Goal: Task Accomplishment & Management: Complete application form

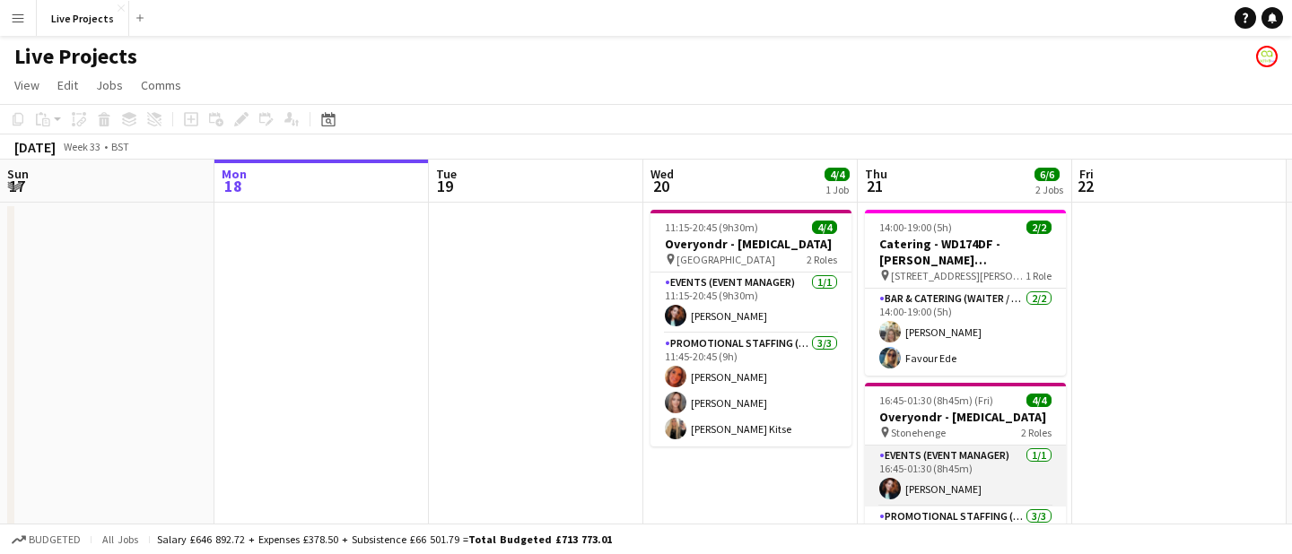
click at [937, 471] on app-card-role "Events (Event Manager) [DATE] 16:45-01:30 (8h45m) [PERSON_NAME]" at bounding box center [965, 476] width 201 height 61
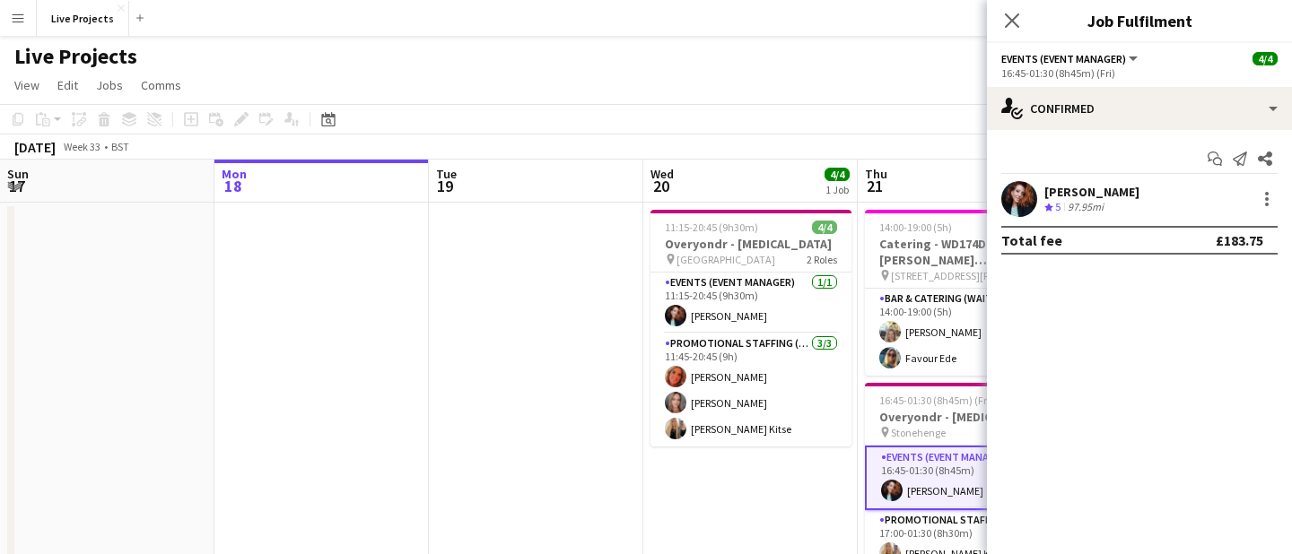
click at [1090, 193] on div "[PERSON_NAME]" at bounding box center [1091, 192] width 95 height 16
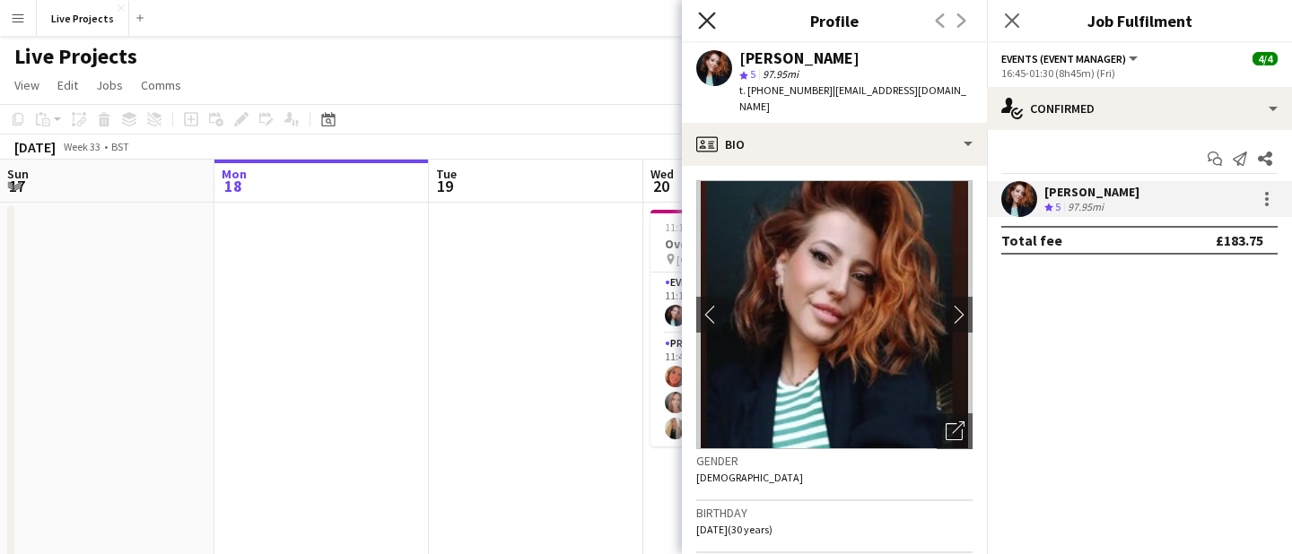
click at [708, 13] on icon "Close pop-in" at bounding box center [706, 20] width 17 height 17
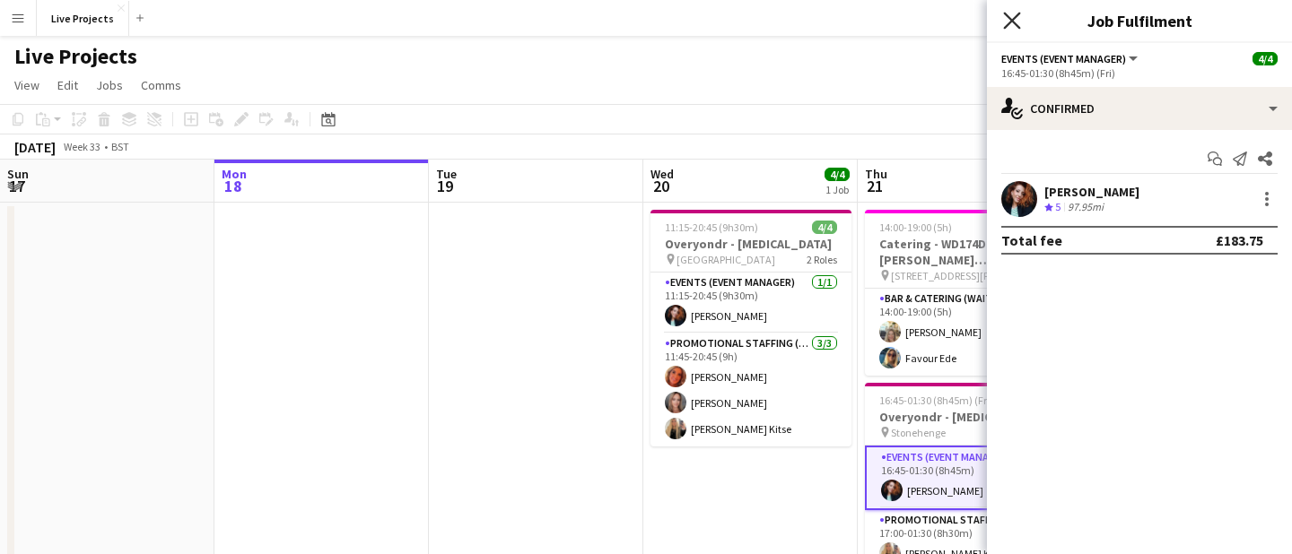
click at [1007, 19] on icon "Close pop-in" at bounding box center [1011, 20] width 17 height 17
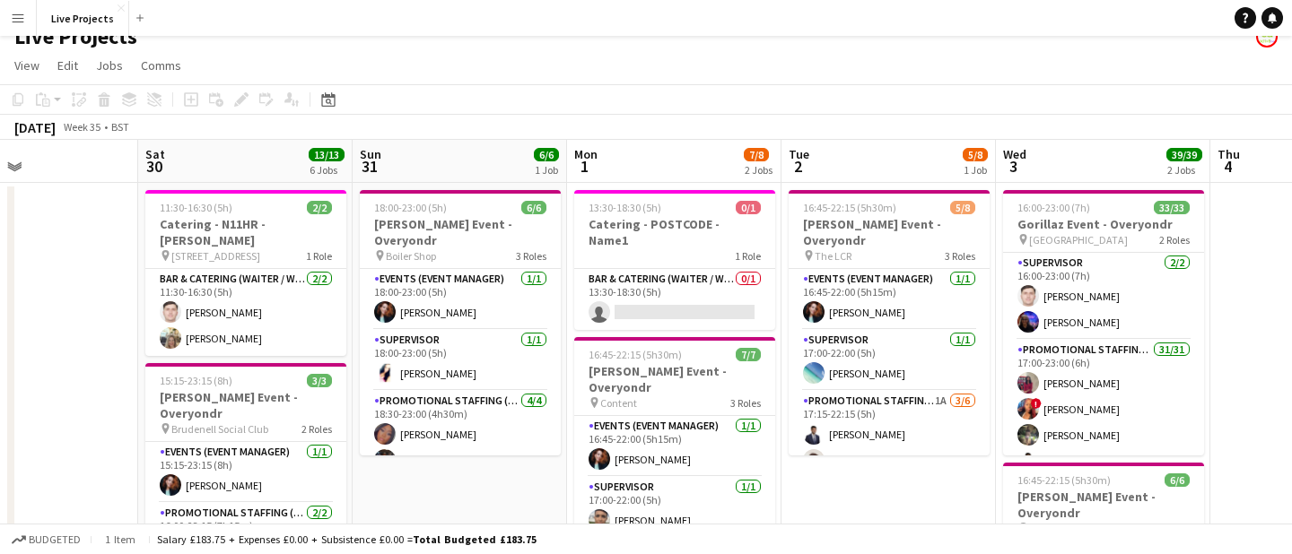
scroll to position [17, 0]
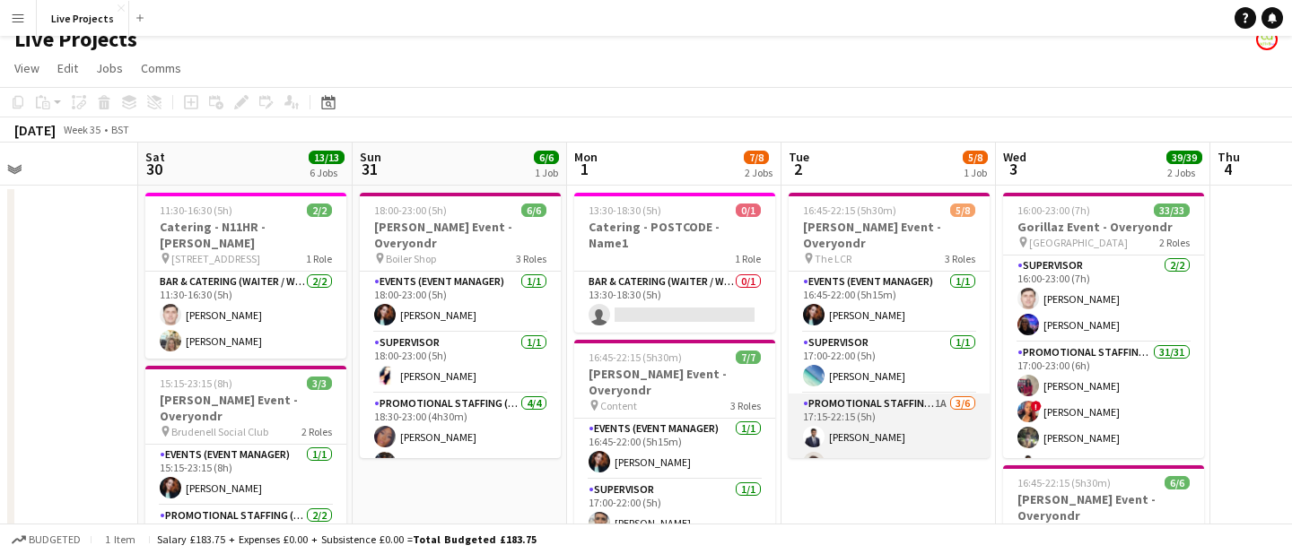
click at [918, 423] on app-card-role "Promotional Staffing (Exhibition Host) 1A [DATE] 17:15-22:15 (5h) [PERSON_NAME]…" at bounding box center [888, 489] width 201 height 191
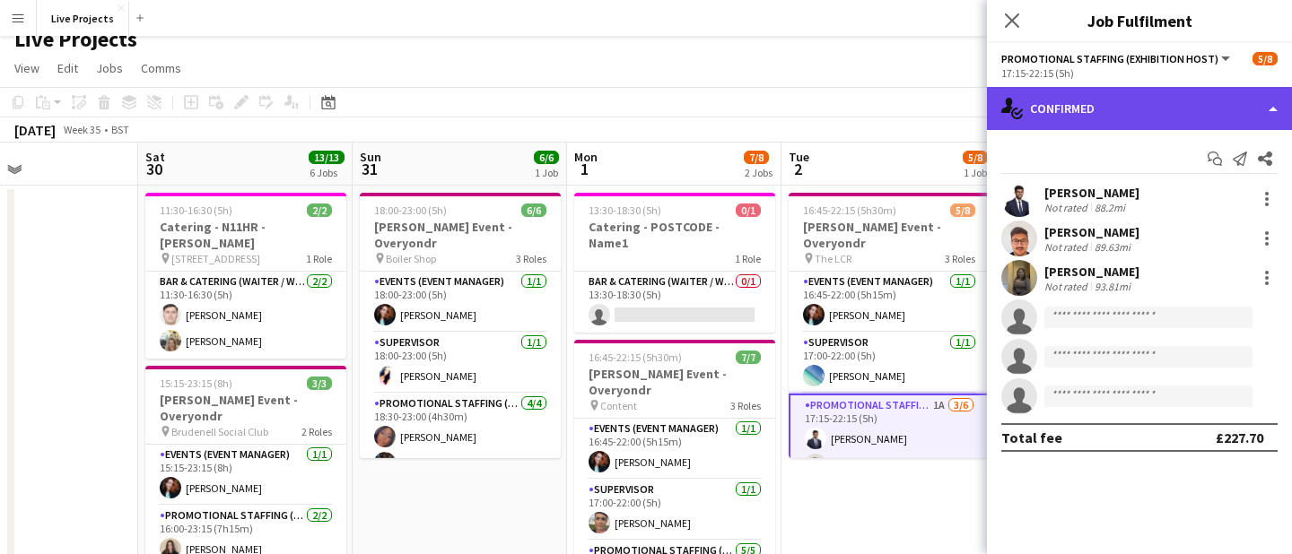
click at [1176, 105] on div "single-neutral-actions-check-2 Confirmed" at bounding box center [1139, 108] width 305 height 43
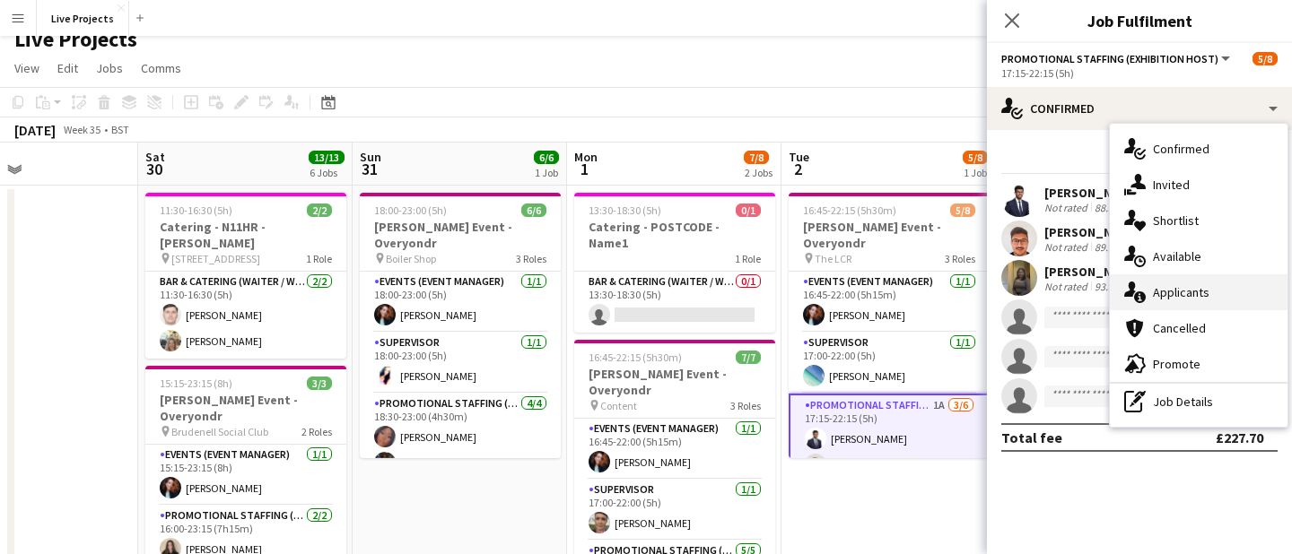
click at [1182, 289] on div "single-neutral-actions-information Applicants" at bounding box center [1199, 292] width 178 height 36
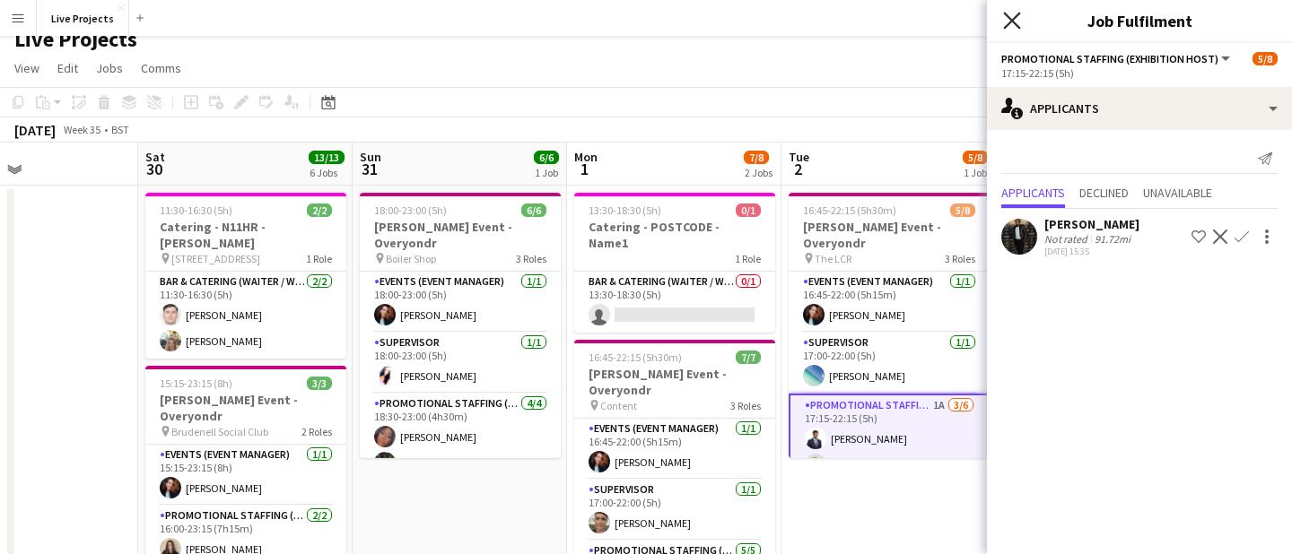
click at [1011, 15] on icon "Close pop-in" at bounding box center [1011, 20] width 17 height 17
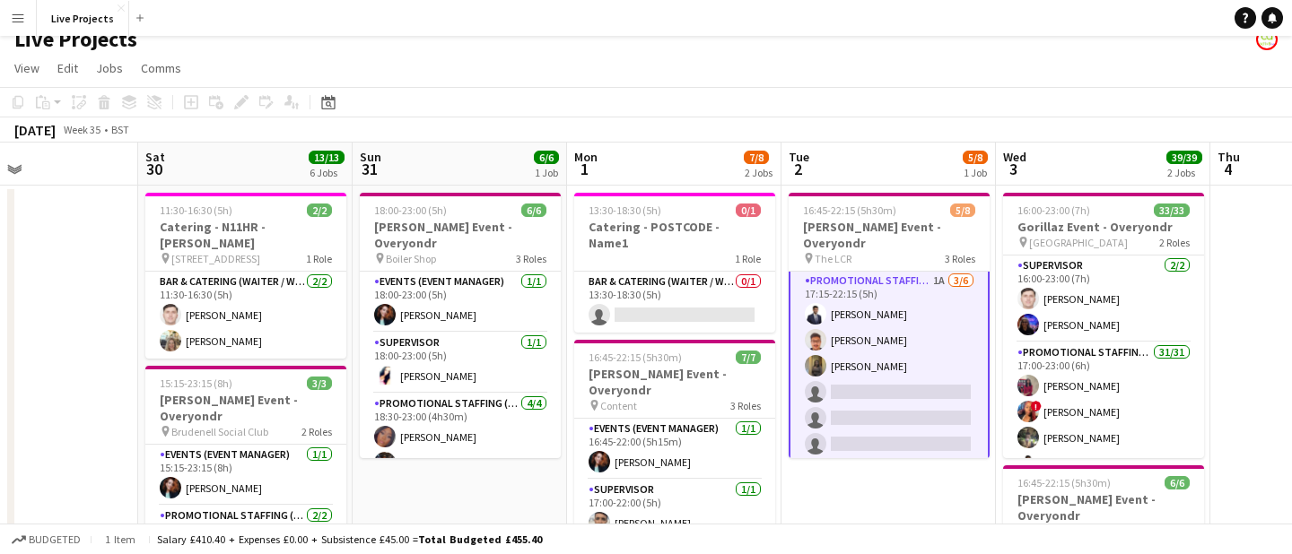
scroll to position [128, 0]
click at [919, 405] on app-card-role "Promotional Staffing (Exhibition Host) 1A [DATE] 17:15-22:15 (5h) [PERSON_NAME]…" at bounding box center [888, 363] width 201 height 195
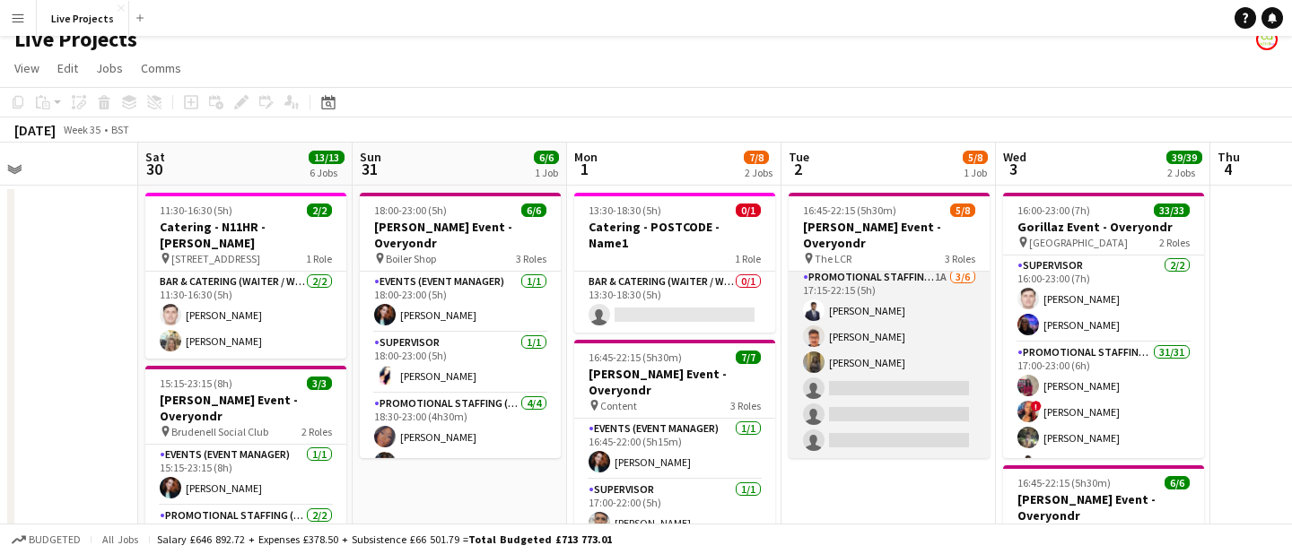
click at [919, 405] on app-card-role "Promotional Staffing (Exhibition Host) 1A [DATE] 17:15-22:15 (5h) [PERSON_NAME]…" at bounding box center [888, 362] width 201 height 191
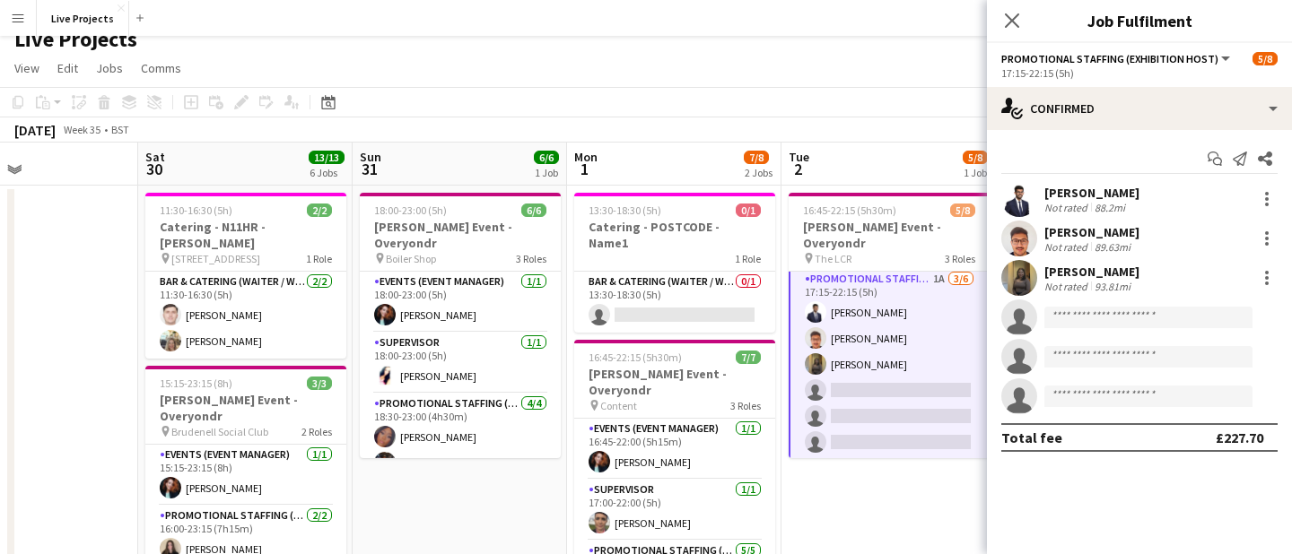
scroll to position [128, 0]
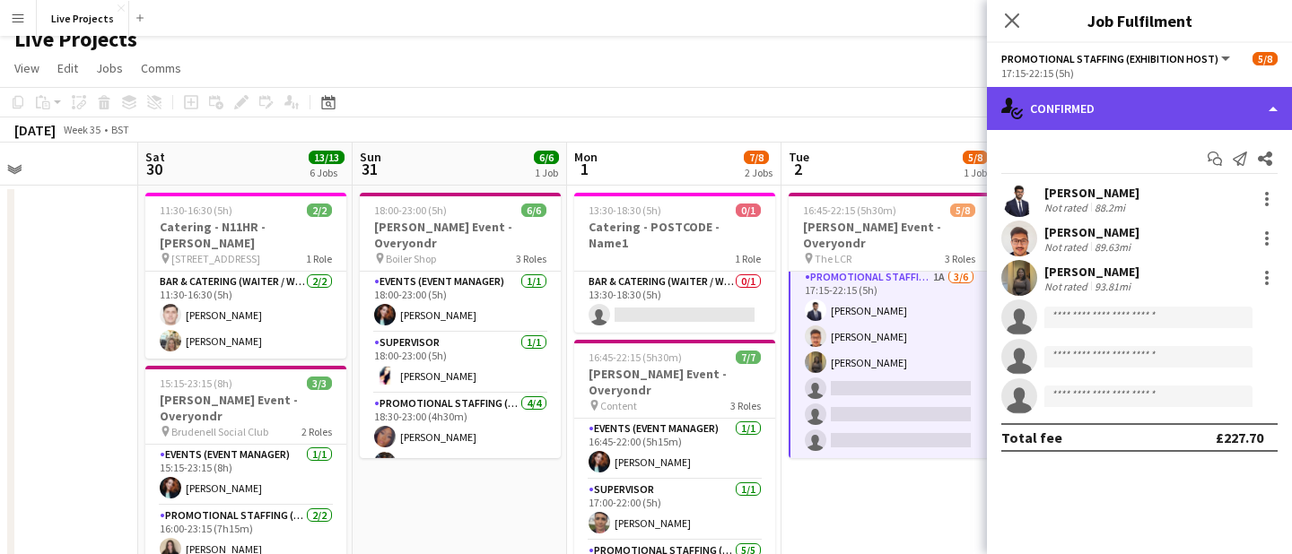
click at [1177, 104] on div "single-neutral-actions-check-2 Confirmed" at bounding box center [1139, 108] width 305 height 43
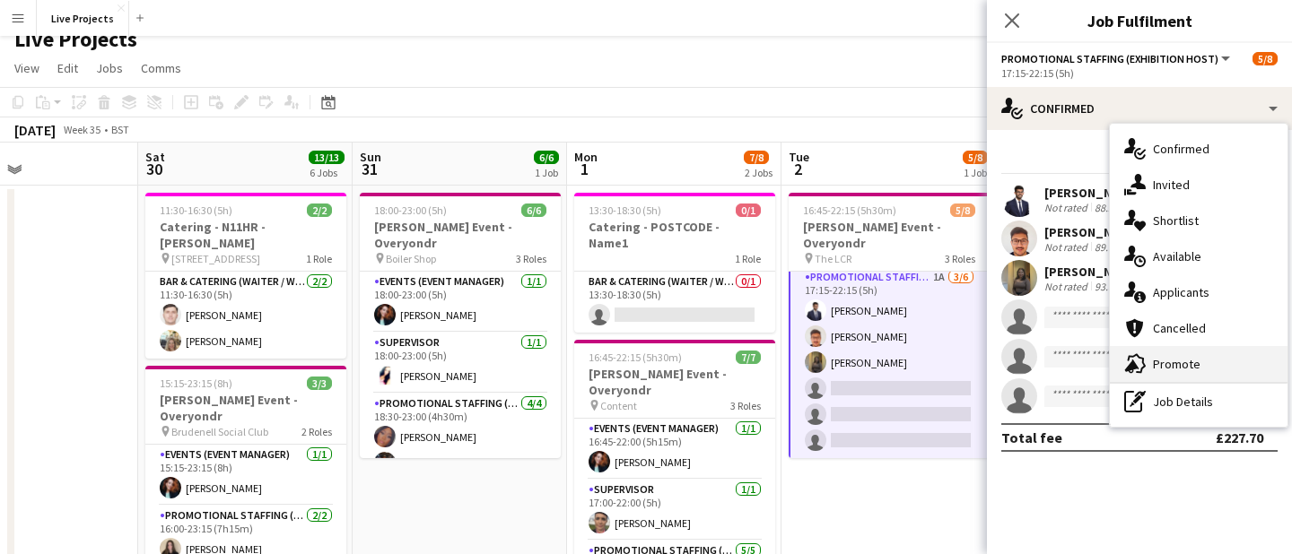
click at [1174, 365] on div "advertising-megaphone Promote" at bounding box center [1199, 364] width 178 height 36
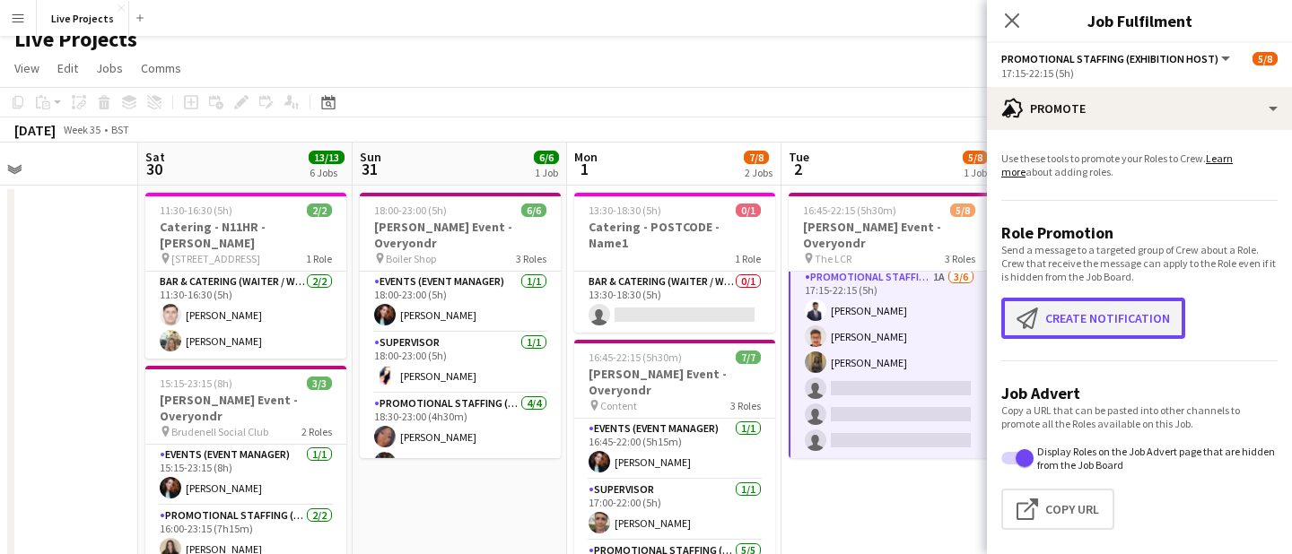
click at [1084, 309] on button "Create notification Create notification" at bounding box center [1093, 318] width 184 height 41
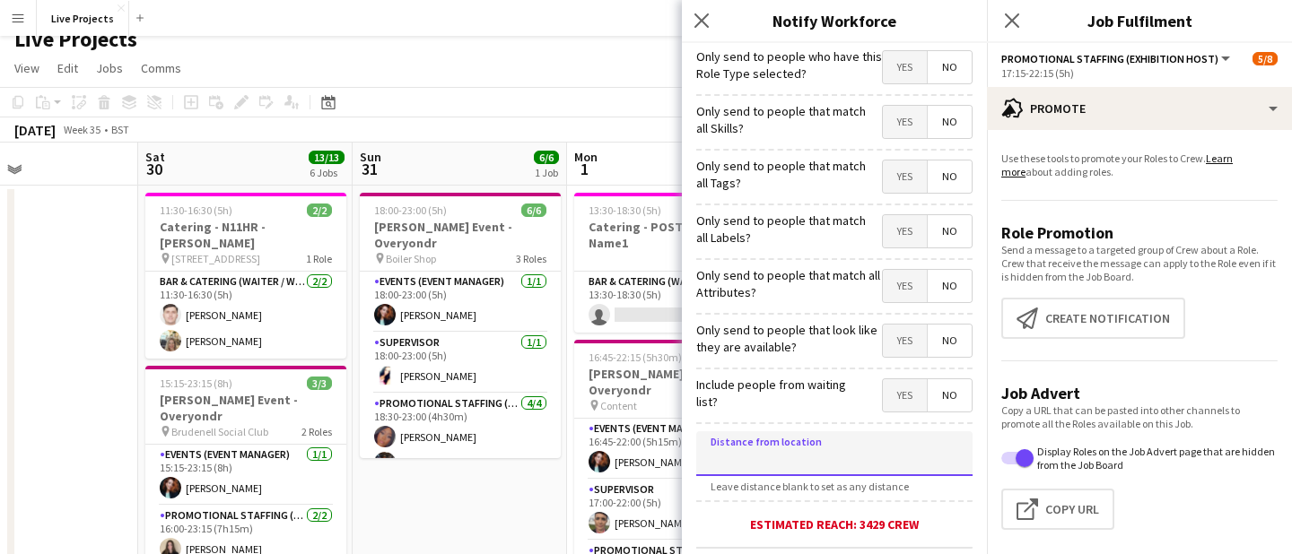
click at [789, 451] on input at bounding box center [834, 453] width 276 height 45
type input "****"
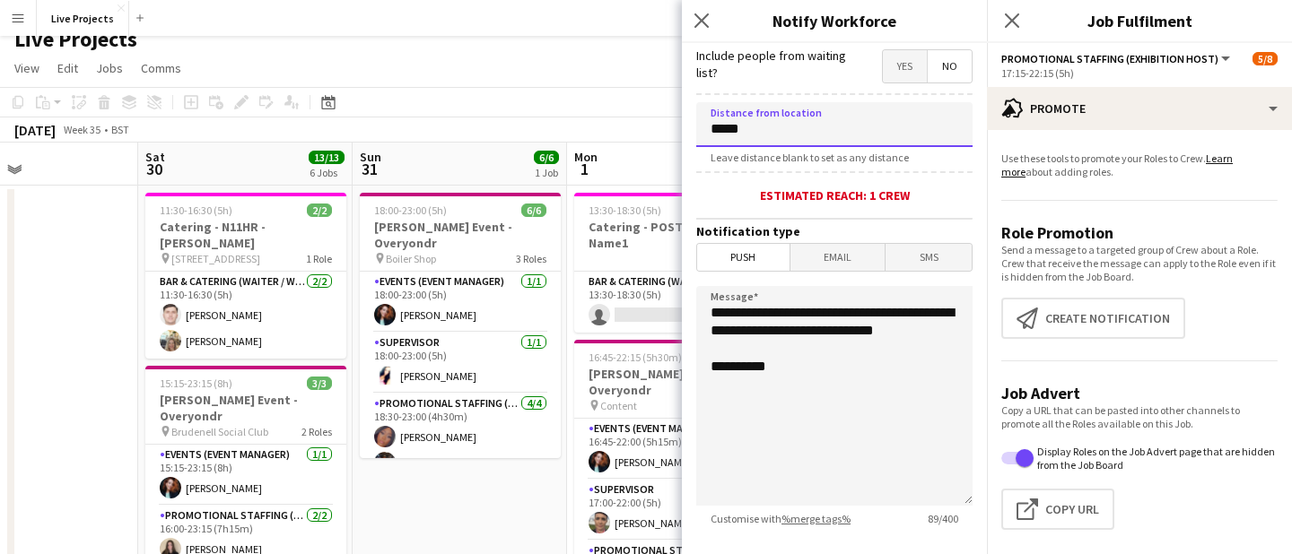
scroll to position [344, 0]
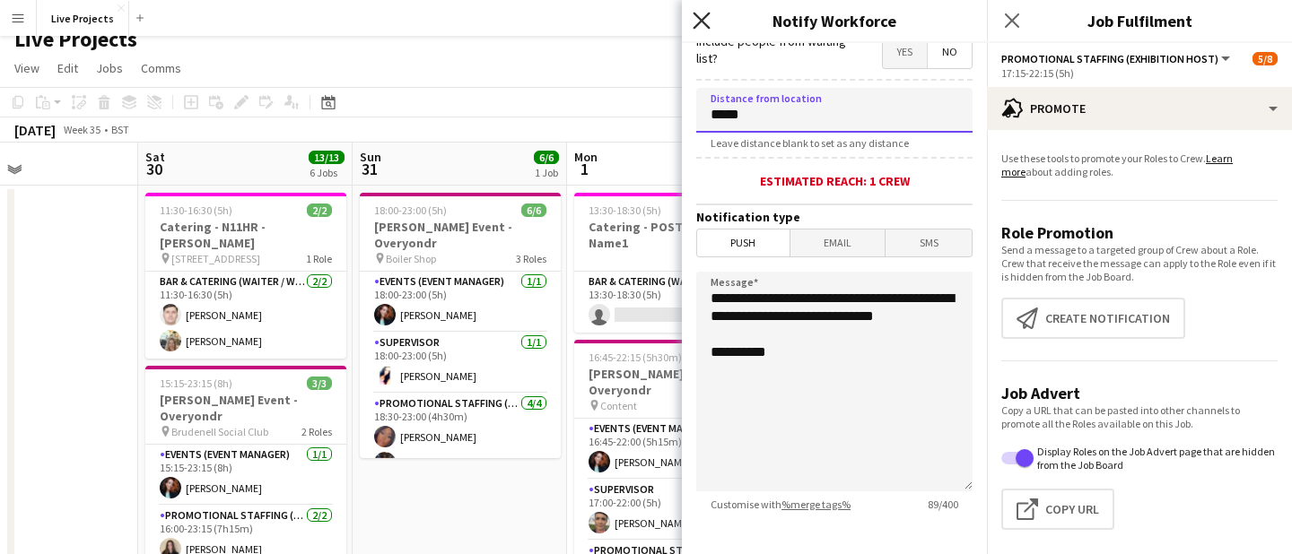
type input "*****"
click at [705, 13] on icon "Close pop-in" at bounding box center [700, 20] width 17 height 17
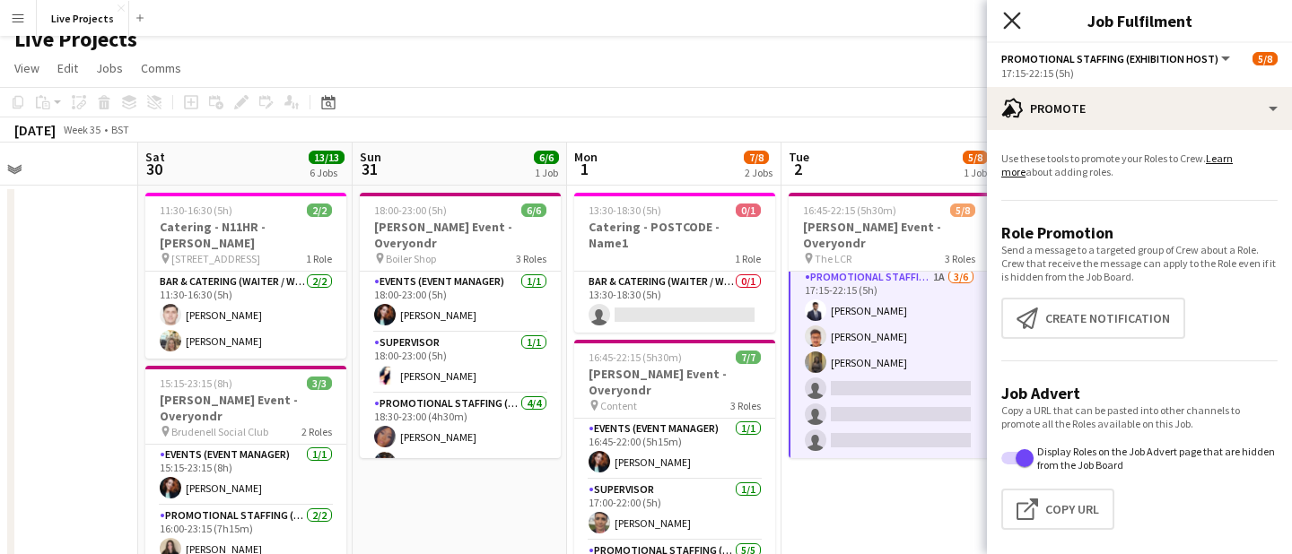
click at [1010, 20] on icon at bounding box center [1011, 20] width 17 height 17
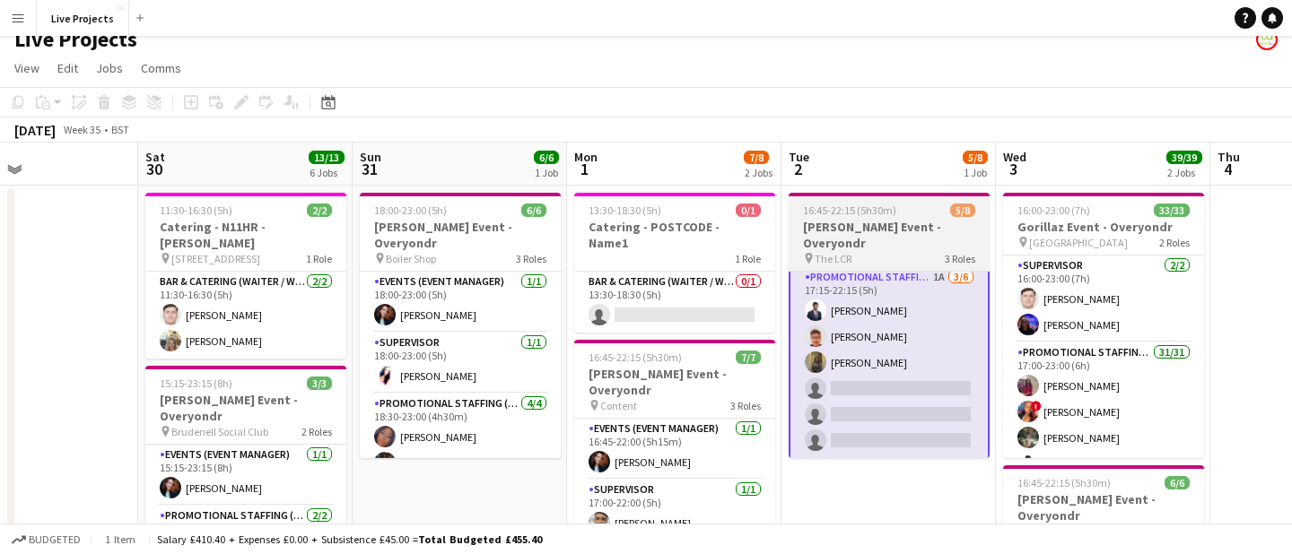
click at [884, 251] on div "pin The LCR 3 Roles" at bounding box center [888, 258] width 201 height 14
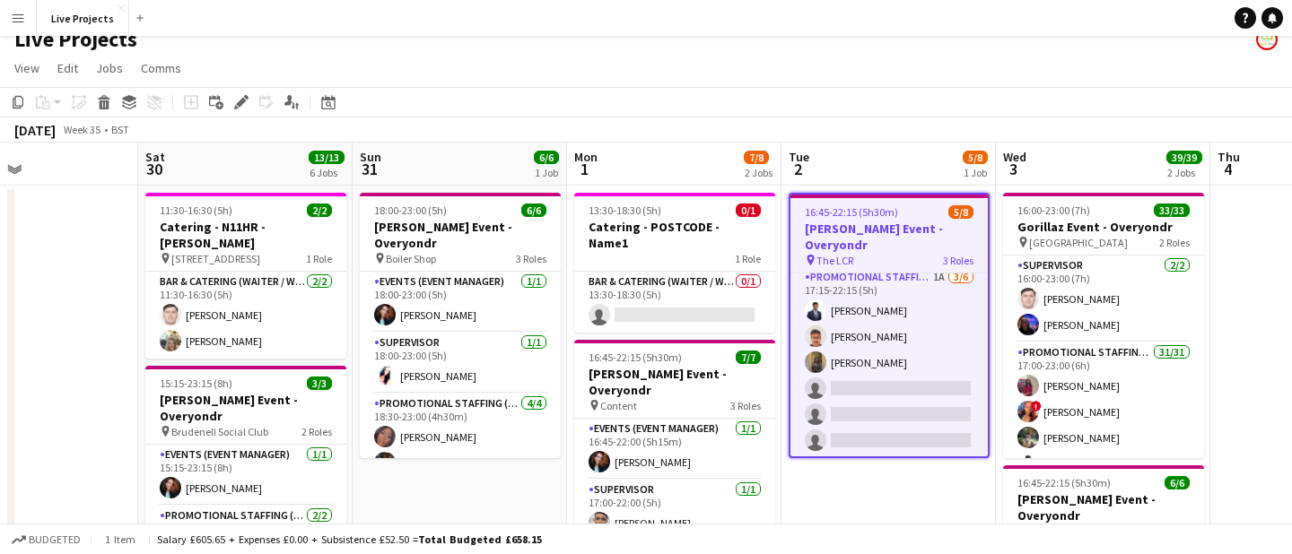
scroll to position [126, 0]
click at [239, 100] on icon at bounding box center [241, 103] width 10 height 10
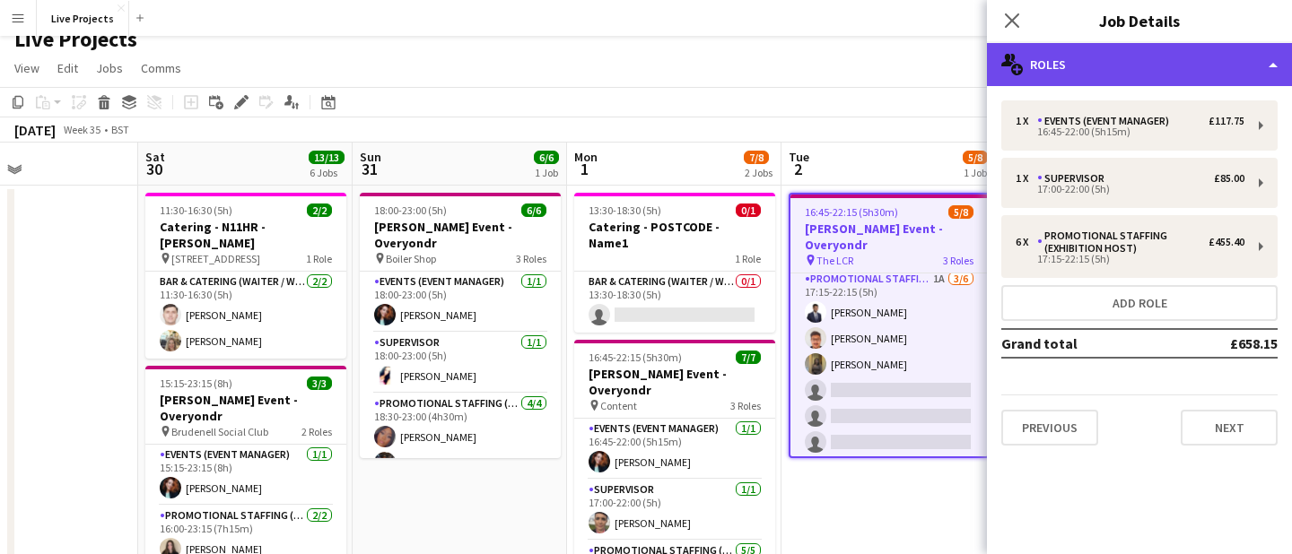
click at [1116, 72] on div "multiple-users-add Roles" at bounding box center [1139, 64] width 305 height 43
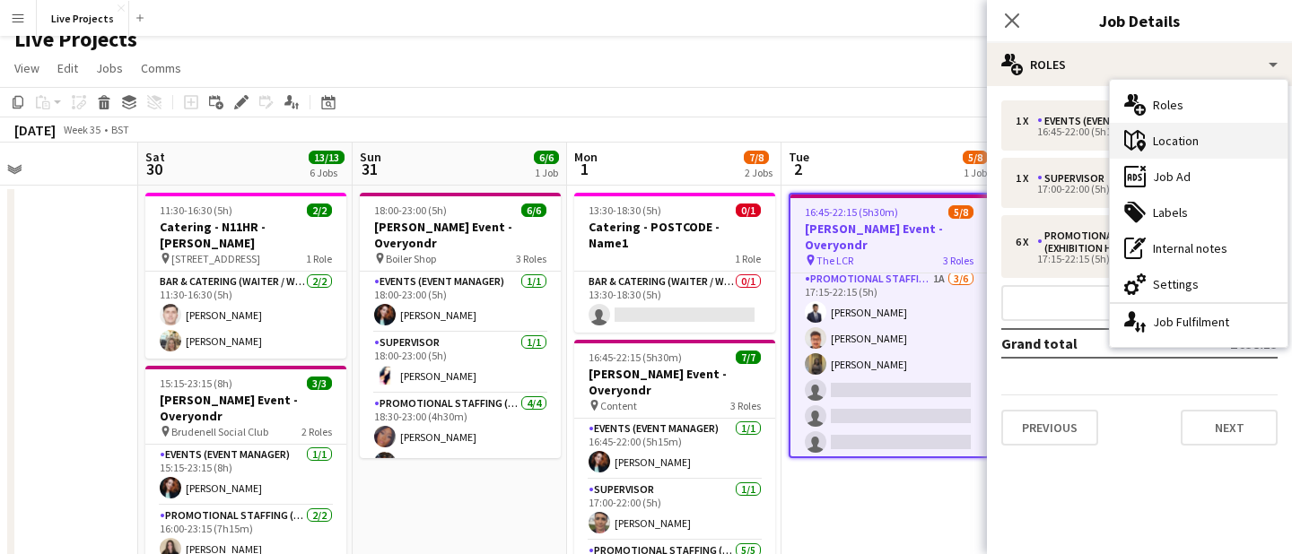
click at [1185, 142] on div "maps-pin-1 Location" at bounding box center [1199, 141] width 178 height 36
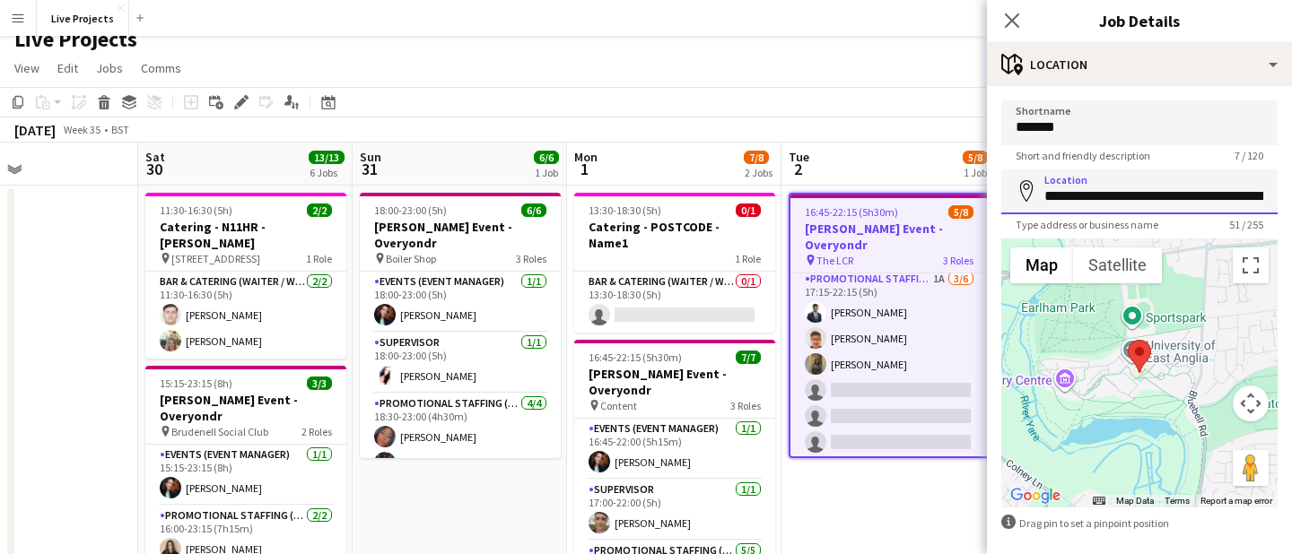
click at [1183, 194] on input "**********" at bounding box center [1139, 192] width 276 height 45
click at [1223, 196] on input "**********" at bounding box center [1139, 192] width 276 height 45
click at [1008, 22] on icon at bounding box center [1011, 20] width 17 height 17
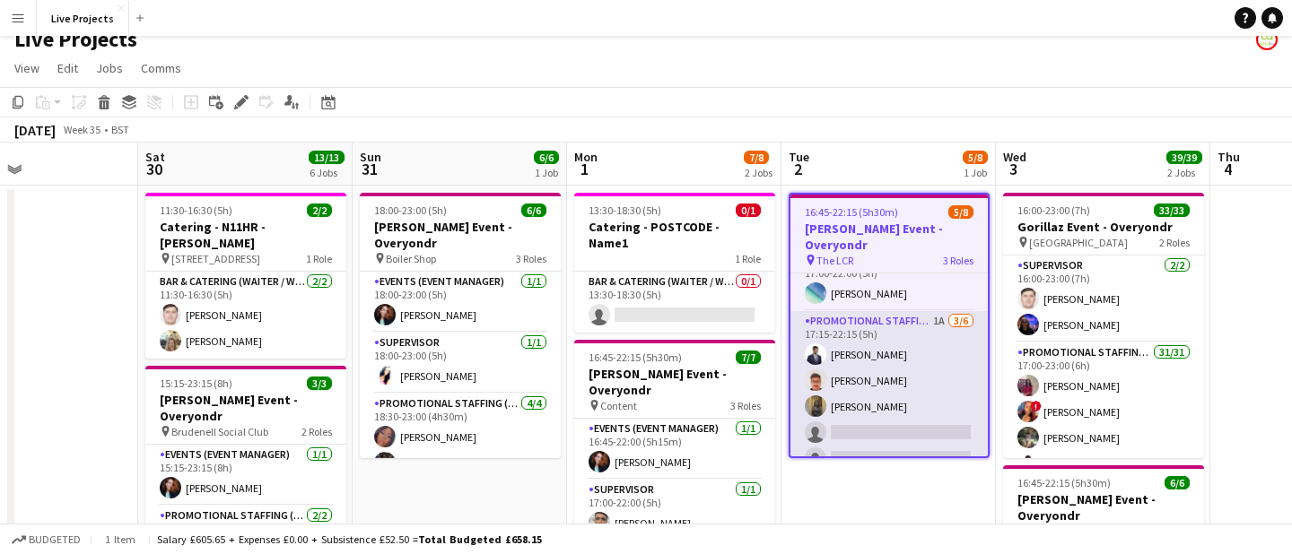
scroll to position [72, 0]
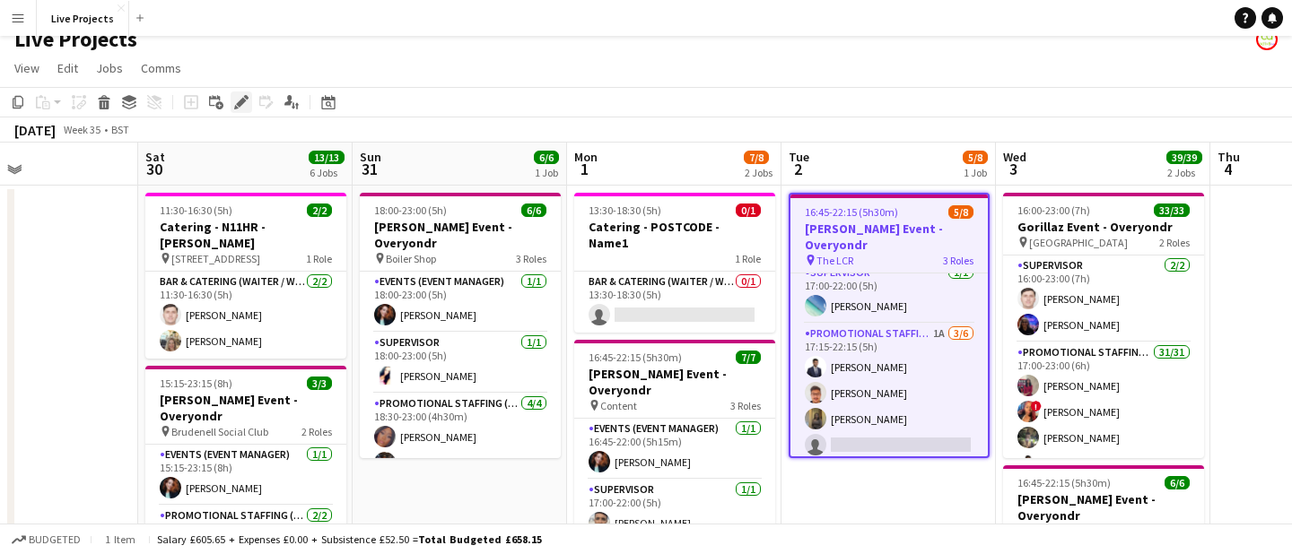
click at [240, 100] on icon at bounding box center [241, 103] width 10 height 10
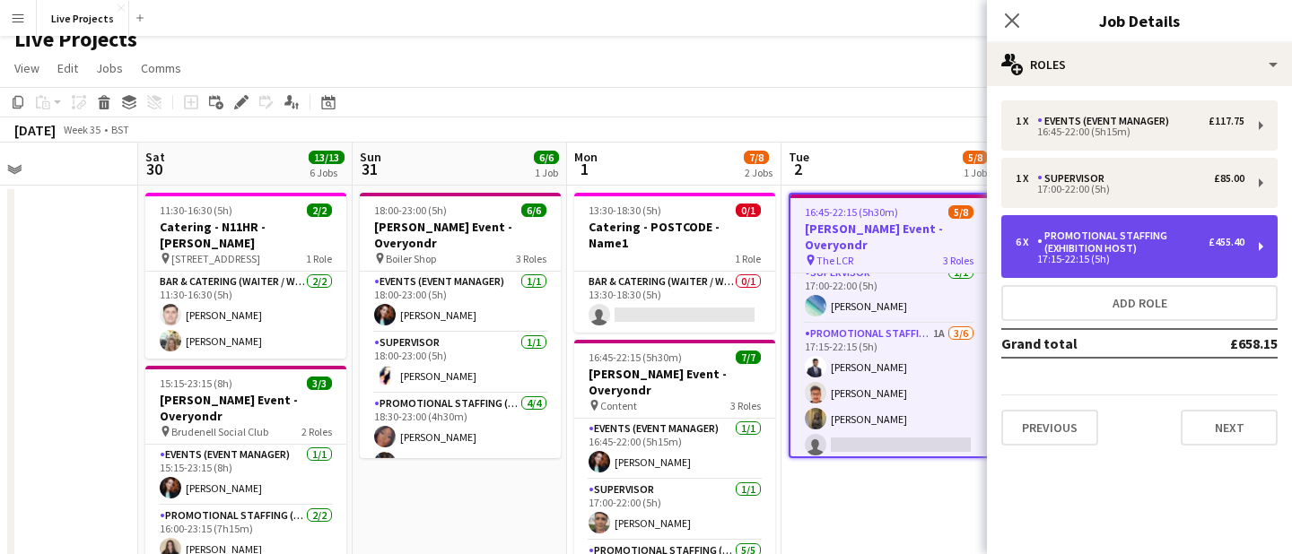
click at [1155, 254] on div "Promotional Staffing (Exhibition Host)" at bounding box center [1122, 242] width 171 height 25
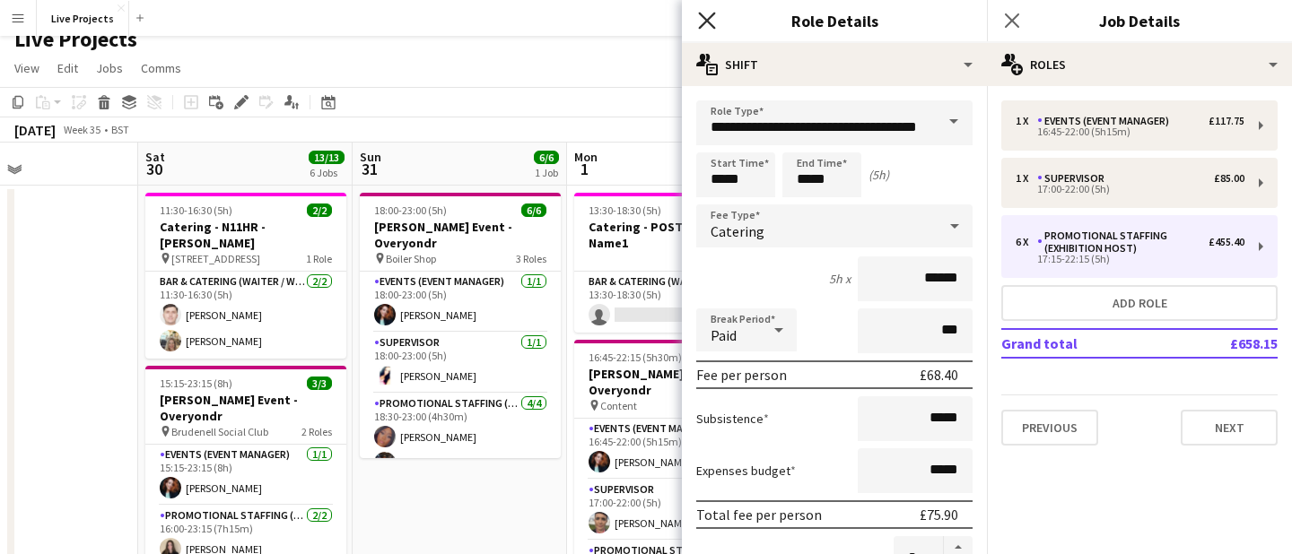
click at [709, 17] on icon at bounding box center [706, 20] width 17 height 17
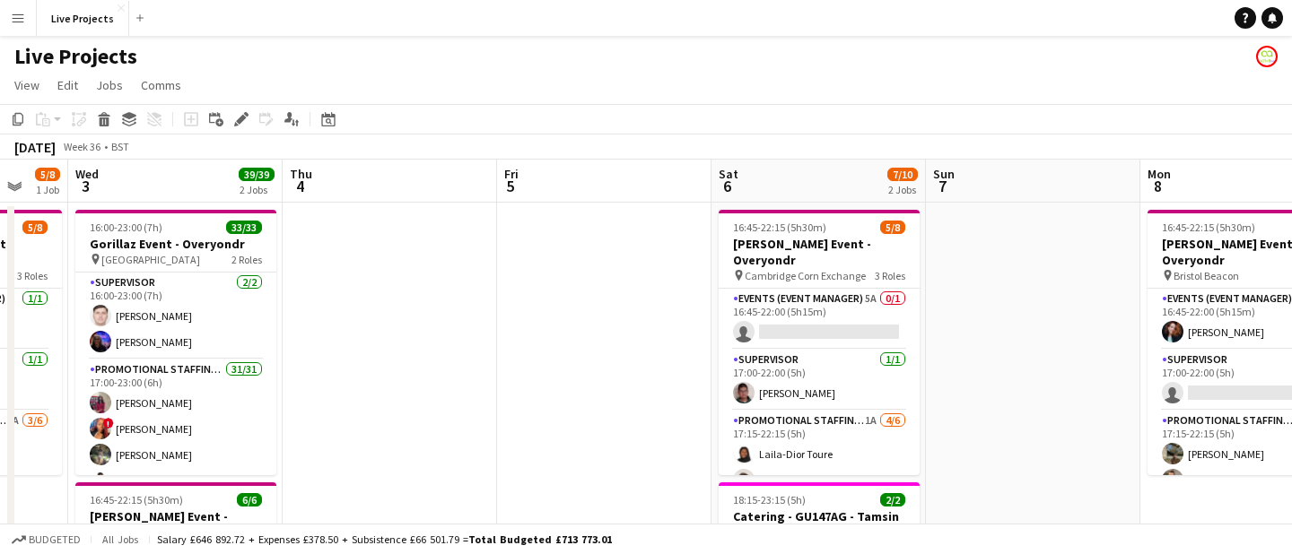
scroll to position [0, 586]
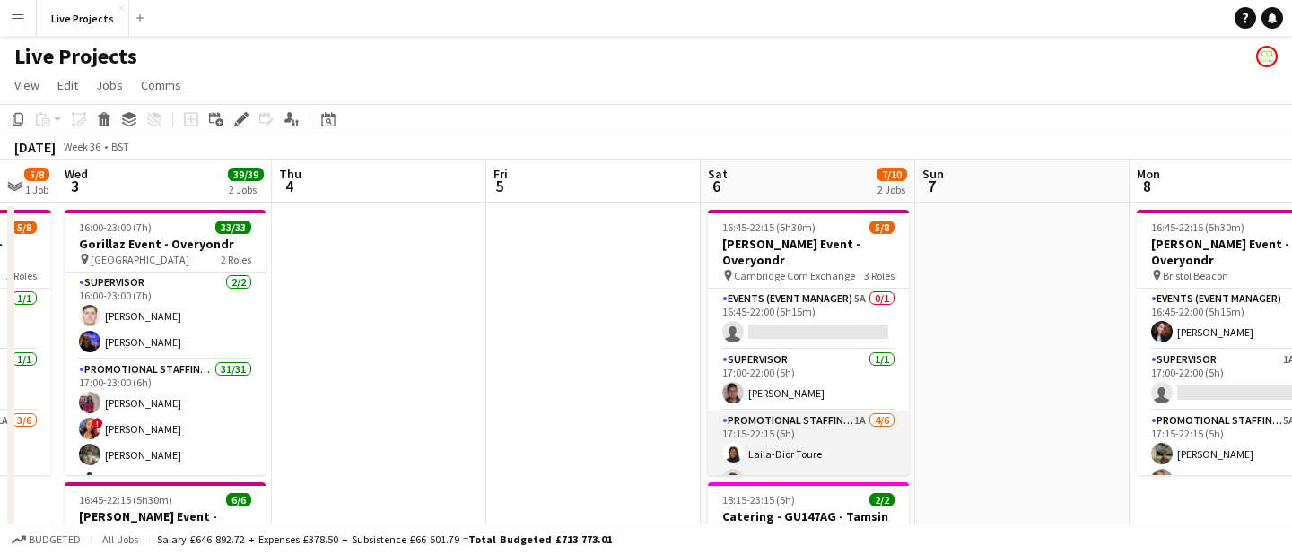
click at [840, 445] on app-card-role "Promotional Staffing (Exhibition Host) 1A [DATE] 17:15-22:15 (5h) Laila-Dior [P…" at bounding box center [808, 506] width 201 height 191
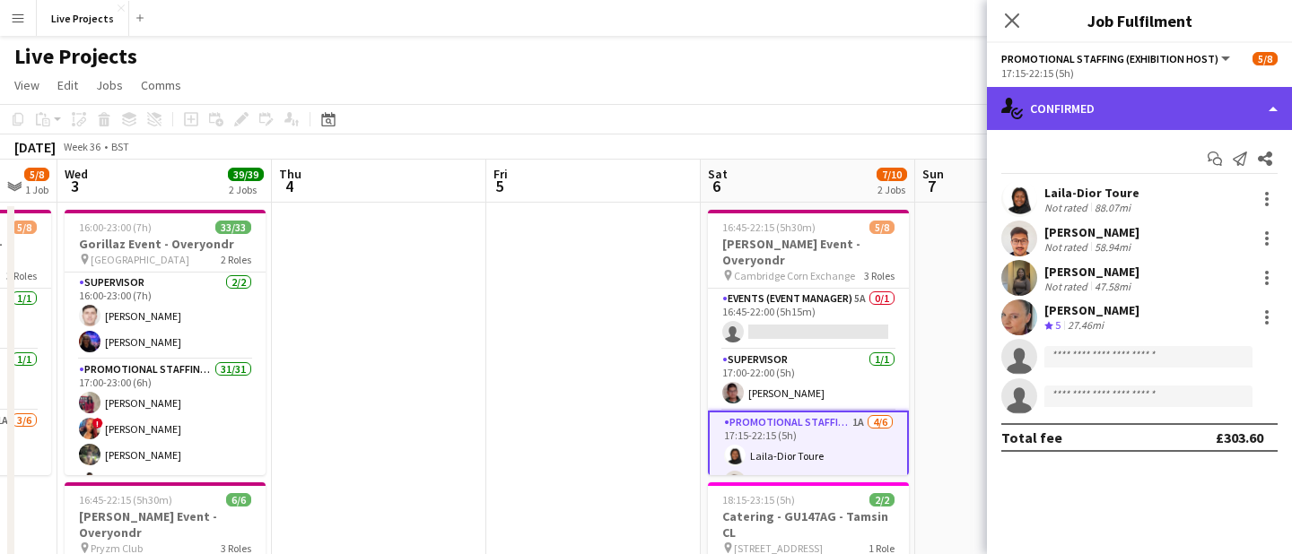
click at [1187, 100] on div "single-neutral-actions-check-2 Confirmed" at bounding box center [1139, 108] width 305 height 43
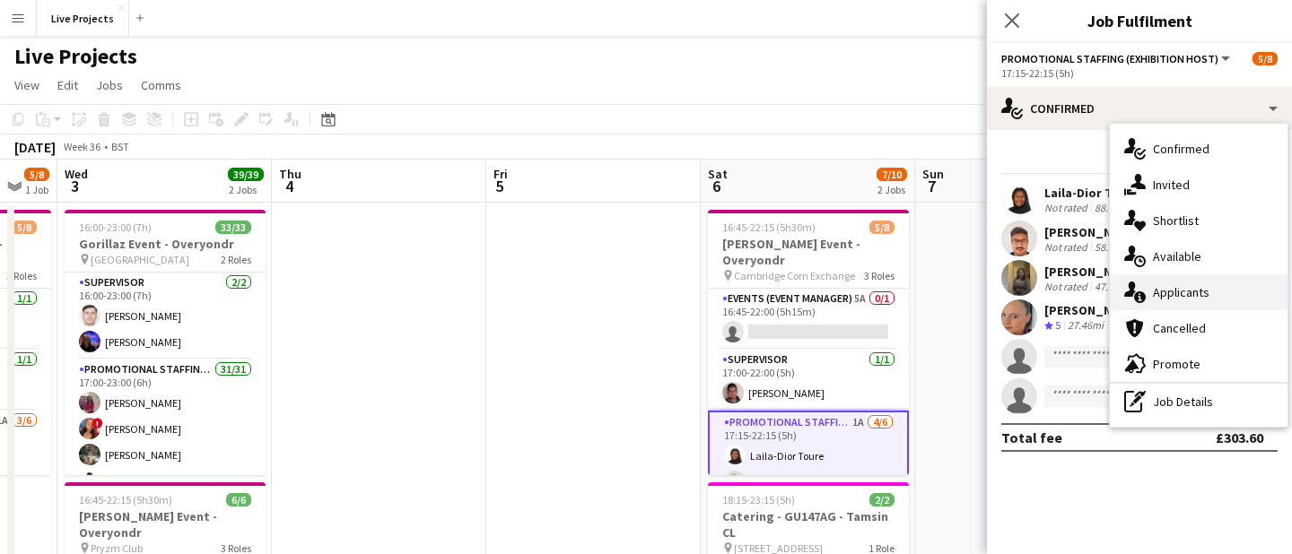
click at [1176, 283] on div "single-neutral-actions-information Applicants" at bounding box center [1199, 292] width 178 height 36
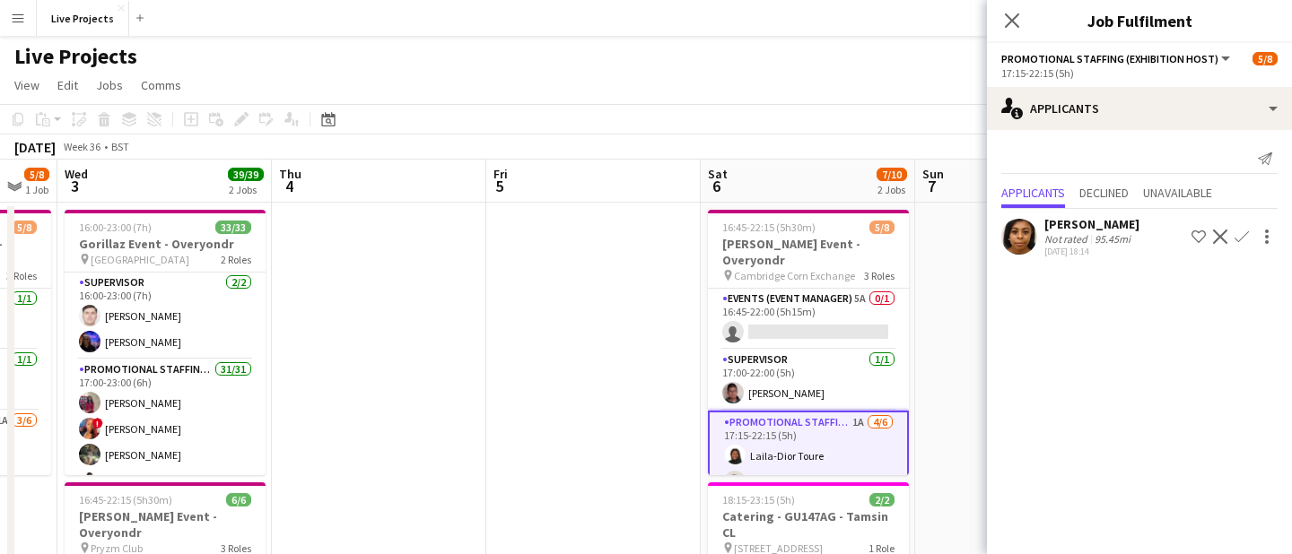
click at [1084, 222] on div "[PERSON_NAME]" at bounding box center [1091, 224] width 95 height 16
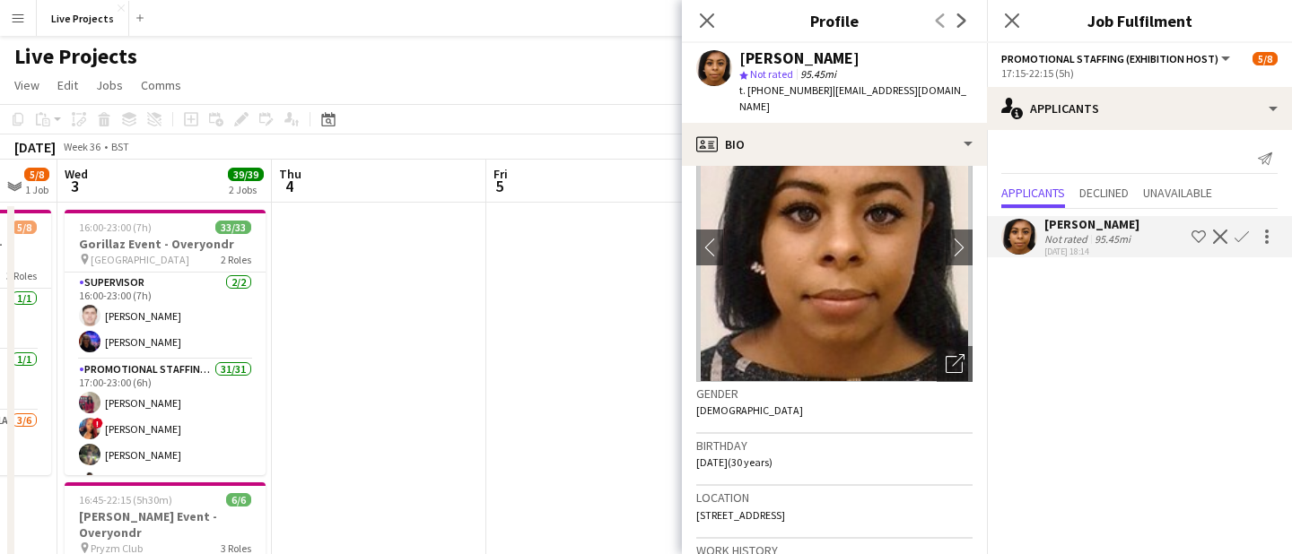
scroll to position [61, 0]
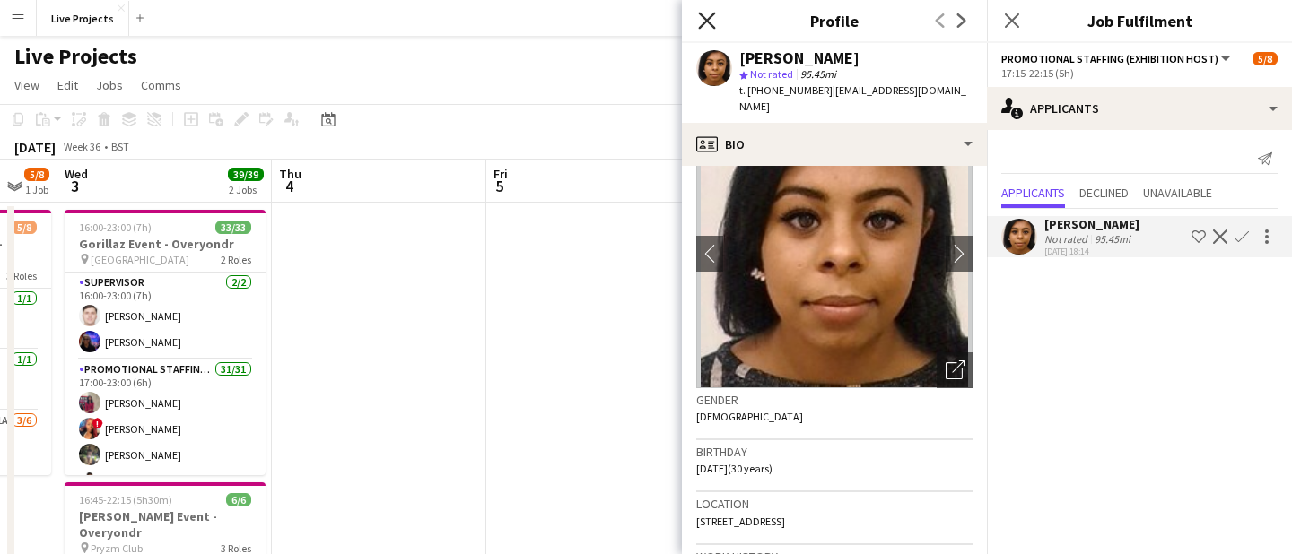
click at [706, 14] on icon "Close pop-in" at bounding box center [706, 20] width 17 height 17
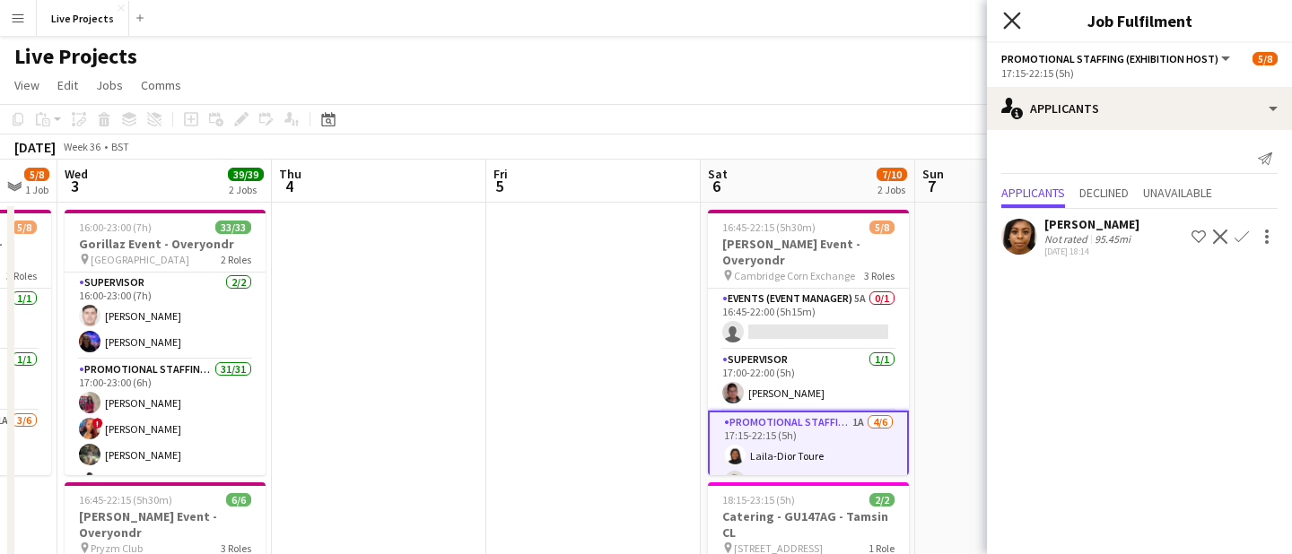
click at [1014, 17] on icon at bounding box center [1011, 20] width 17 height 17
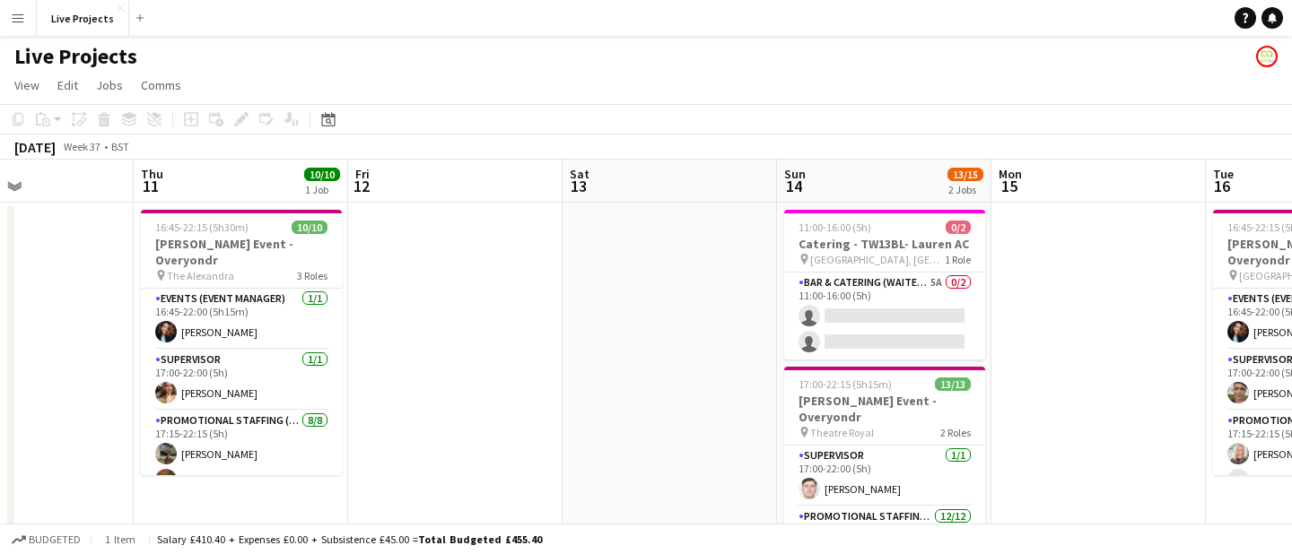
scroll to position [0, 512]
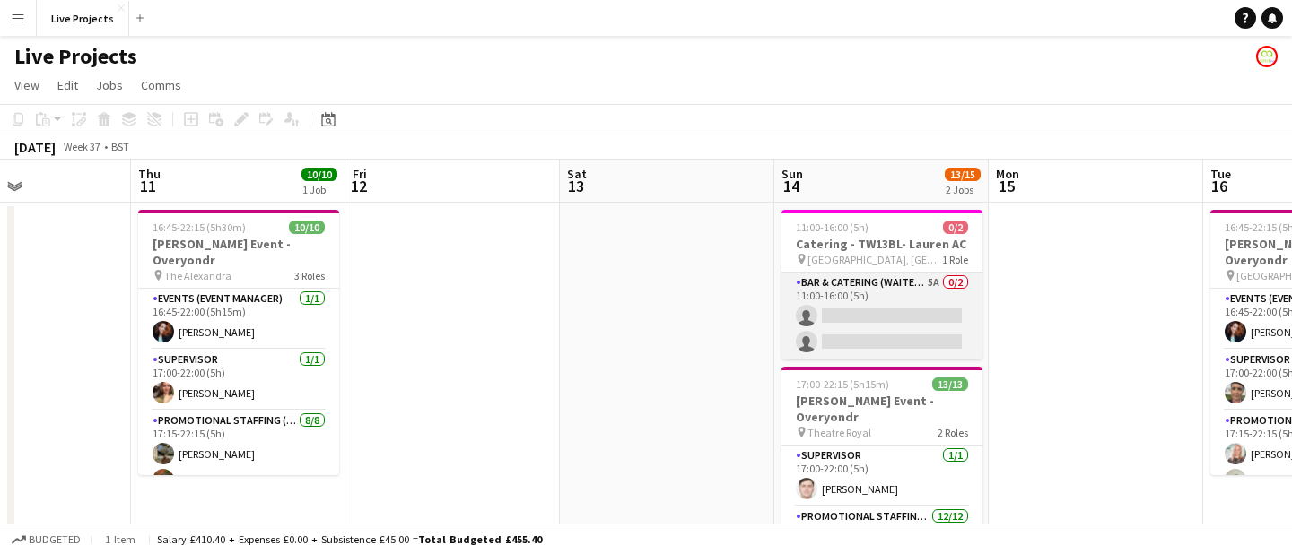
click at [901, 348] on app-card-role "Bar & Catering (Waiter / waitress) 5A 0/2 11:00-16:00 (5h) single-neutral-actio…" at bounding box center [881, 316] width 201 height 87
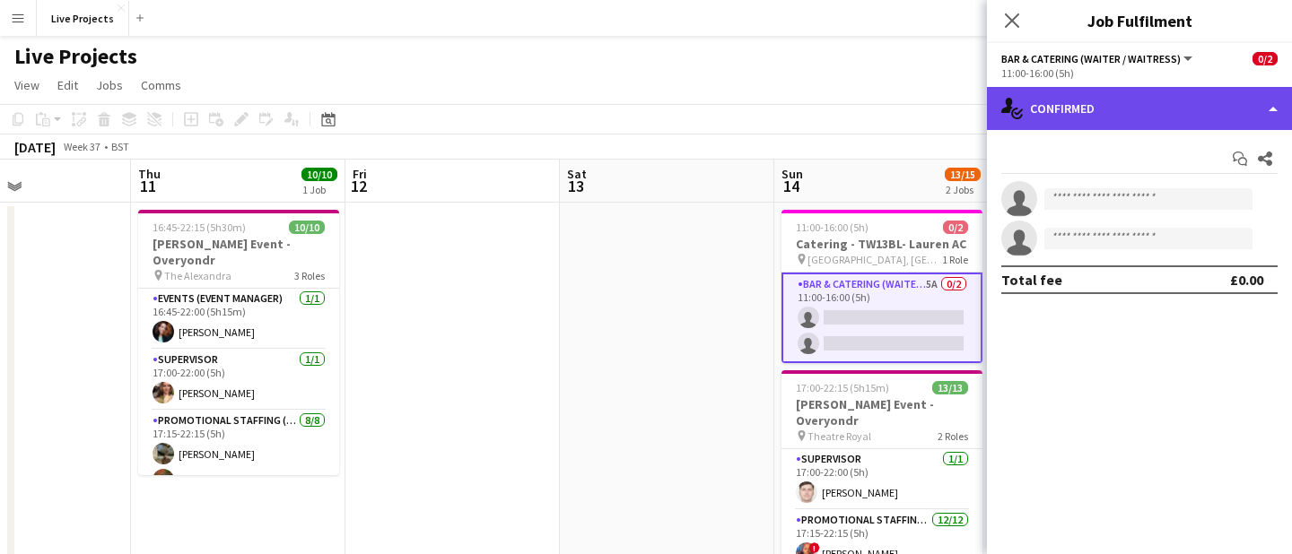
click at [1188, 98] on div "single-neutral-actions-check-2 Confirmed" at bounding box center [1139, 108] width 305 height 43
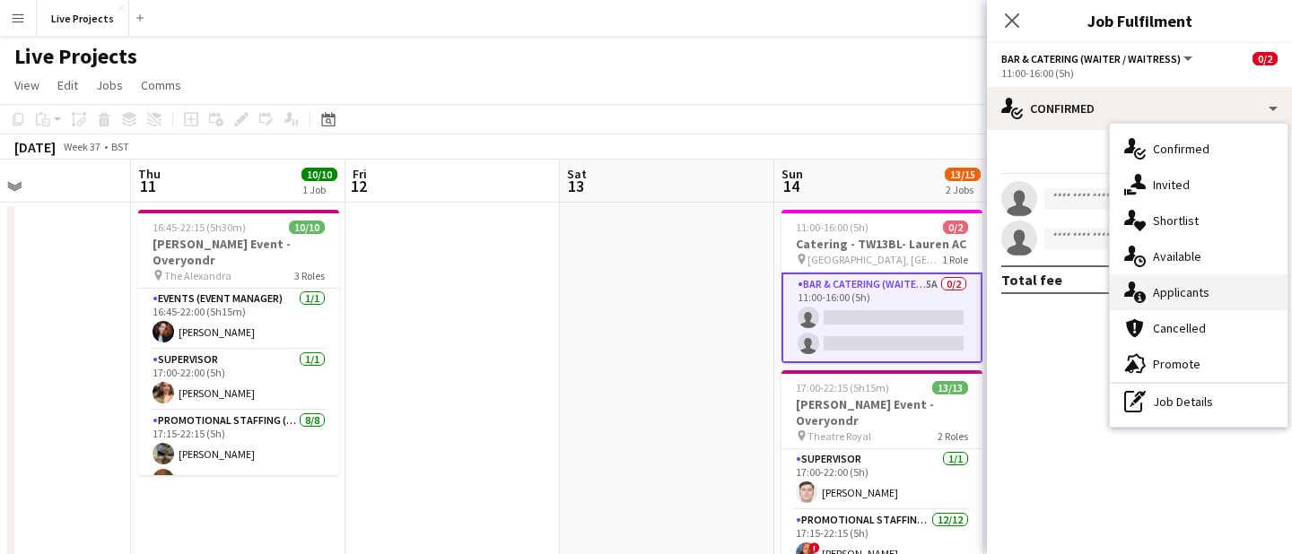
click at [1178, 284] on div "single-neutral-actions-information Applicants" at bounding box center [1199, 292] width 178 height 36
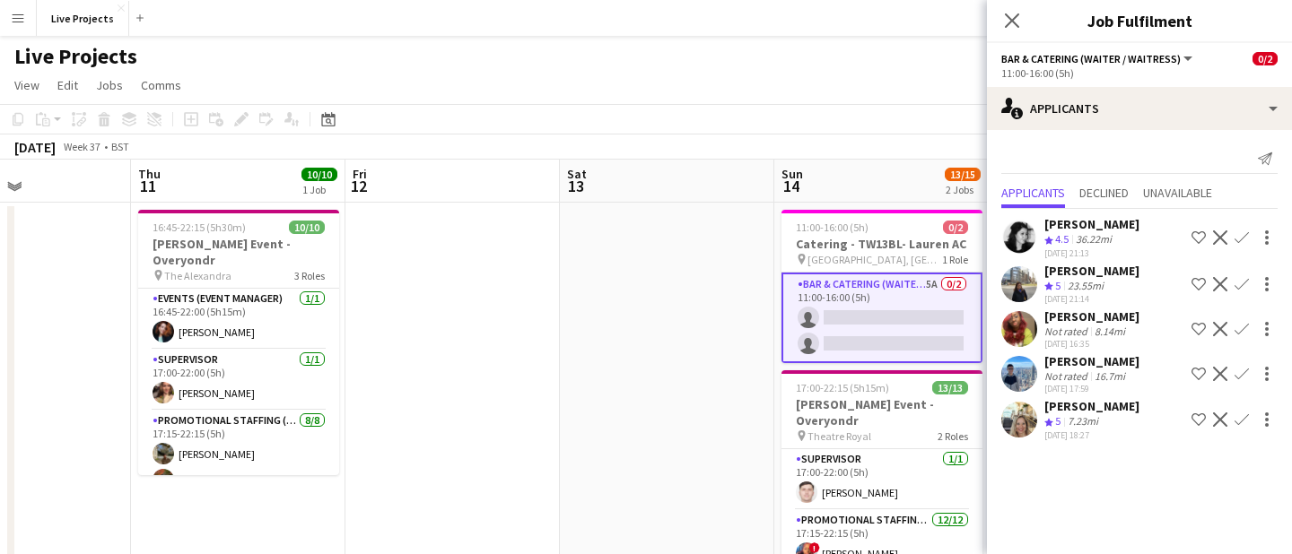
click at [1241, 422] on app-icon "Confirm" at bounding box center [1241, 420] width 14 height 14
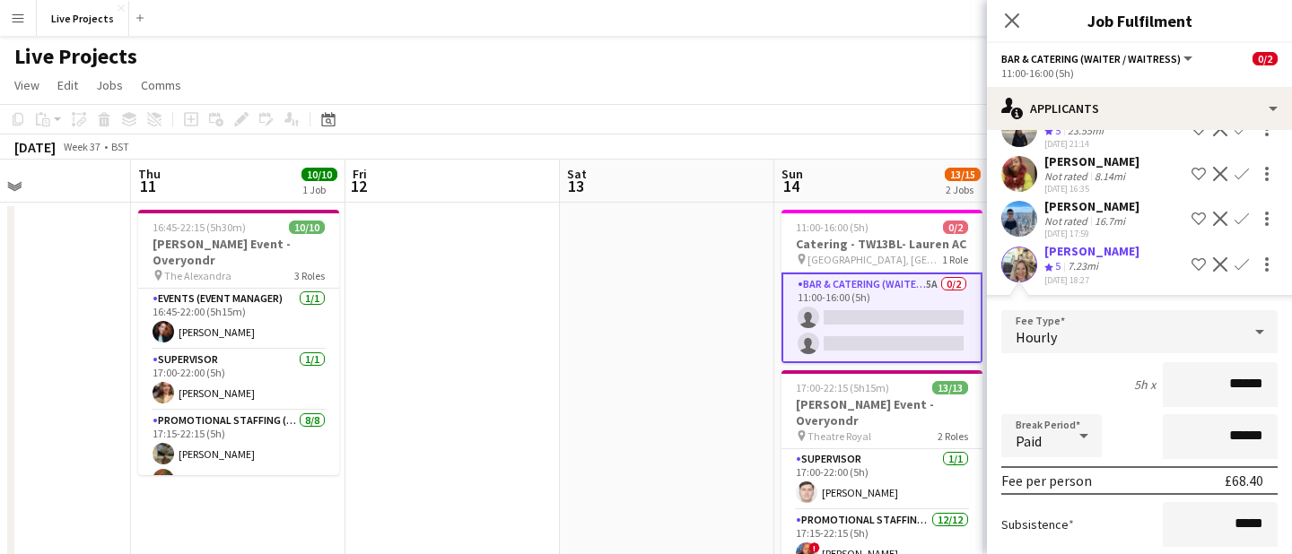
scroll to position [310, 0]
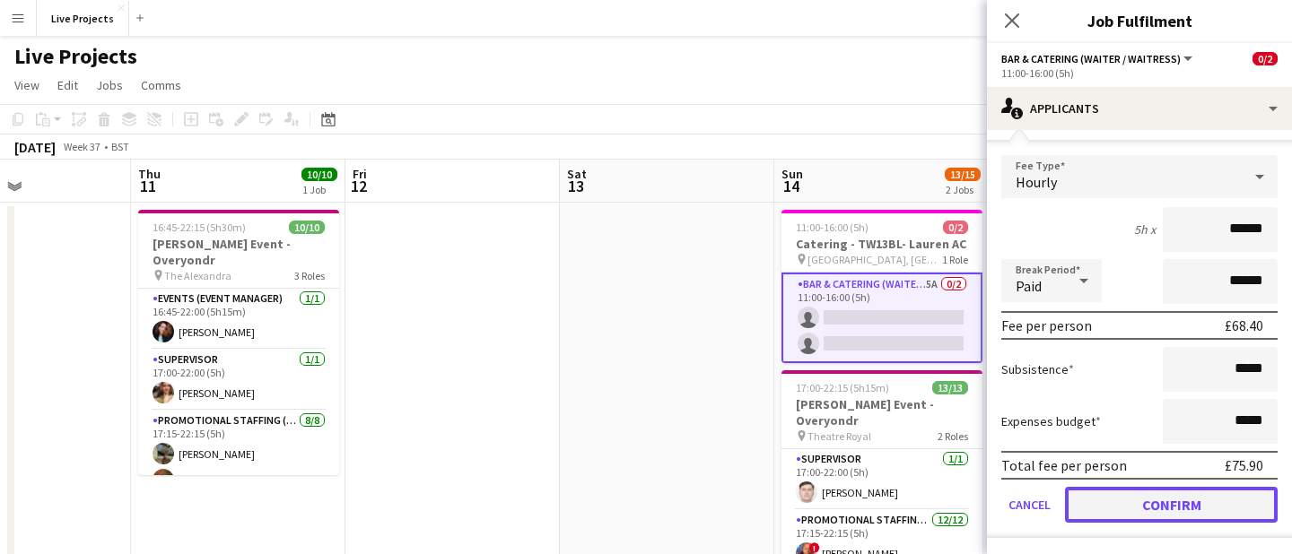
click at [1203, 512] on button "Confirm" at bounding box center [1171, 505] width 213 height 36
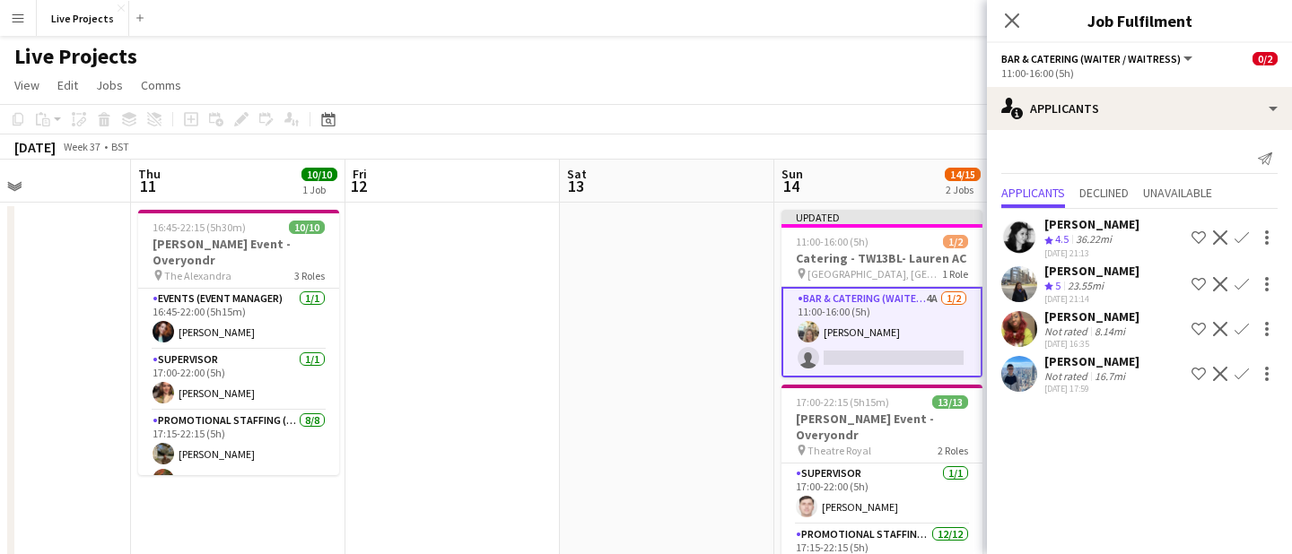
scroll to position [0, 0]
click at [1240, 326] on app-icon "Confirm" at bounding box center [1241, 329] width 14 height 14
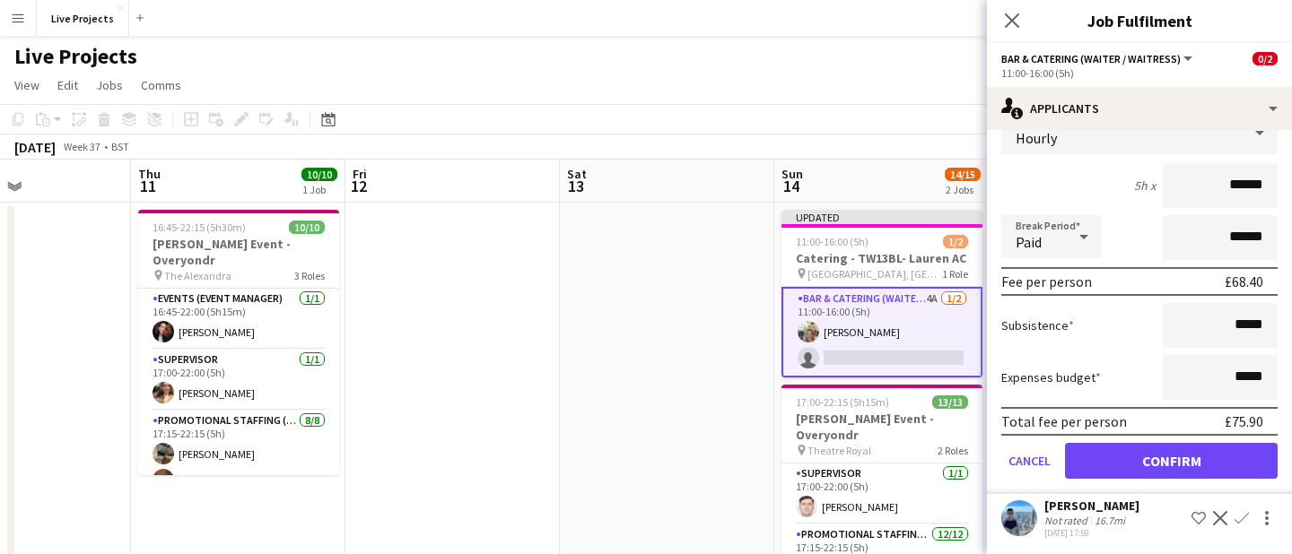
scroll to position [266, 0]
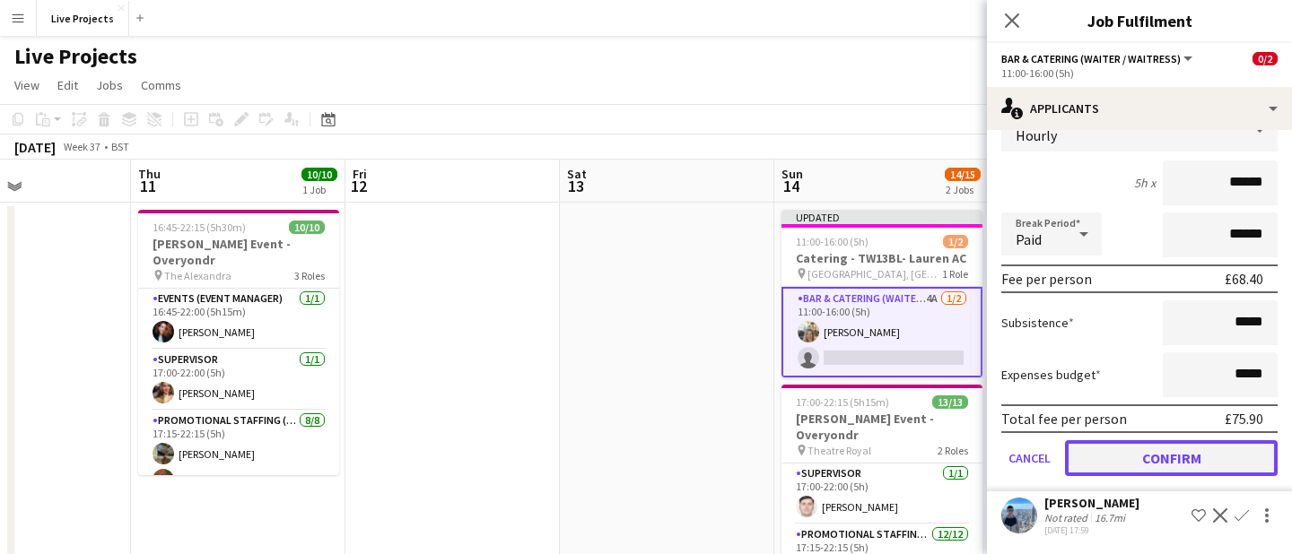
click at [1183, 446] on button "Confirm" at bounding box center [1171, 458] width 213 height 36
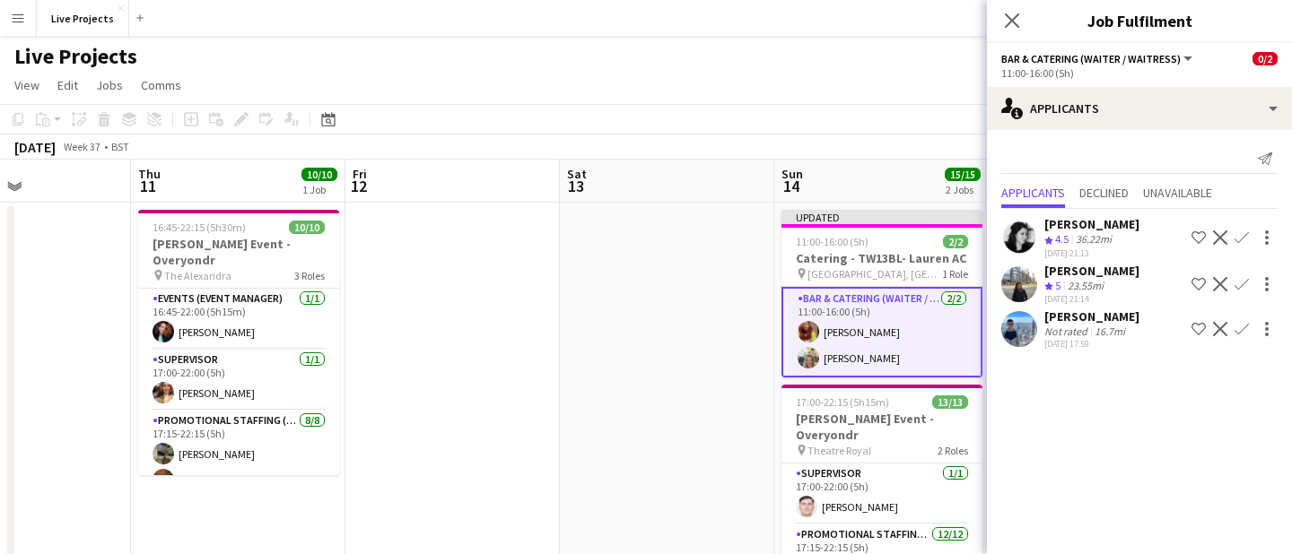
scroll to position [0, 0]
click at [1013, 23] on icon "Close pop-in" at bounding box center [1011, 20] width 17 height 17
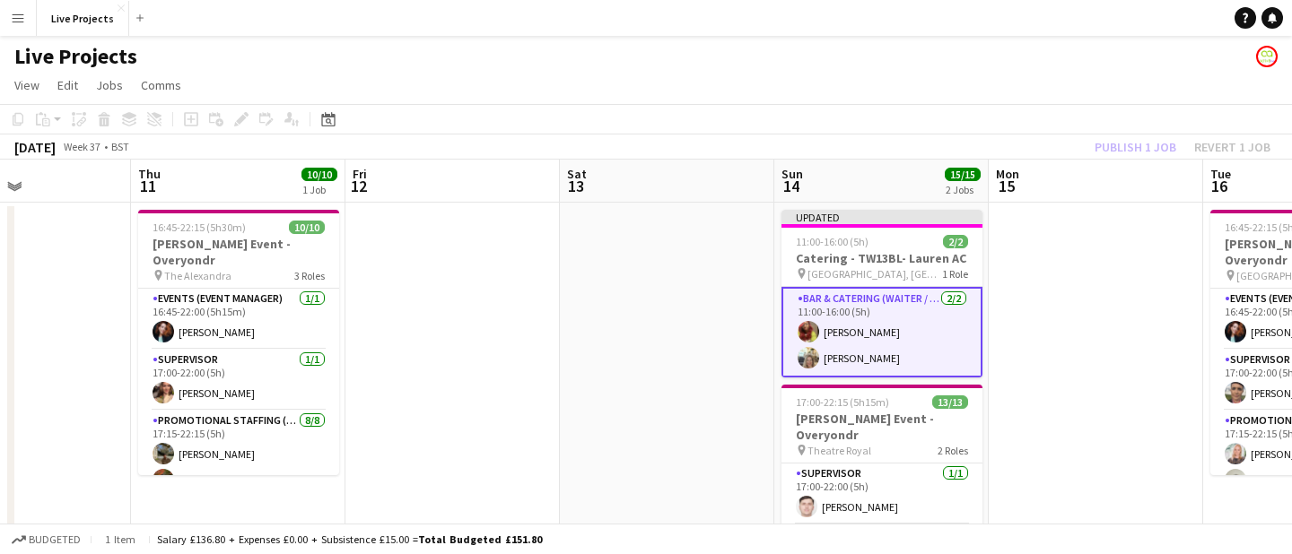
click at [1129, 137] on div "Publish 1 job Revert 1 job" at bounding box center [1182, 146] width 219 height 23
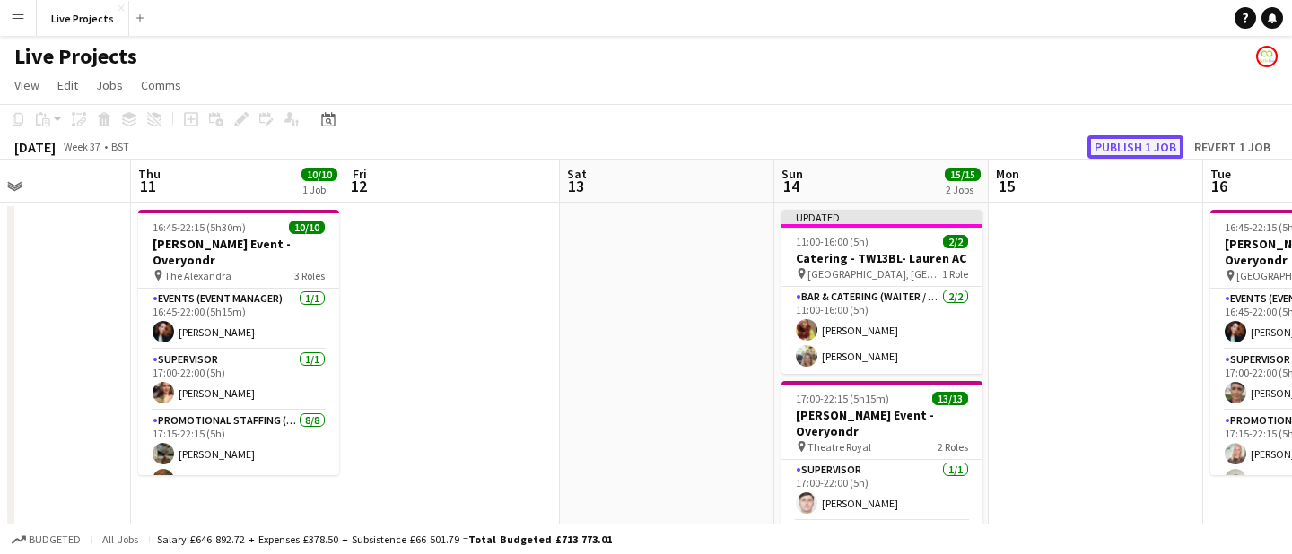
click at [1129, 145] on button "Publish 1 job" at bounding box center [1135, 146] width 96 height 23
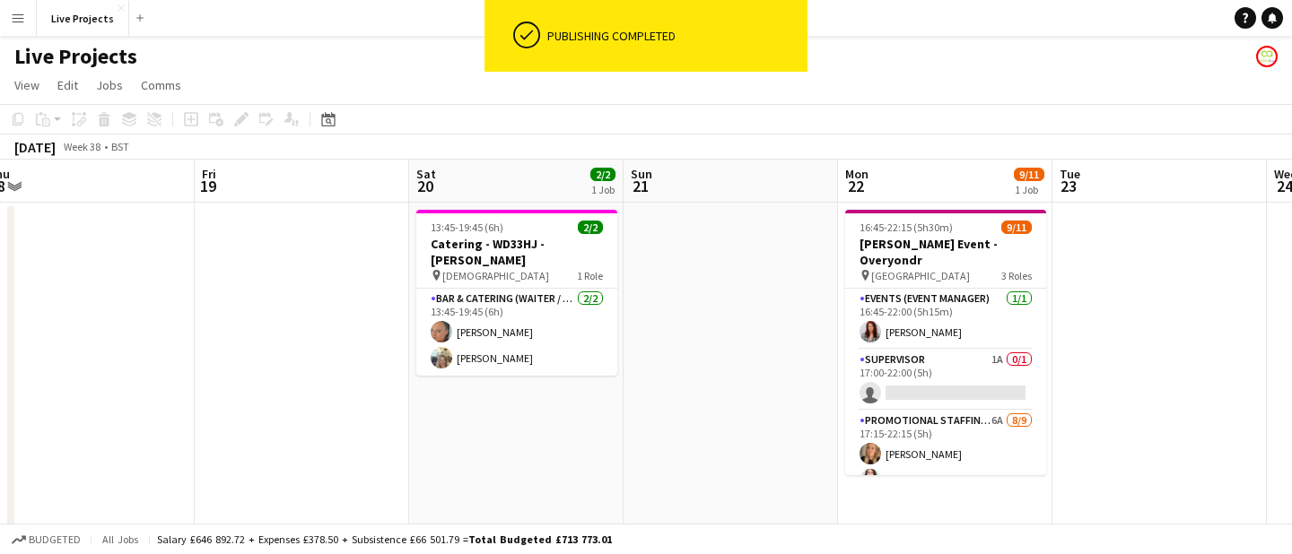
scroll to position [0, 869]
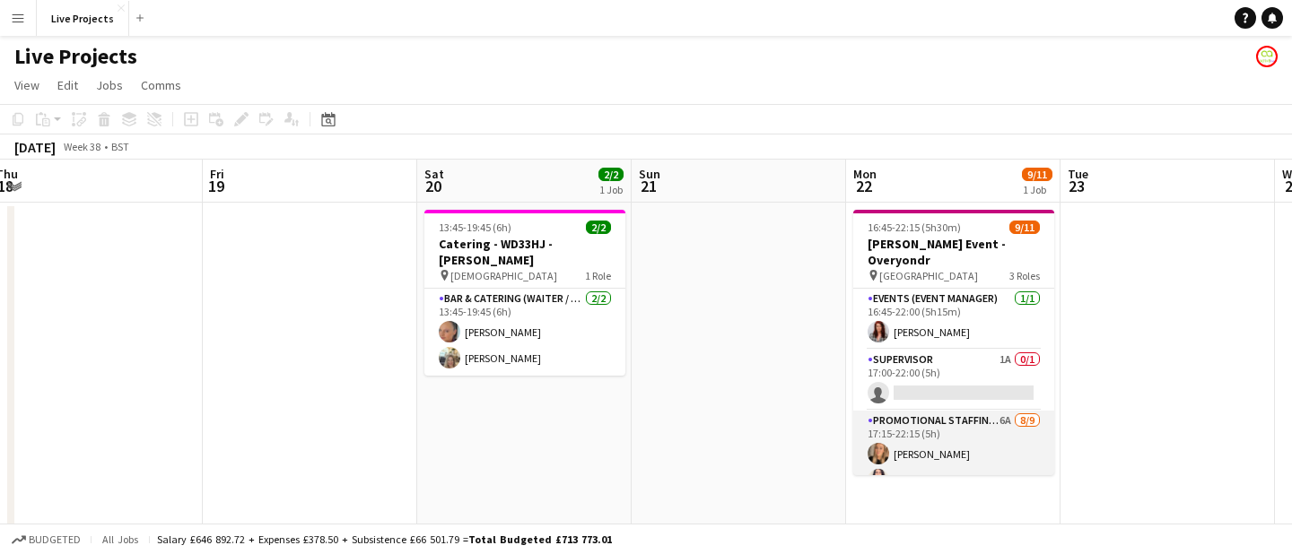
click at [997, 450] on app-card-role "Promotional Staffing (Exhibition Host) 6A [DATE] 17:15-22:15 (5h) [PERSON_NAME]…" at bounding box center [953, 545] width 201 height 269
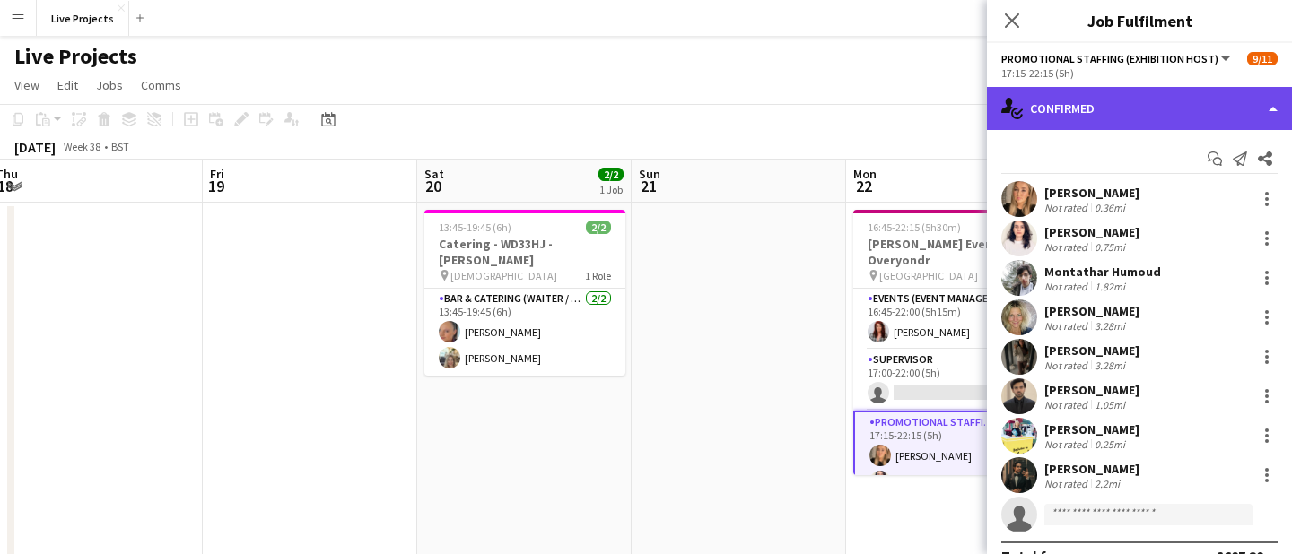
click at [1219, 109] on div "single-neutral-actions-check-2 Confirmed" at bounding box center [1139, 108] width 305 height 43
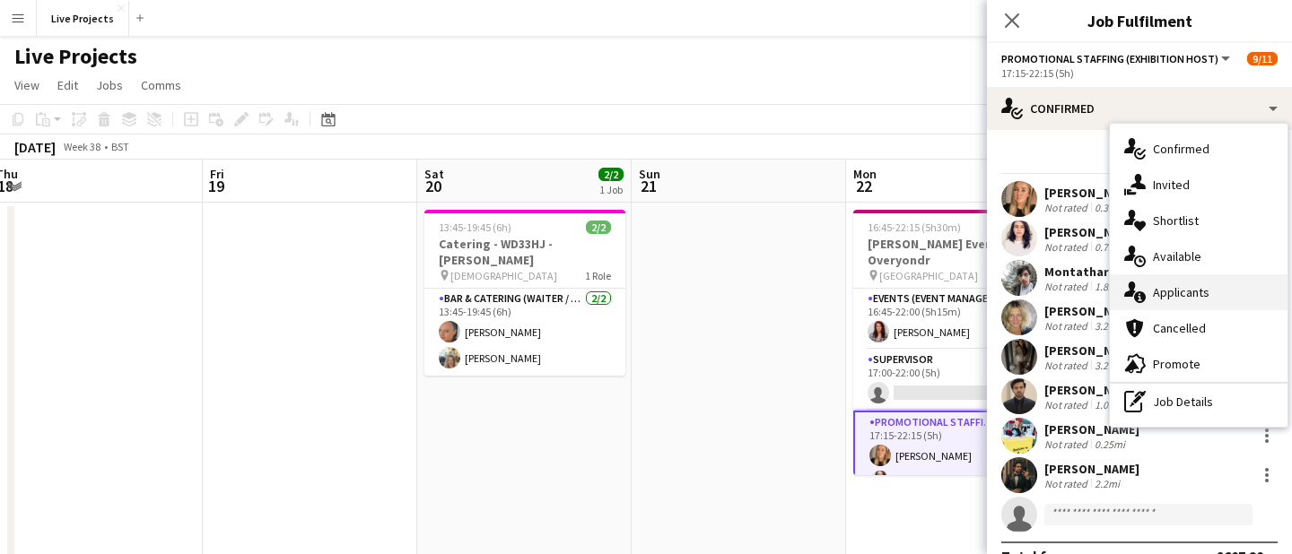
click at [1181, 287] on div "single-neutral-actions-information Applicants" at bounding box center [1199, 292] width 178 height 36
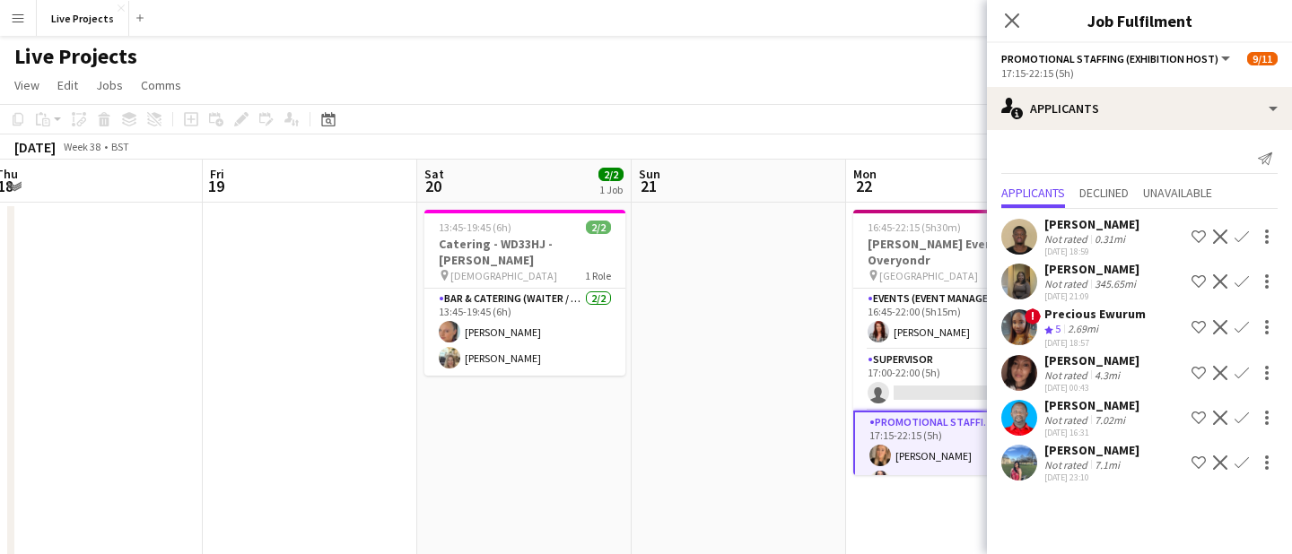
click at [1107, 322] on div "Precious Ewurum" at bounding box center [1094, 314] width 101 height 16
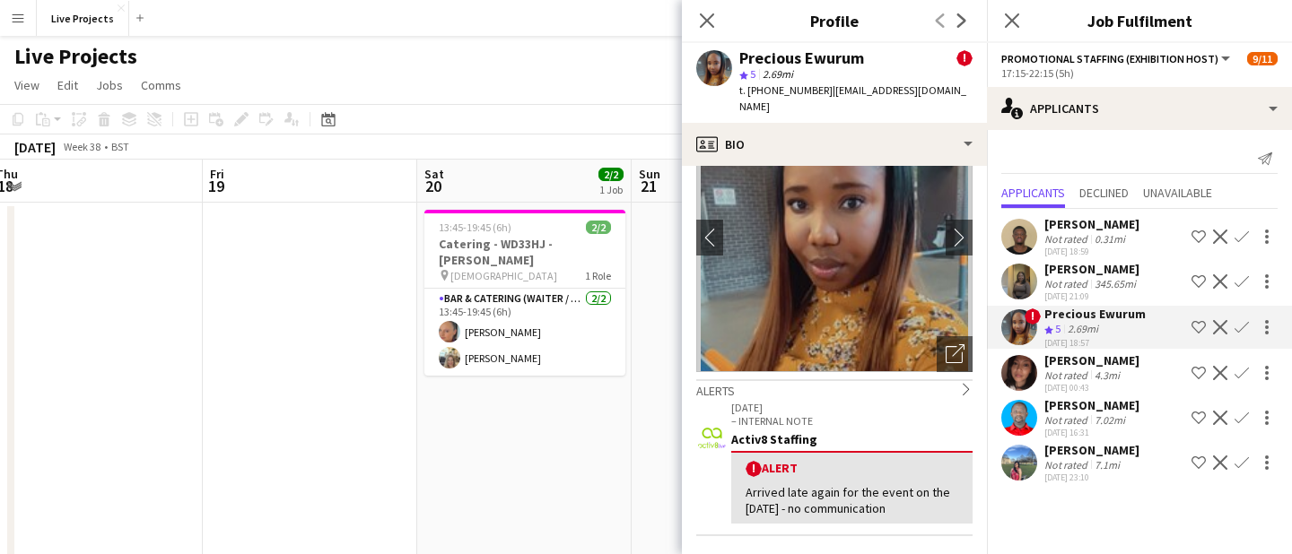
scroll to position [80, 0]
click at [707, 16] on icon "Close pop-in" at bounding box center [706, 20] width 17 height 17
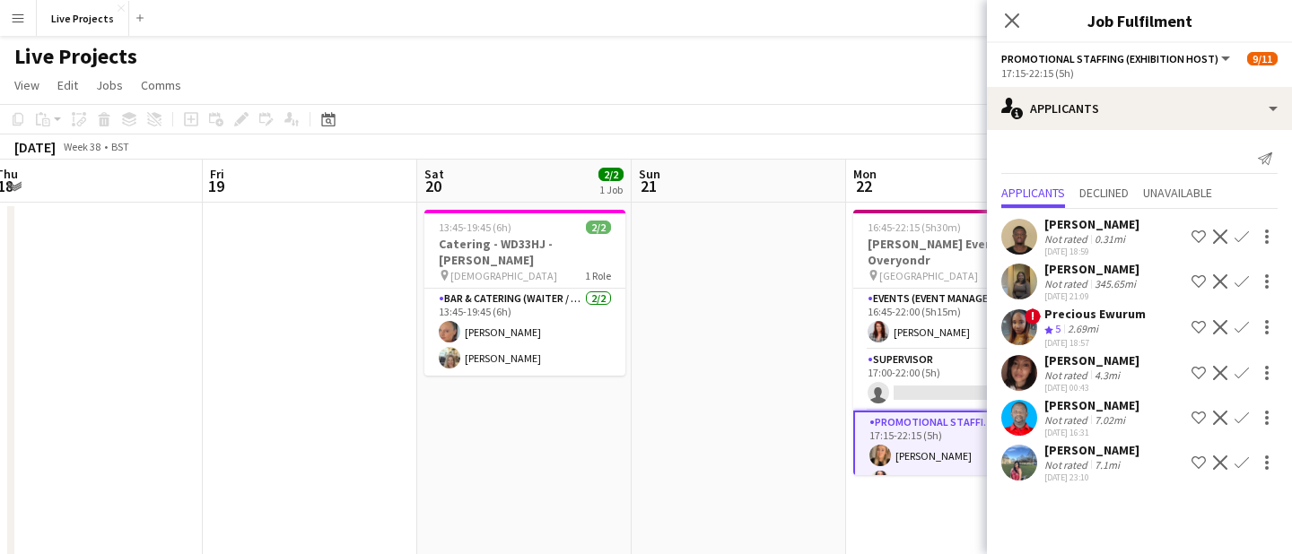
click at [1243, 380] on app-icon "Confirm" at bounding box center [1241, 373] width 14 height 14
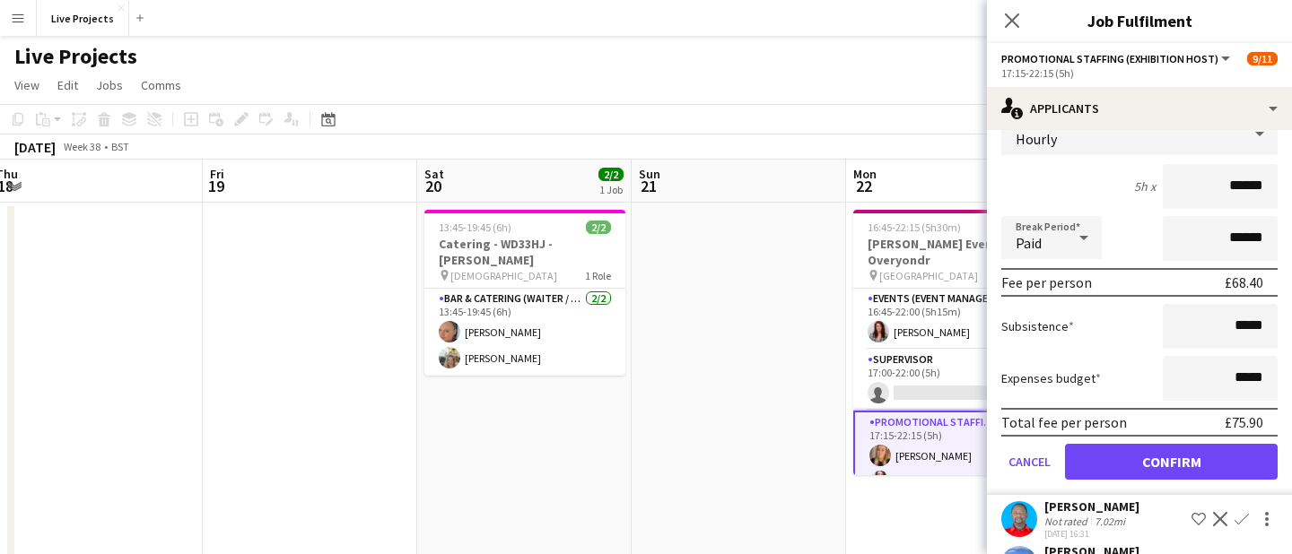
scroll to position [315, 0]
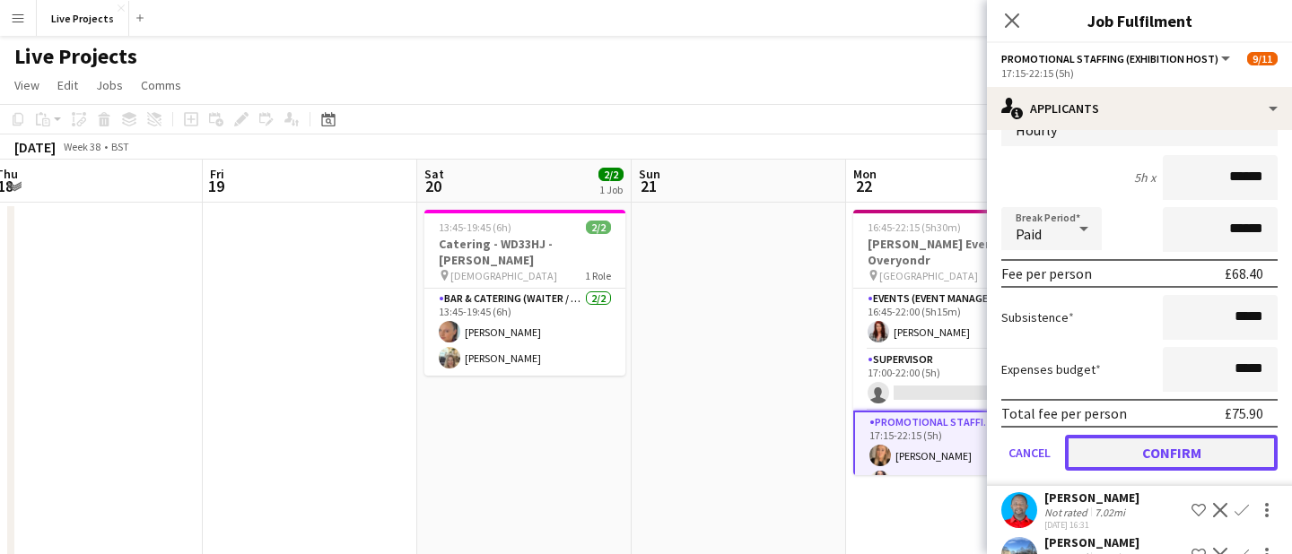
click at [1176, 469] on button "Confirm" at bounding box center [1171, 453] width 213 height 36
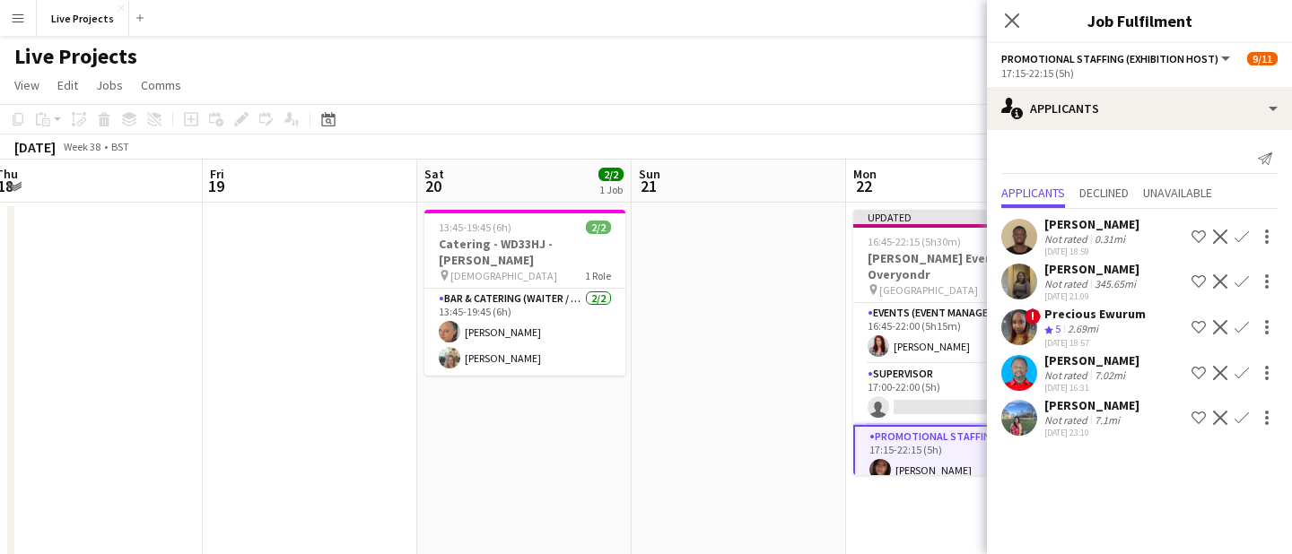
scroll to position [4, 0]
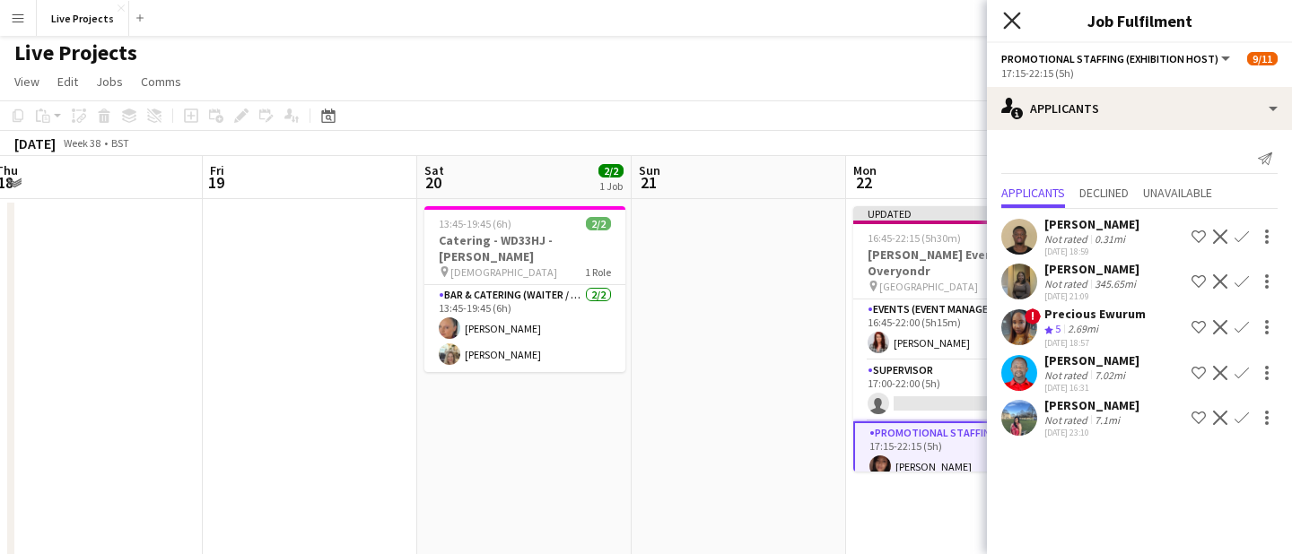
click at [1010, 17] on icon "Close pop-in" at bounding box center [1011, 20] width 17 height 17
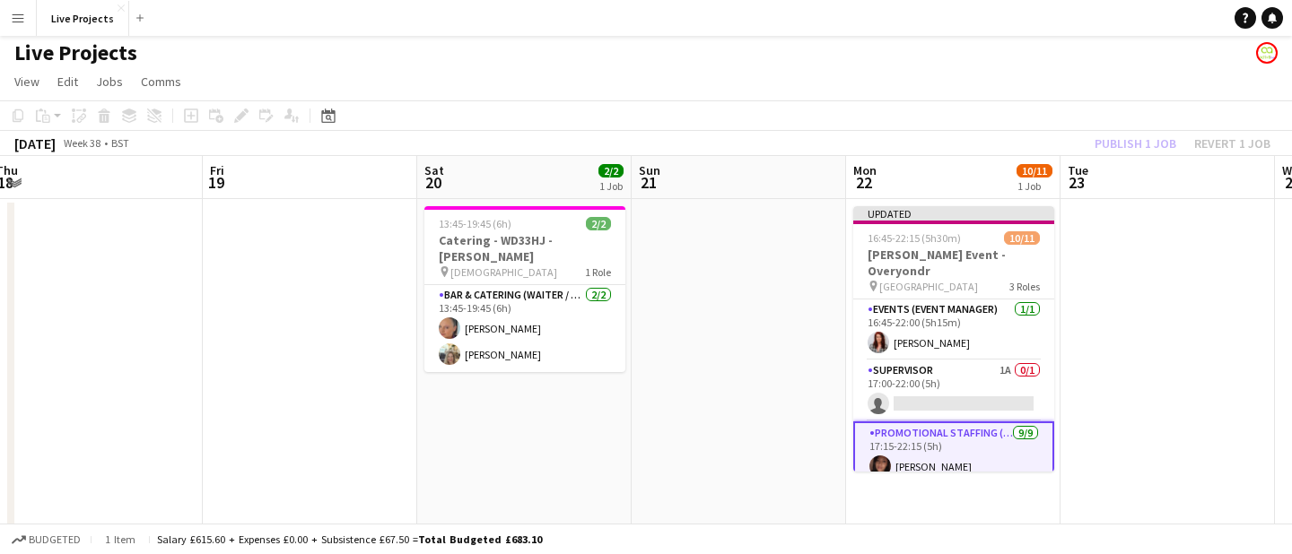
click at [1132, 142] on div "Publish 1 job Revert 1 job" at bounding box center [1182, 143] width 219 height 23
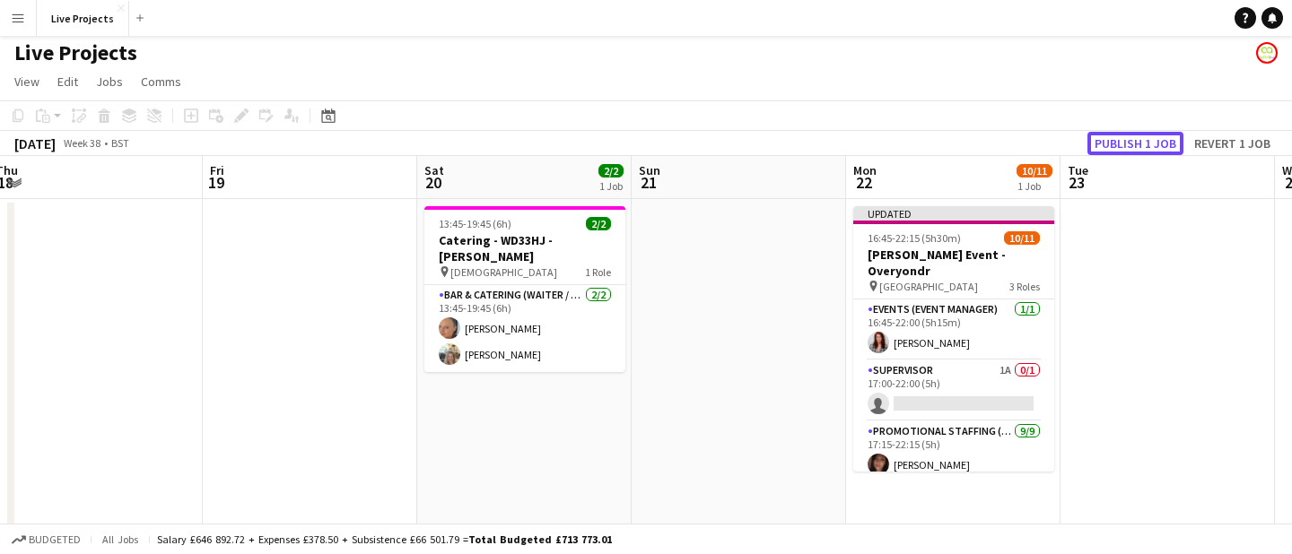
click at [1132, 142] on button "Publish 1 job" at bounding box center [1135, 143] width 96 height 23
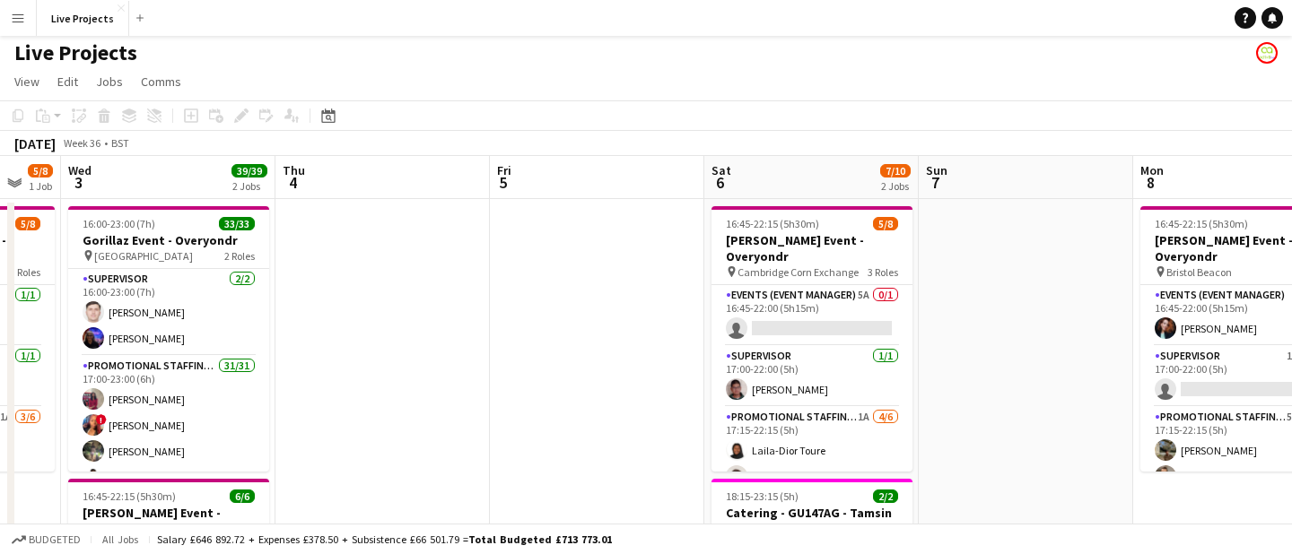
scroll to position [0, 513]
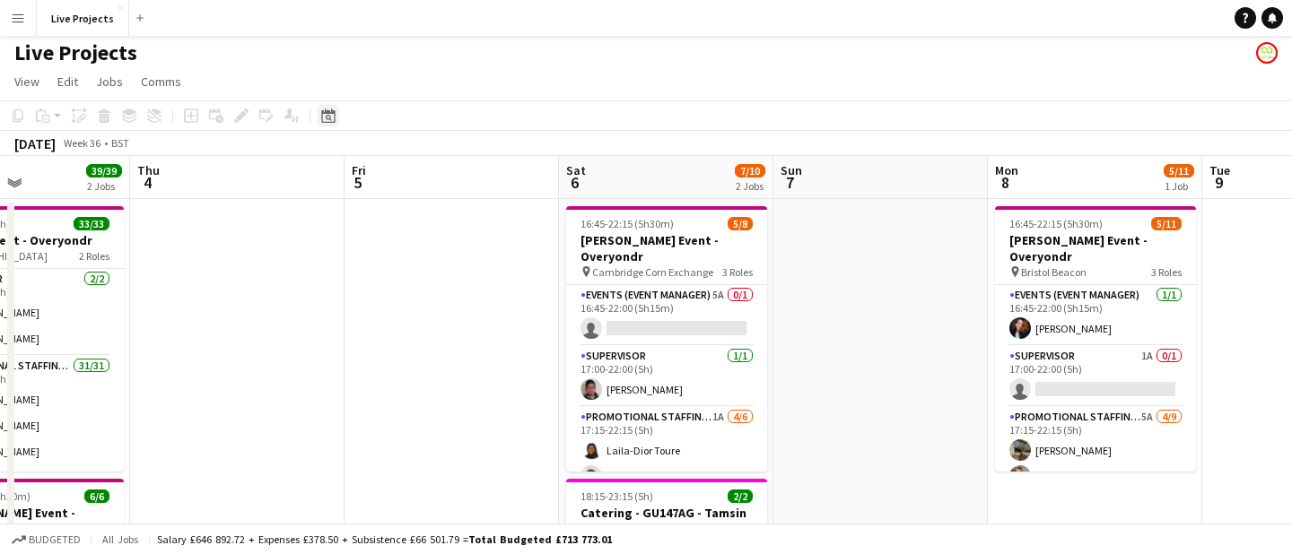
click at [325, 114] on icon "Date picker" at bounding box center [328, 116] width 14 height 14
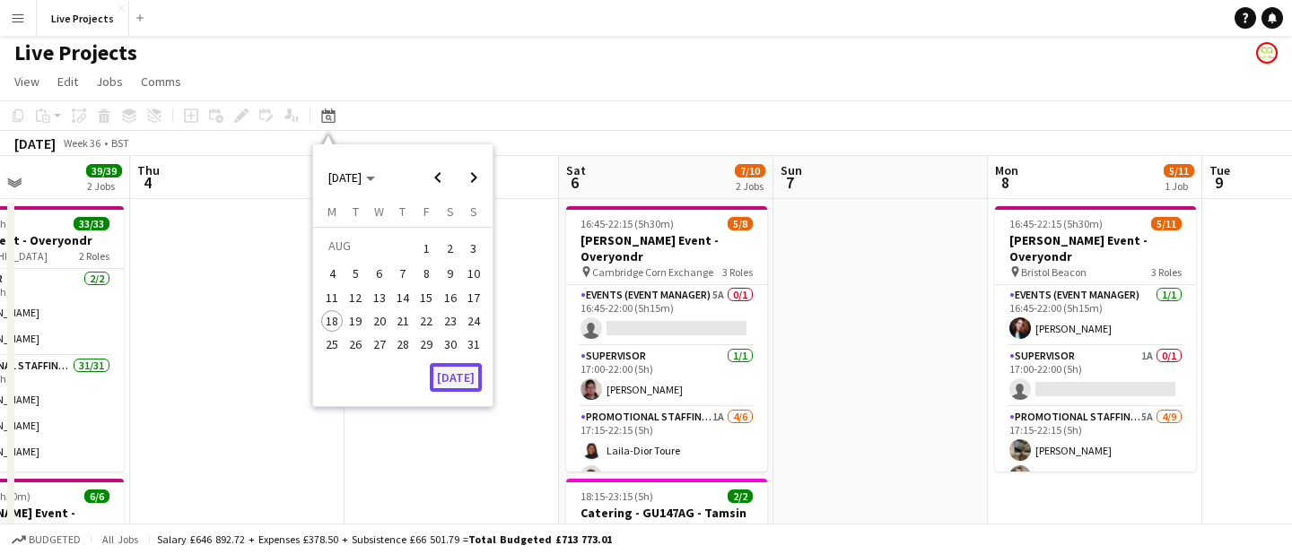
click at [451, 384] on button "[DATE]" at bounding box center [456, 377] width 52 height 29
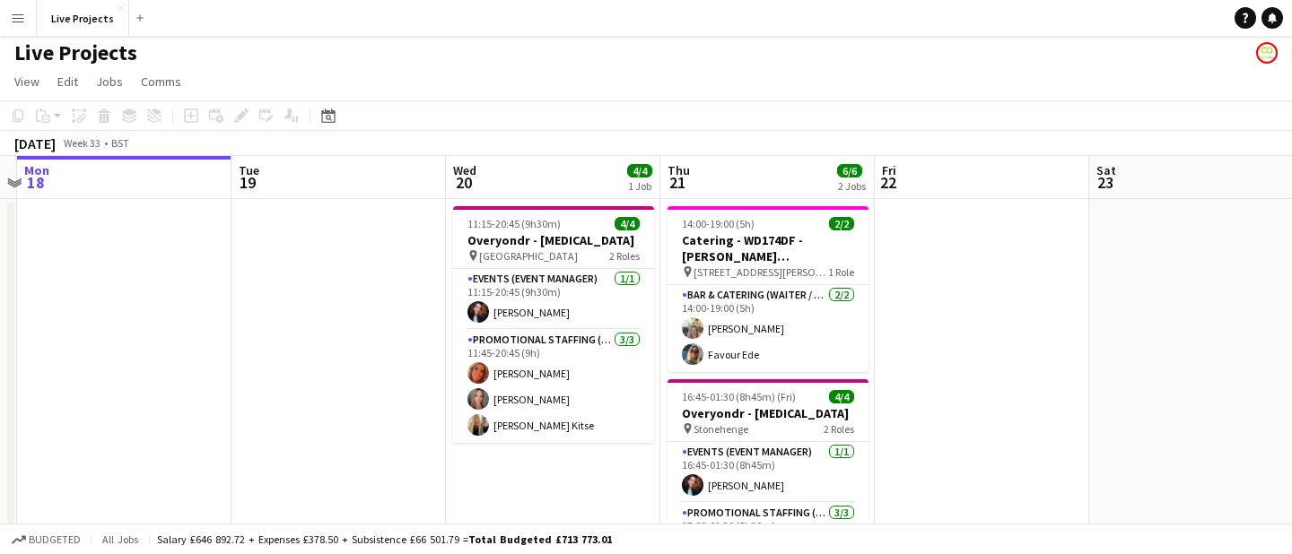
scroll to position [0, 629]
click at [332, 119] on icon "Date picker" at bounding box center [328, 116] width 14 height 14
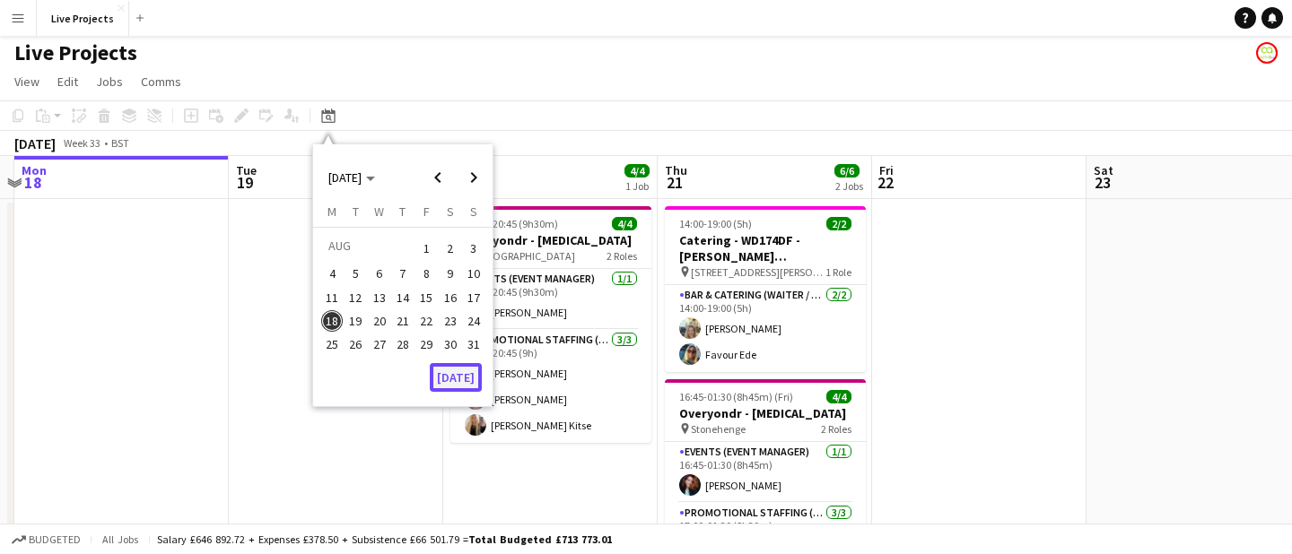
click at [462, 384] on button "[DATE]" at bounding box center [456, 377] width 52 height 29
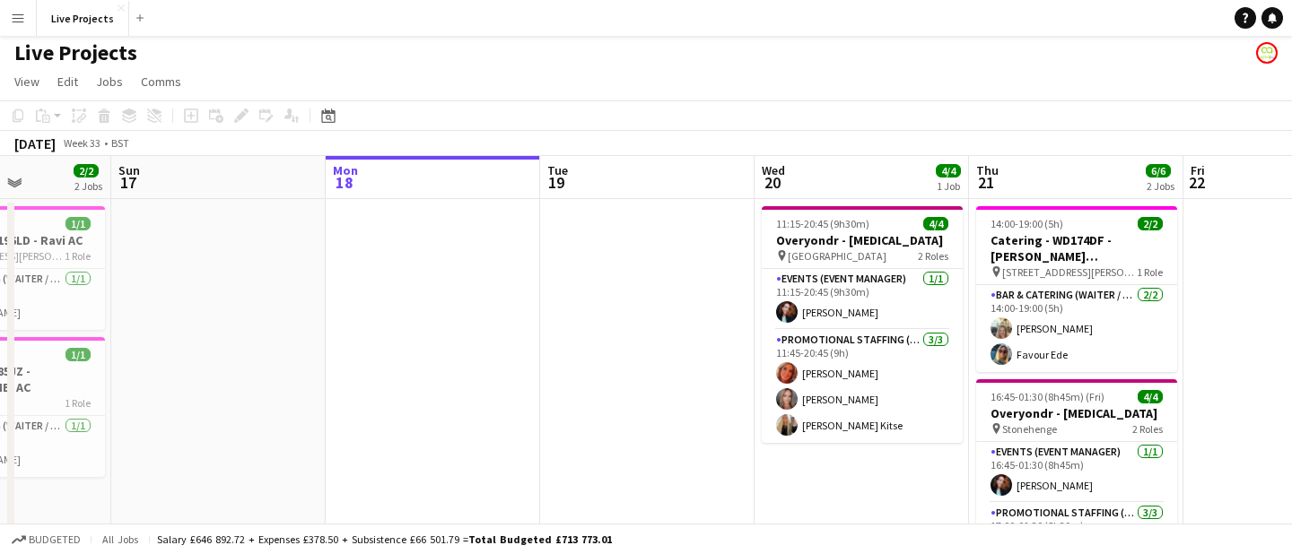
scroll to position [0, 768]
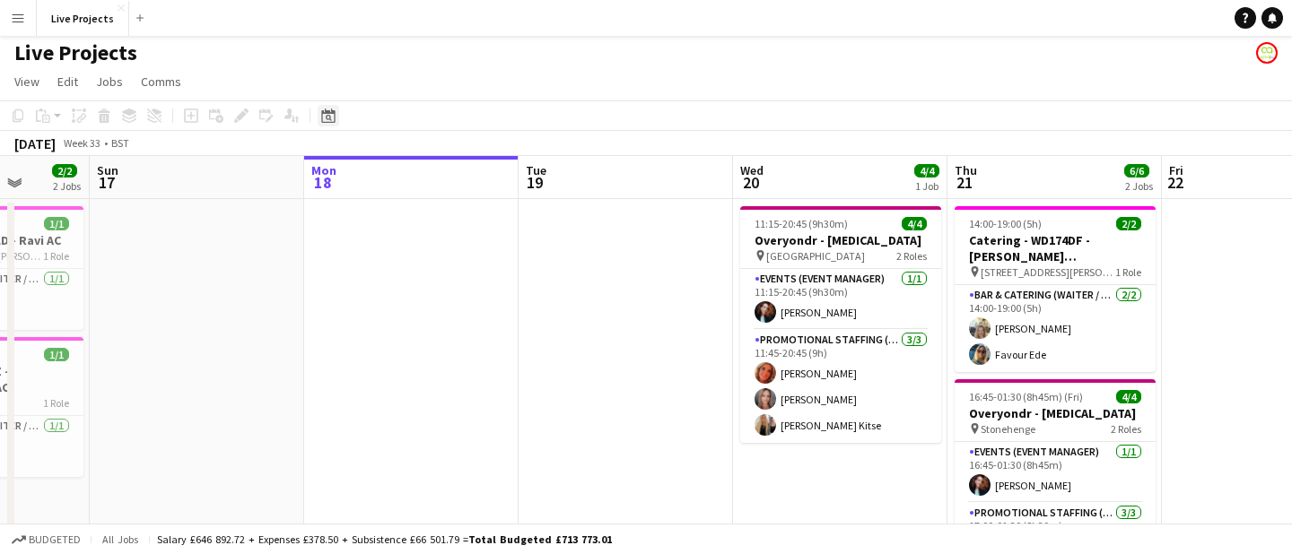
click at [326, 121] on icon "Date picker" at bounding box center [328, 116] width 14 height 14
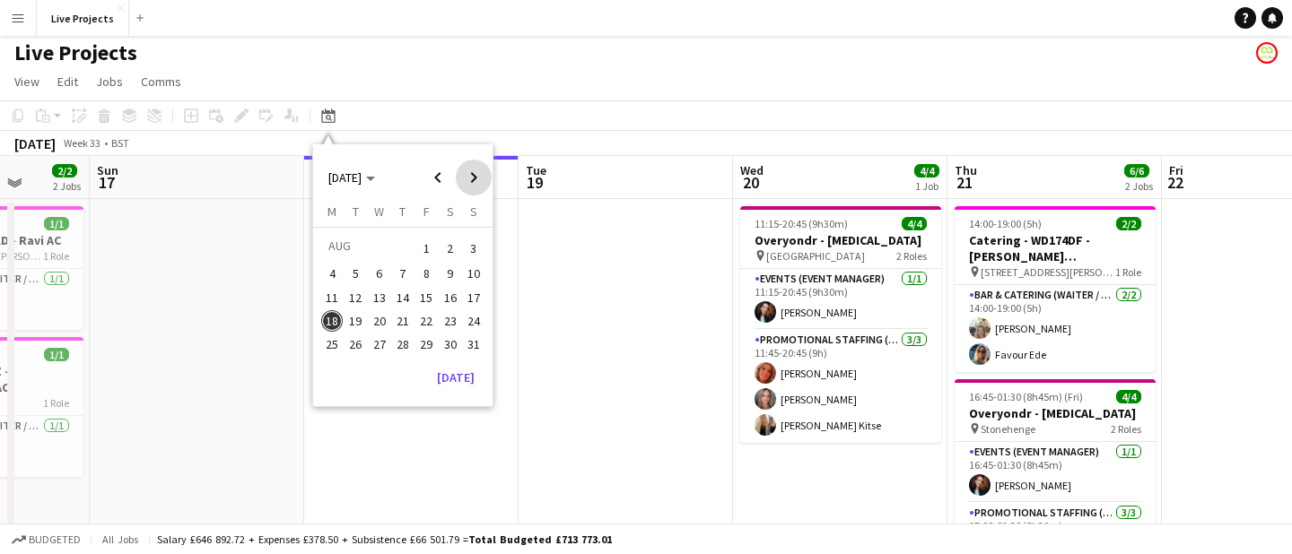
click at [471, 180] on span "Next month" at bounding box center [474, 178] width 36 height 36
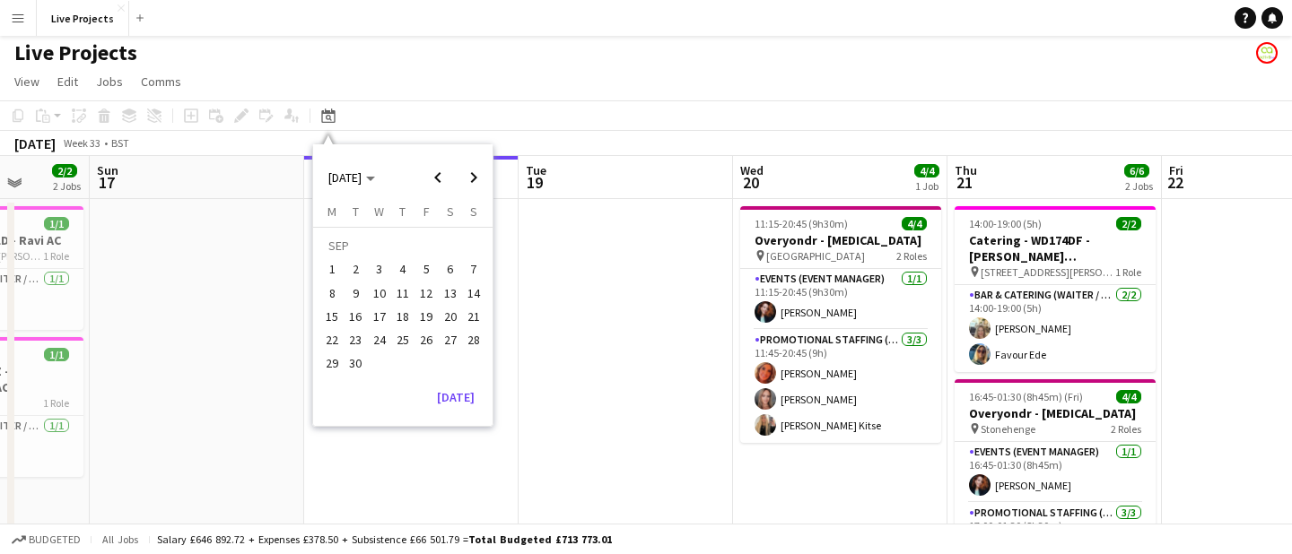
click at [451, 288] on span "13" at bounding box center [451, 294] width 22 height 22
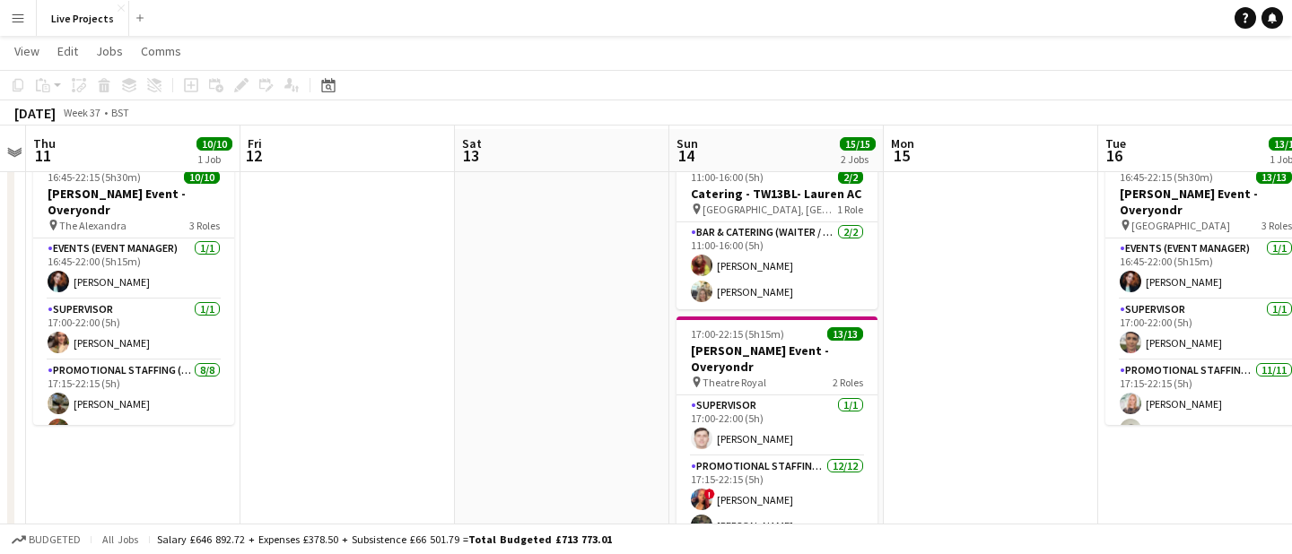
scroll to position [0, 0]
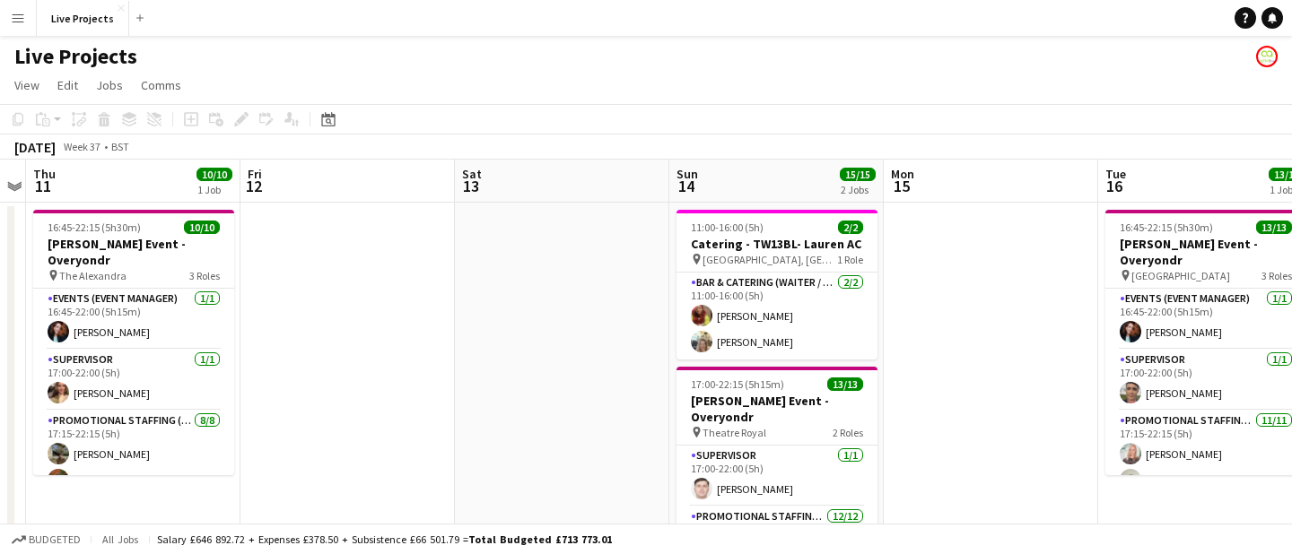
click at [21, 14] on app-icon "Menu" at bounding box center [18, 18] width 14 height 14
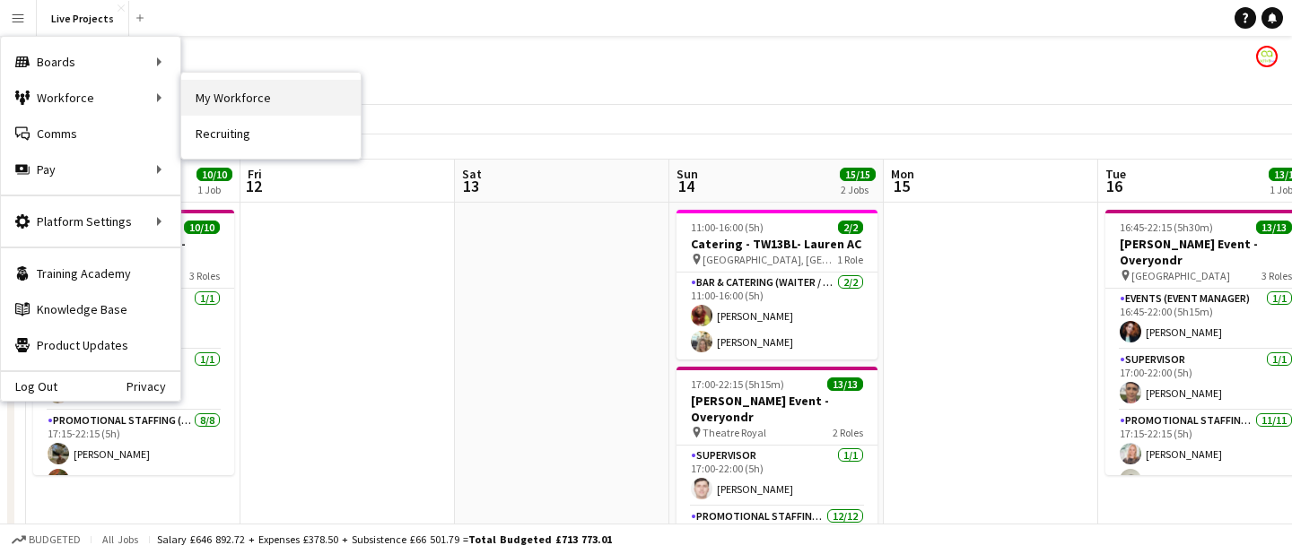
click at [235, 98] on link "My Workforce" at bounding box center [270, 98] width 179 height 36
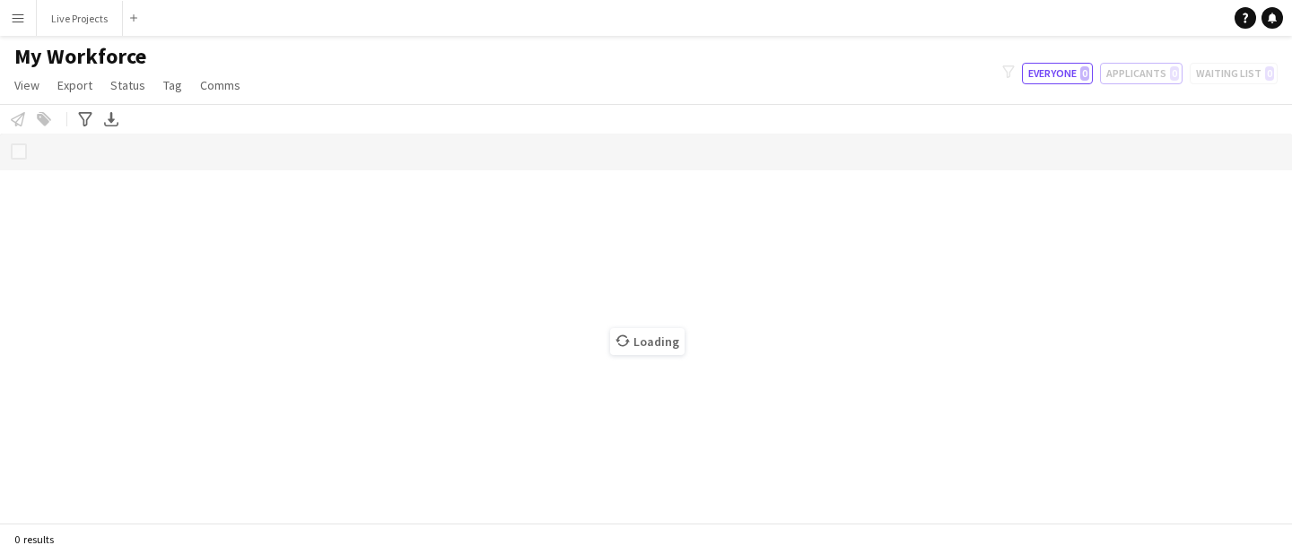
click at [1146, 73] on button "Applicants 0" at bounding box center [1141, 74] width 83 height 22
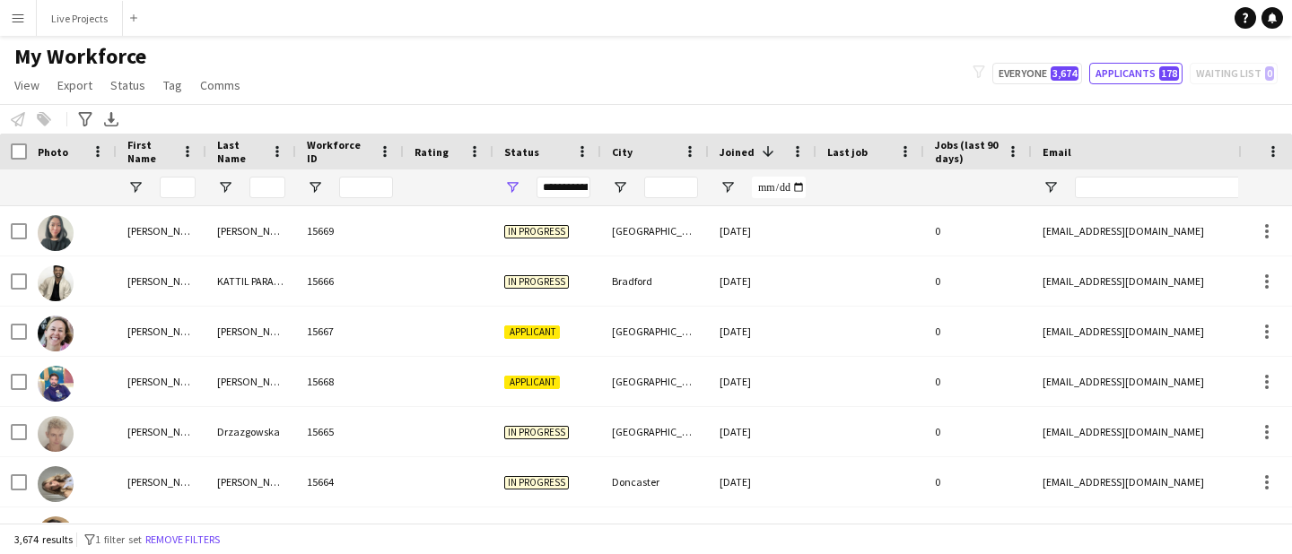
click at [1146, 73] on button "Applicants 178" at bounding box center [1135, 74] width 93 height 22
type input "**********"
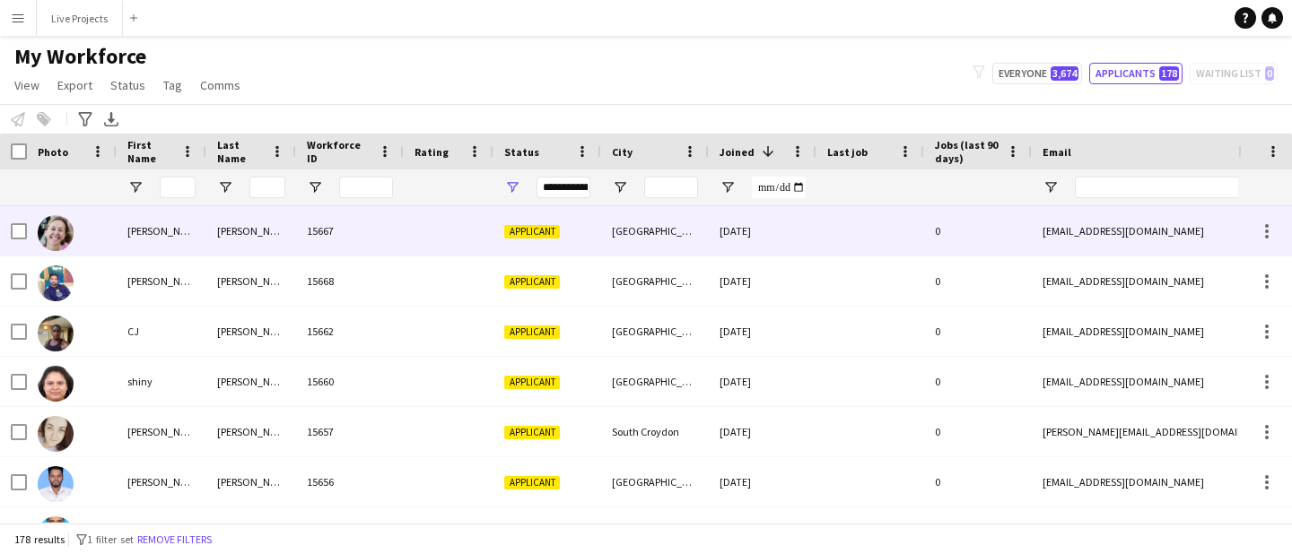
click at [249, 229] on div "[PERSON_NAME]" at bounding box center [251, 230] width 90 height 49
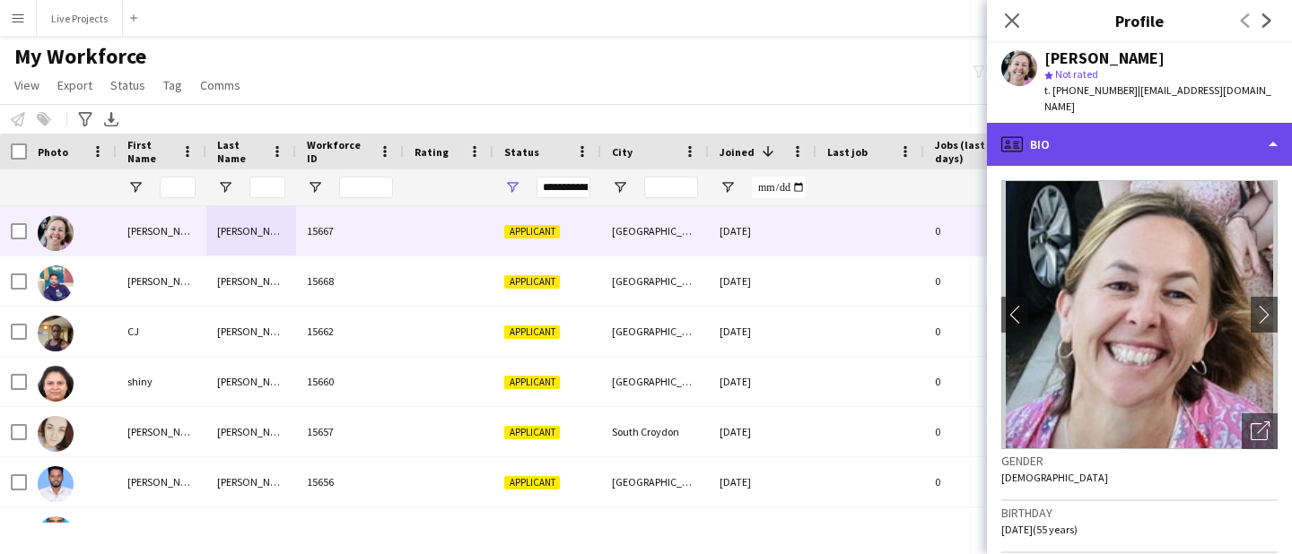
click at [1146, 135] on div "profile Bio" at bounding box center [1139, 144] width 305 height 43
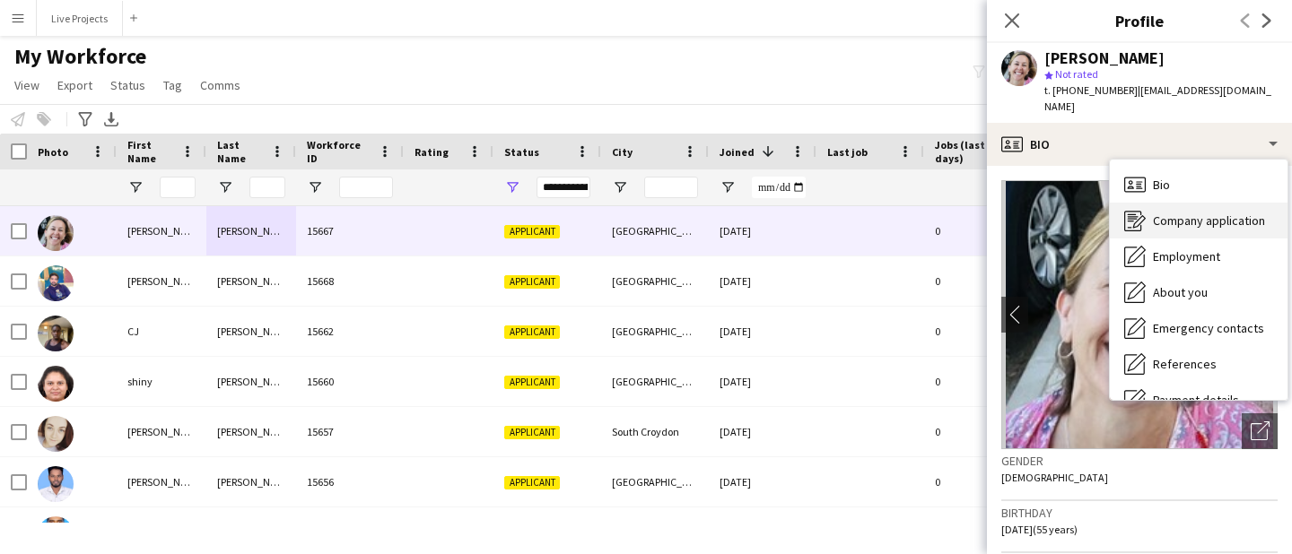
click at [1165, 213] on span "Company application" at bounding box center [1209, 221] width 112 height 16
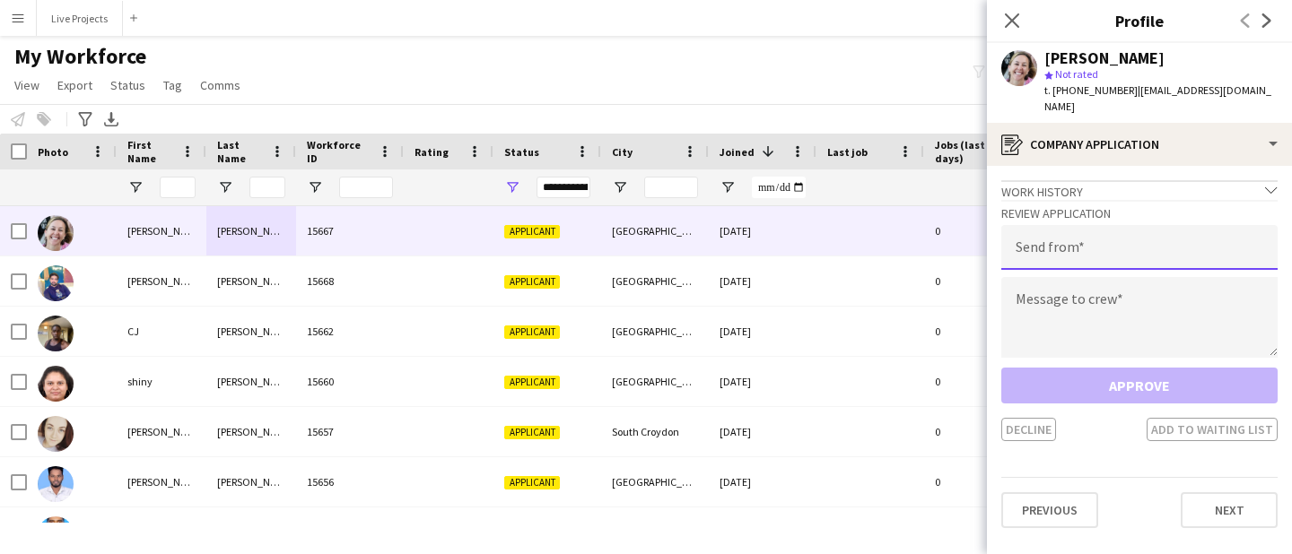
click at [1071, 236] on input "email" at bounding box center [1139, 247] width 276 height 45
type input "**********"
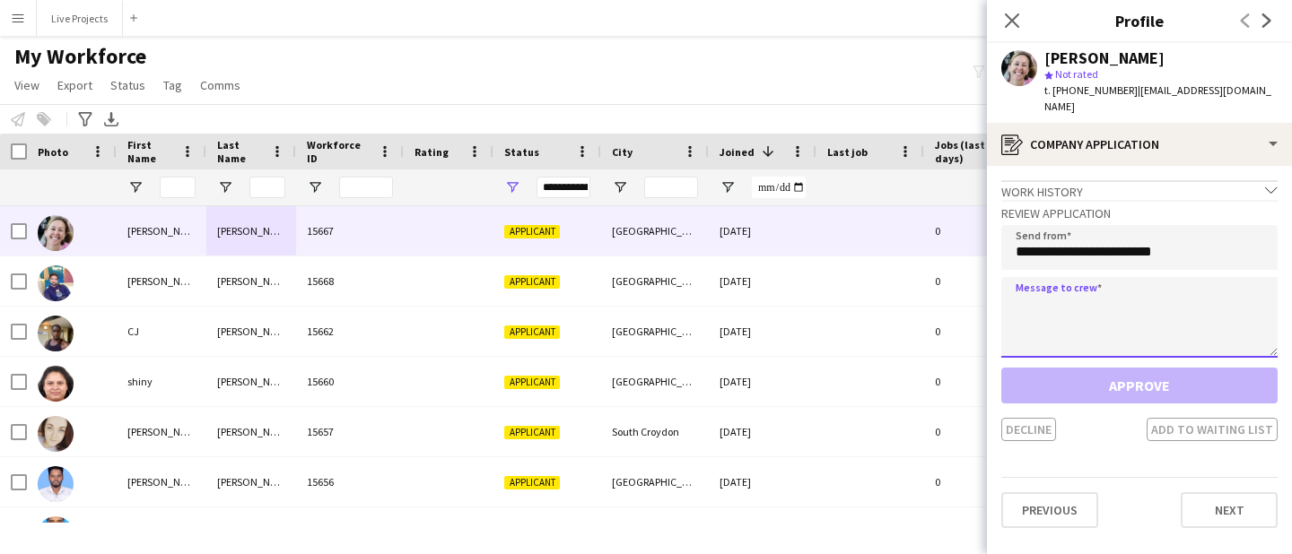
click at [1103, 306] on textarea at bounding box center [1139, 317] width 276 height 81
paste textarea "**********"
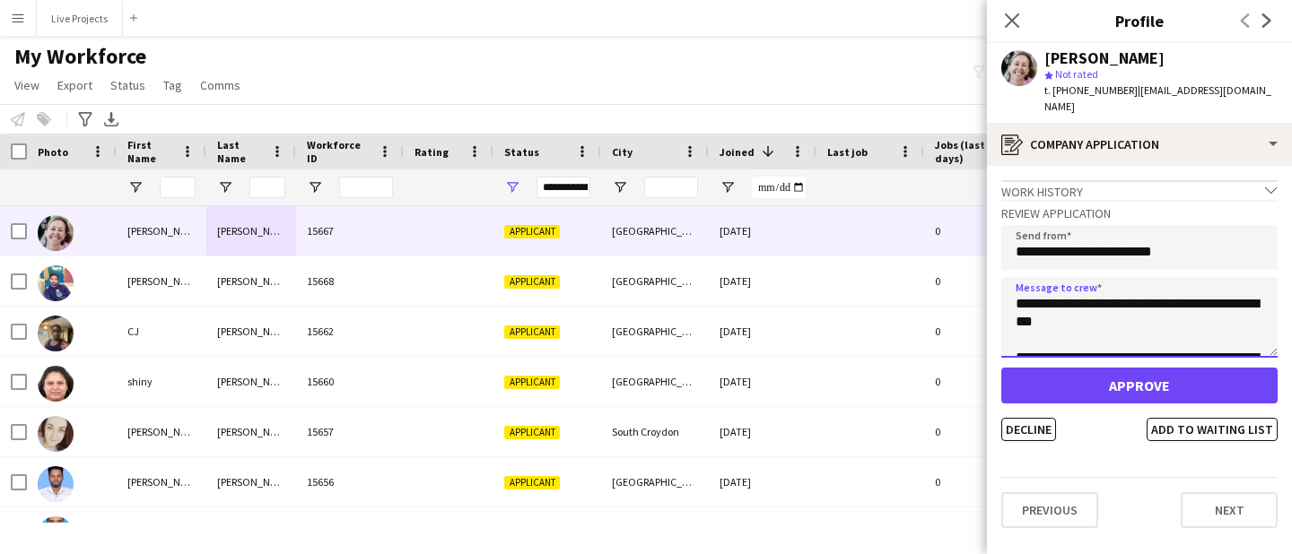
scroll to position [1518, 0]
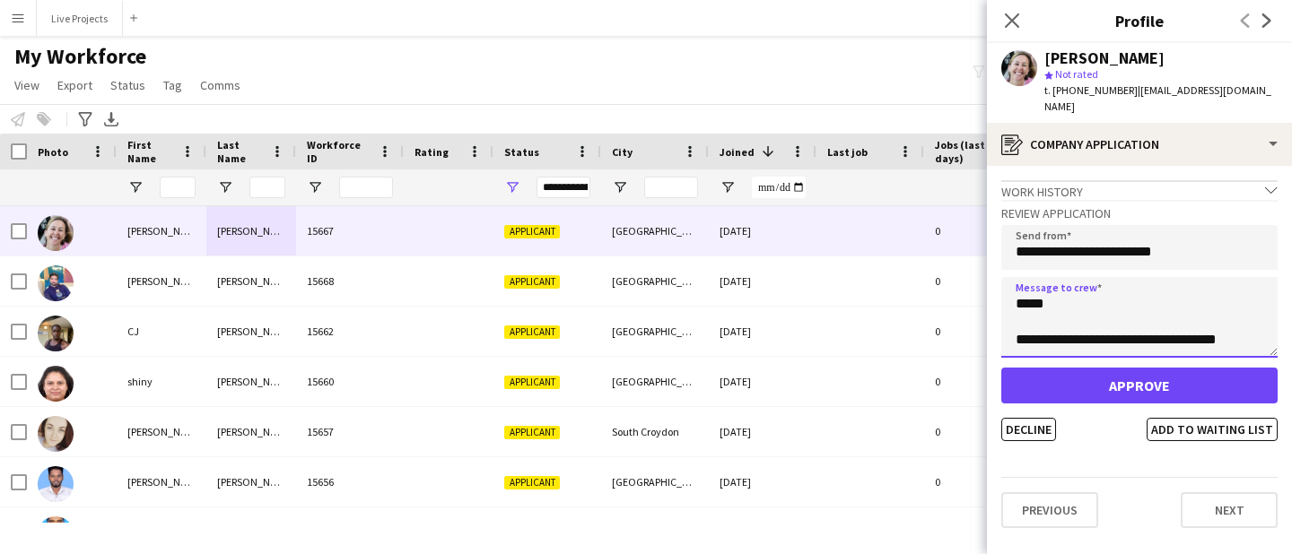
type textarea "**********"
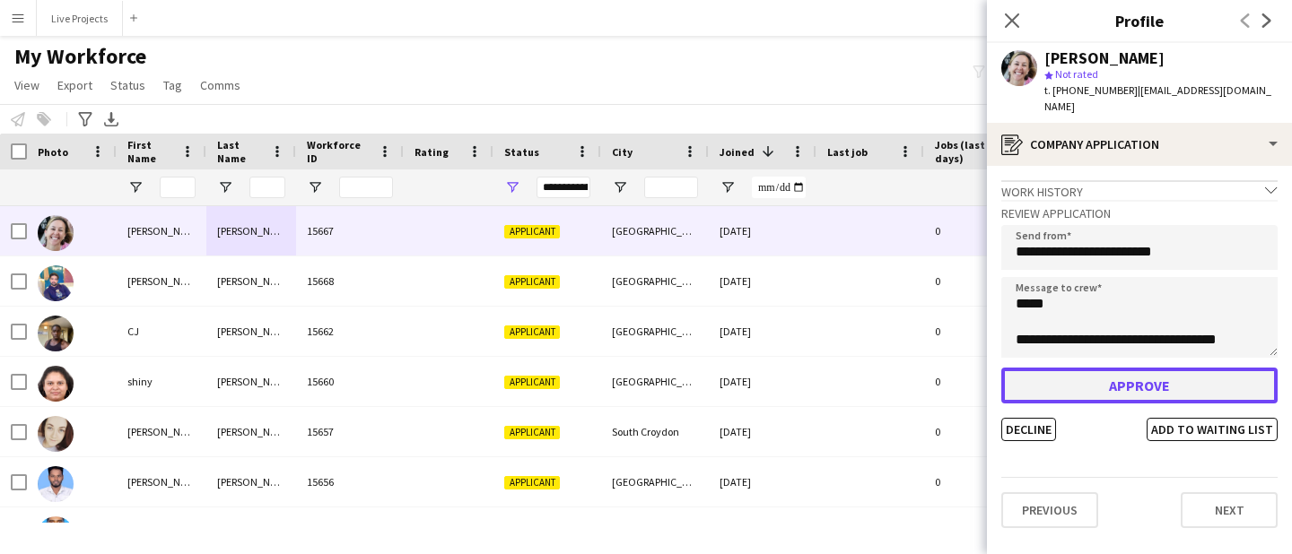
click at [1115, 371] on button "Approve" at bounding box center [1139, 386] width 276 height 36
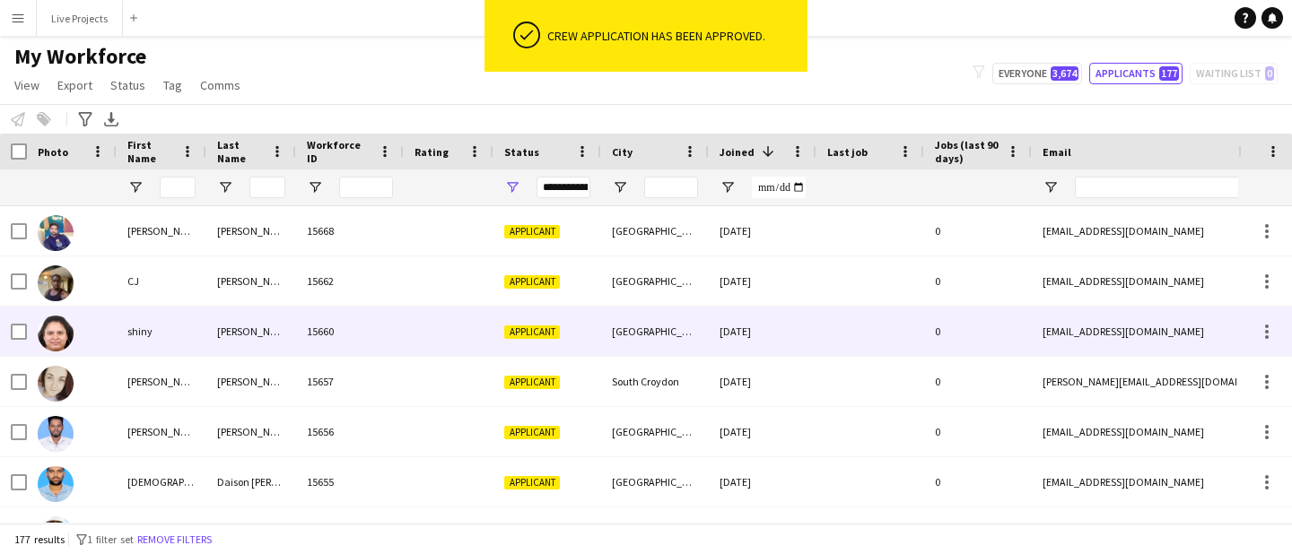
click at [156, 331] on div "shiny" at bounding box center [162, 331] width 90 height 49
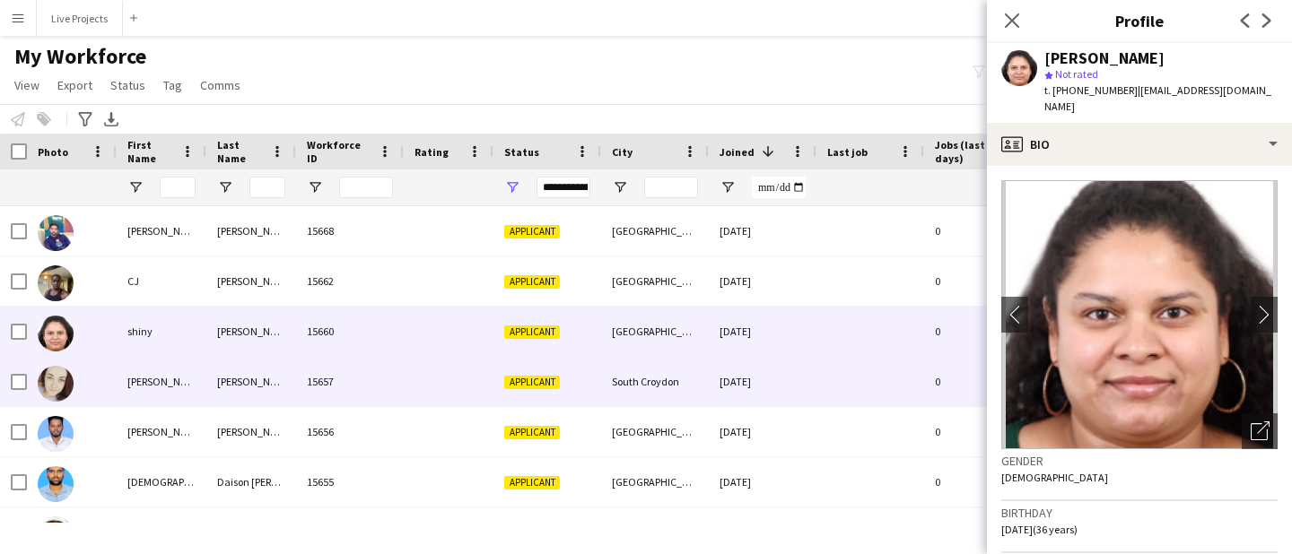
click at [144, 379] on div "[PERSON_NAME]" at bounding box center [162, 381] width 90 height 49
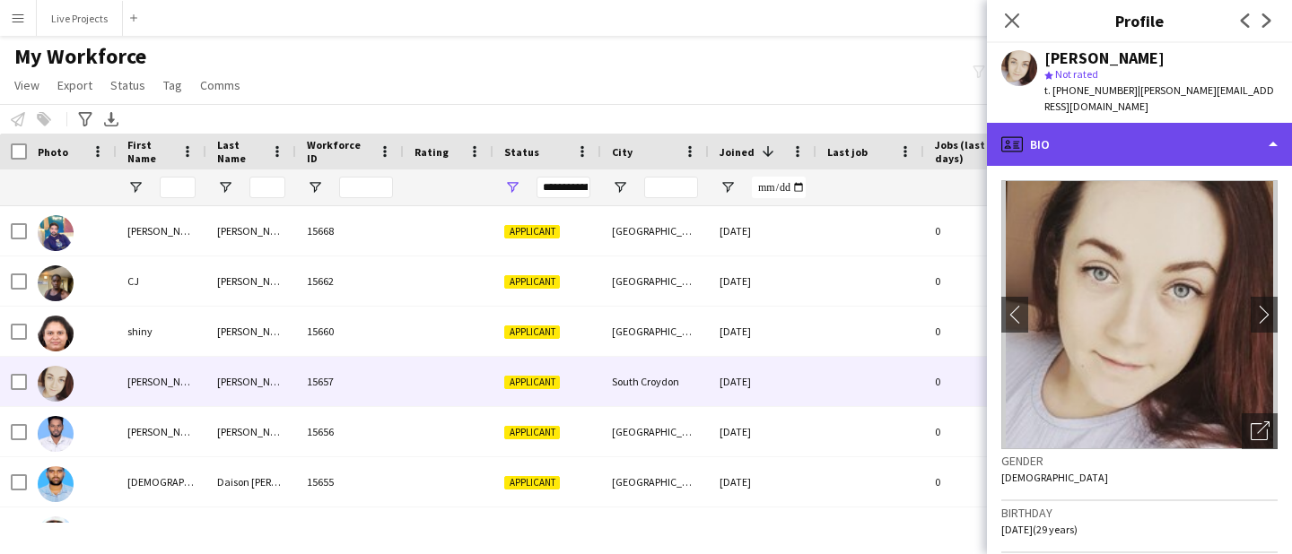
click at [1172, 135] on div "profile Bio" at bounding box center [1139, 144] width 305 height 43
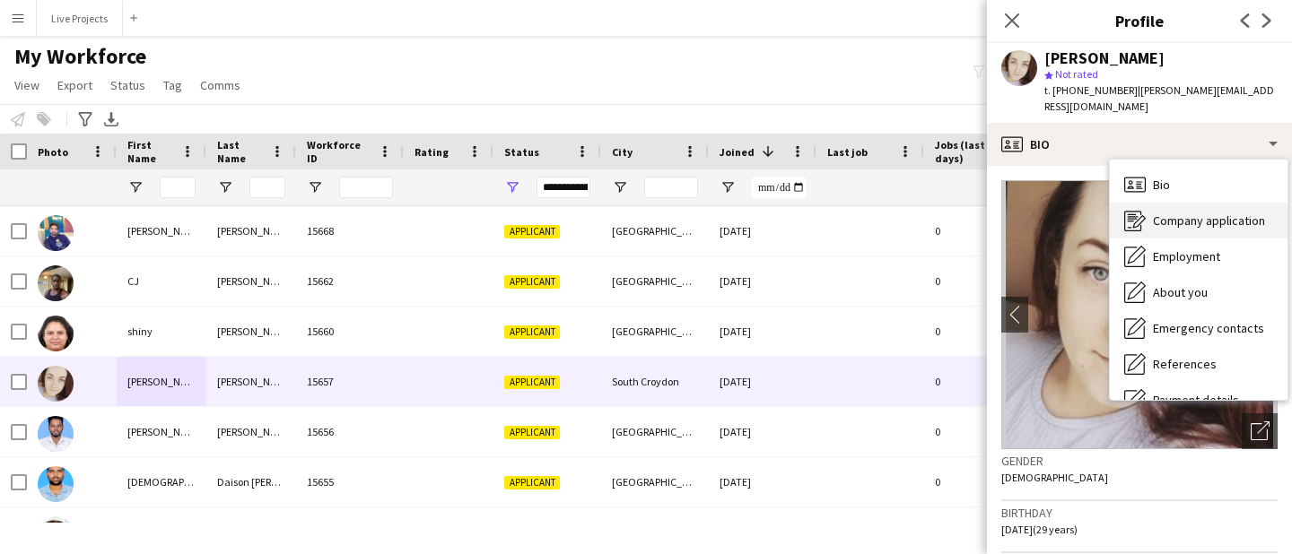
click at [1169, 213] on span "Company application" at bounding box center [1209, 221] width 112 height 16
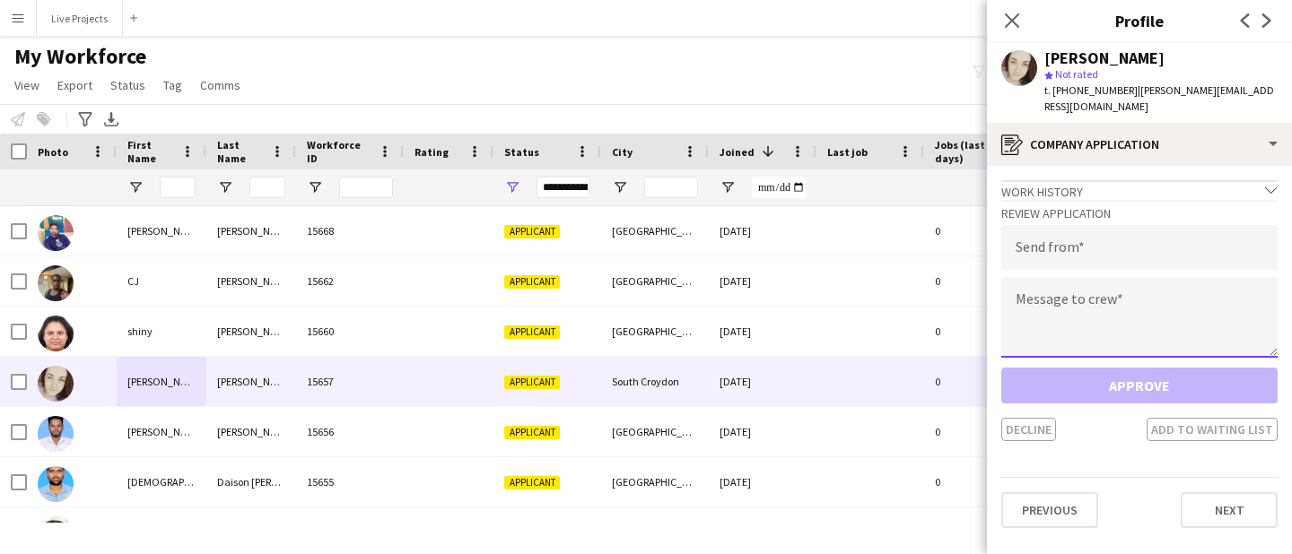
click at [1062, 300] on textarea at bounding box center [1139, 317] width 276 height 81
paste textarea "**********"
type textarea "**********"
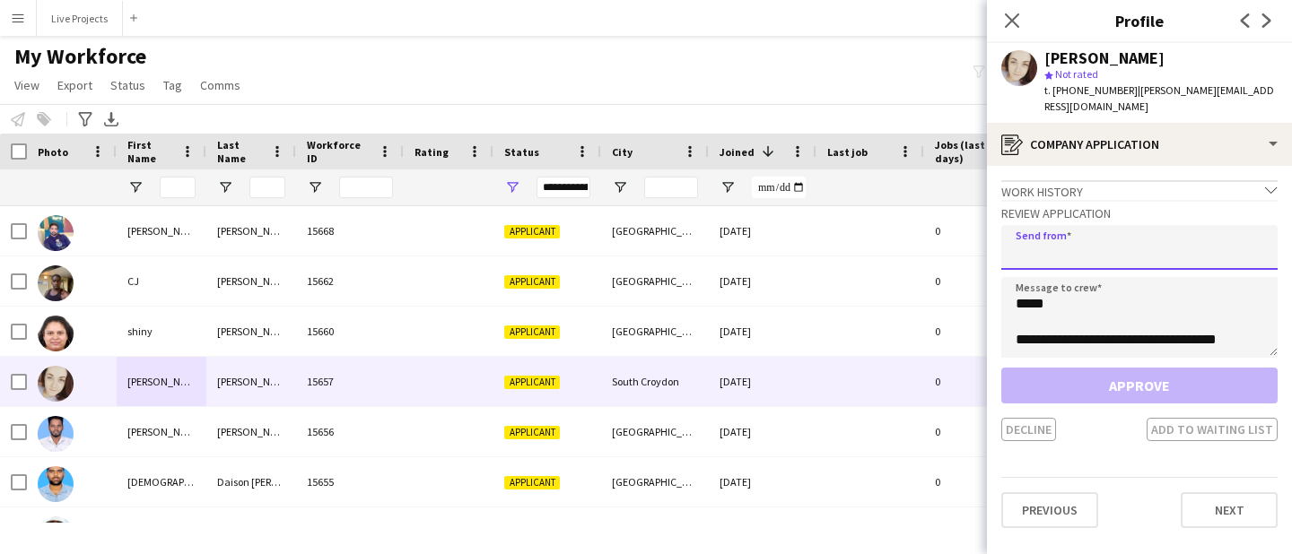
click at [1032, 241] on input "email" at bounding box center [1139, 247] width 276 height 45
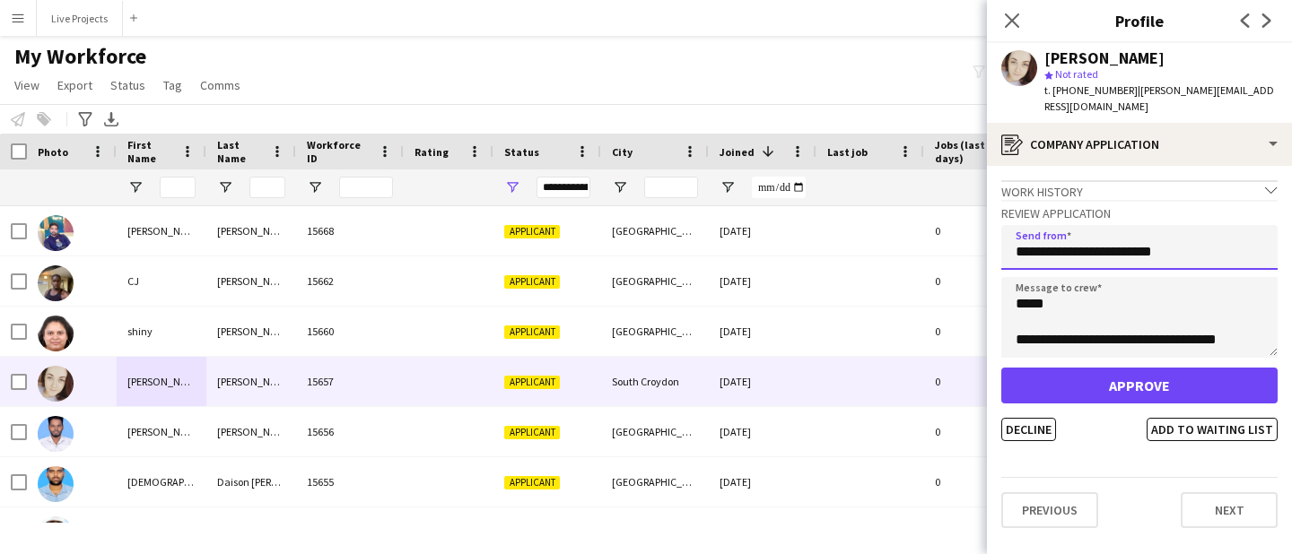
type input "**********"
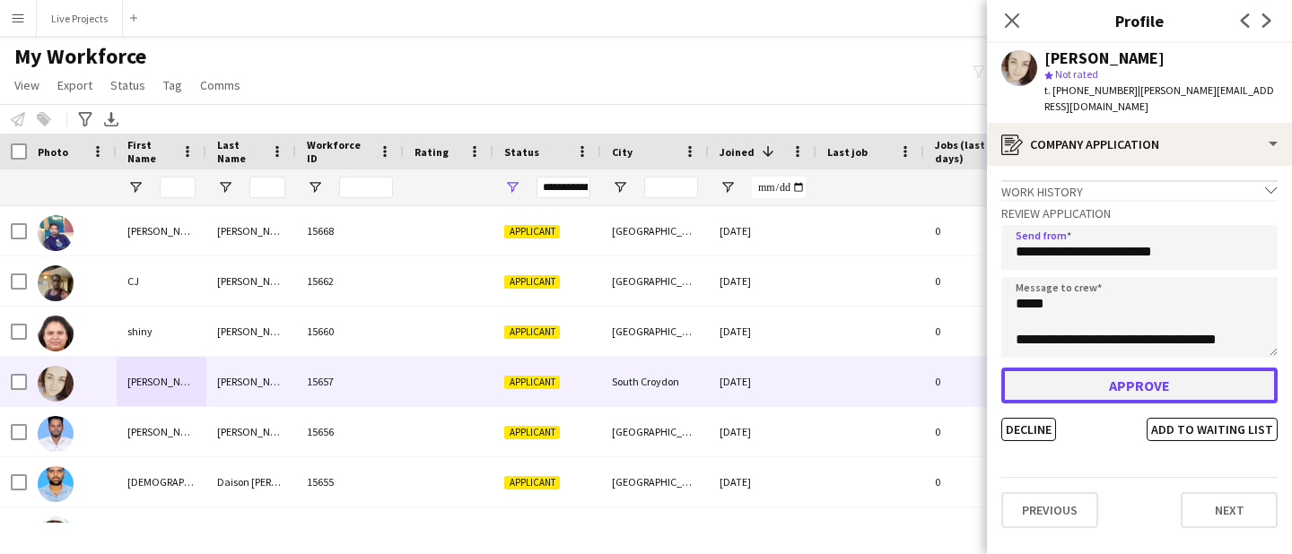
click at [1078, 368] on button "Approve" at bounding box center [1139, 386] width 276 height 36
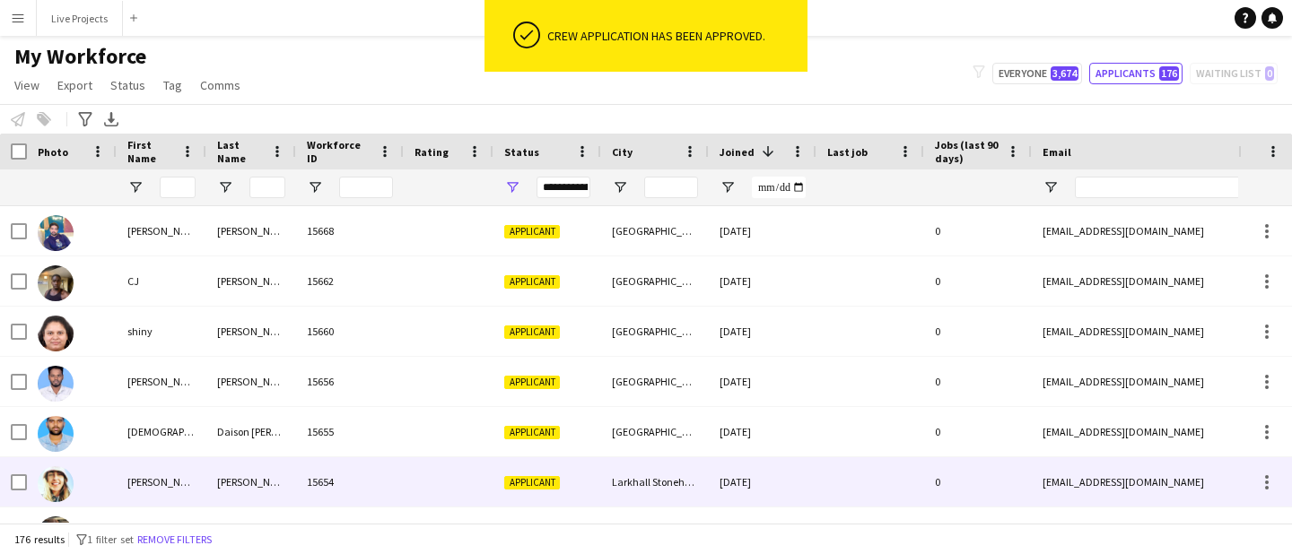
click at [149, 479] on div "[PERSON_NAME]" at bounding box center [162, 481] width 90 height 49
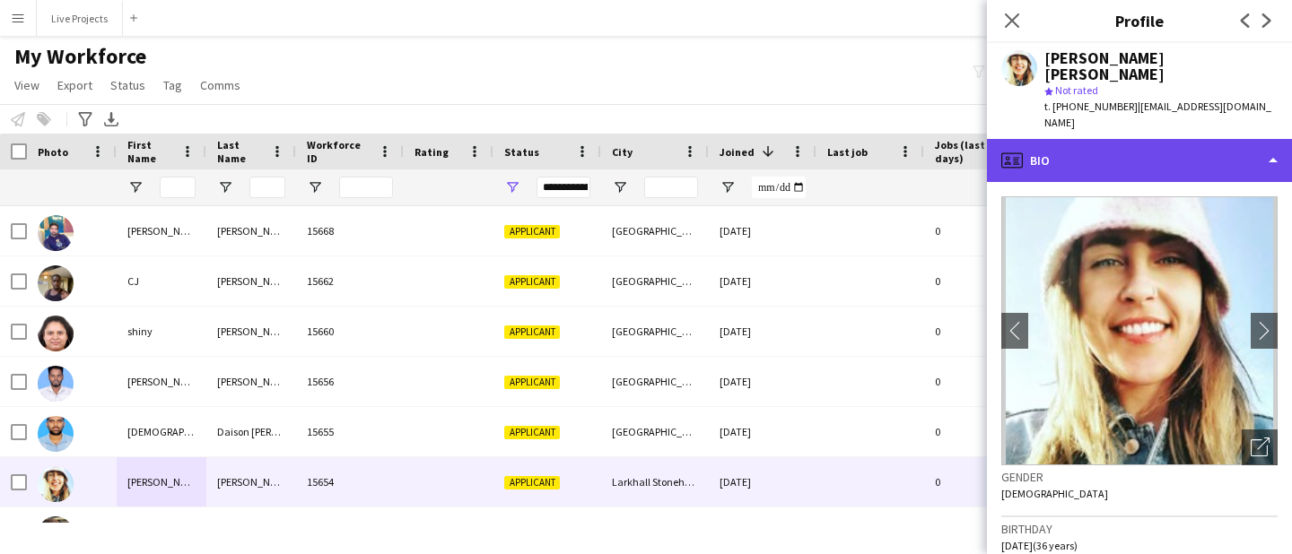
click at [1119, 139] on div "profile Bio" at bounding box center [1139, 160] width 305 height 43
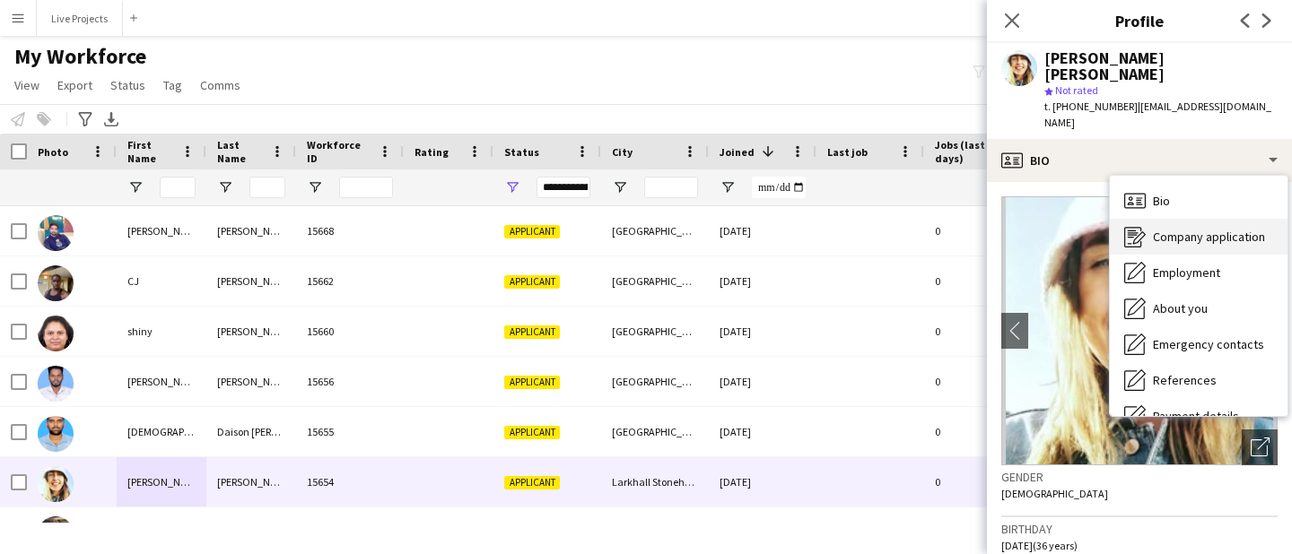
click at [1171, 219] on div "Company application Company application" at bounding box center [1199, 237] width 178 height 36
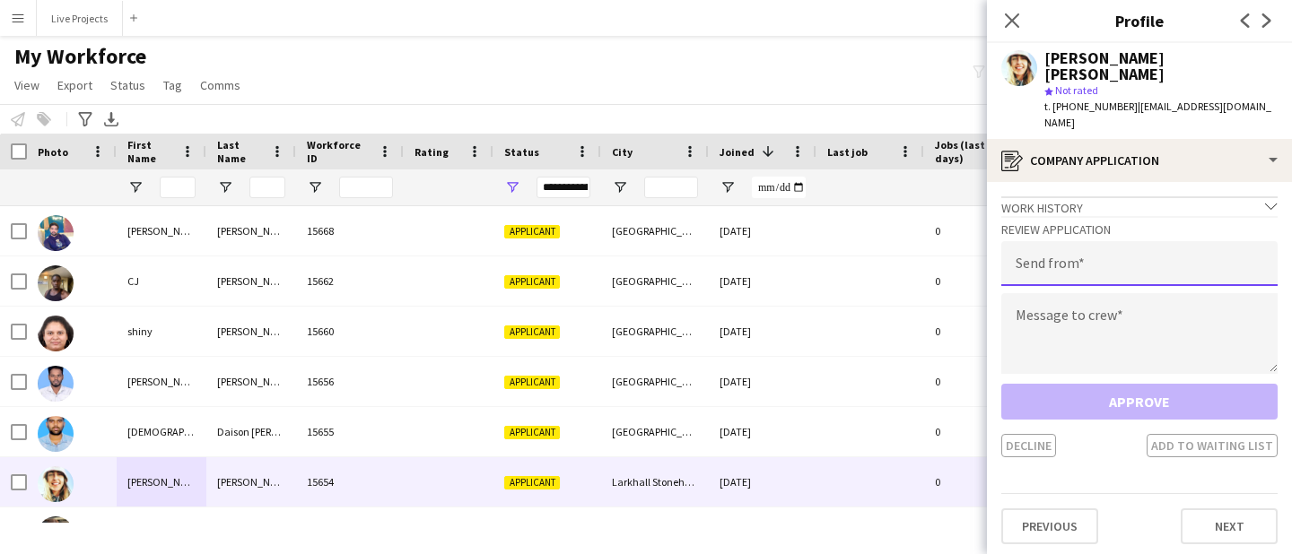
click at [1062, 241] on input "email" at bounding box center [1139, 263] width 276 height 45
type input "**********"
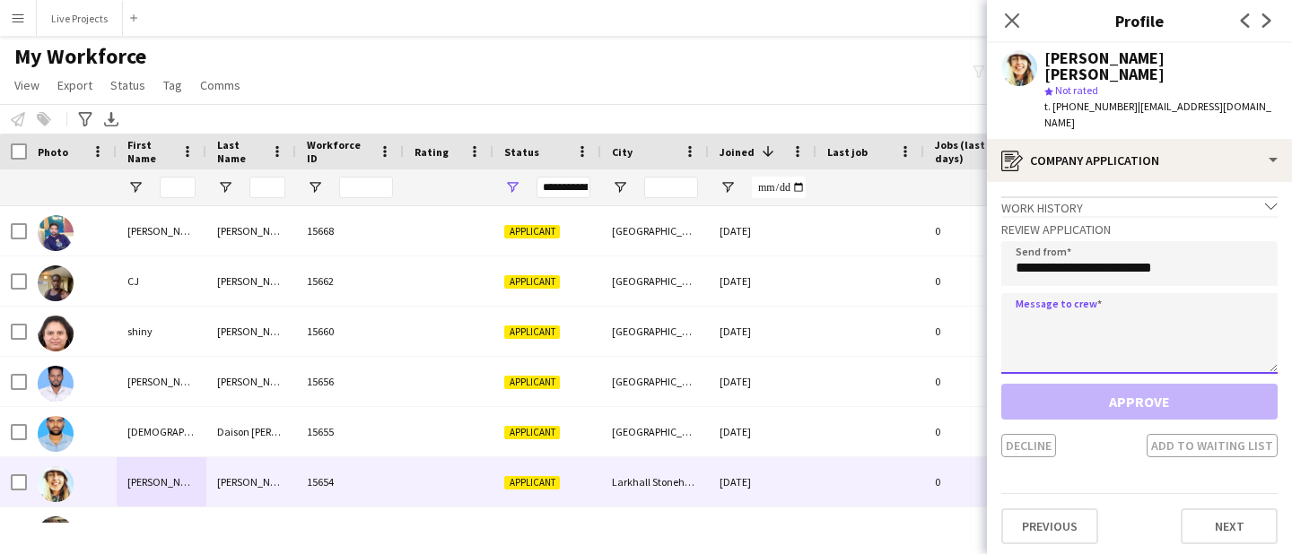
click at [1049, 295] on textarea at bounding box center [1139, 333] width 276 height 81
paste textarea "**********"
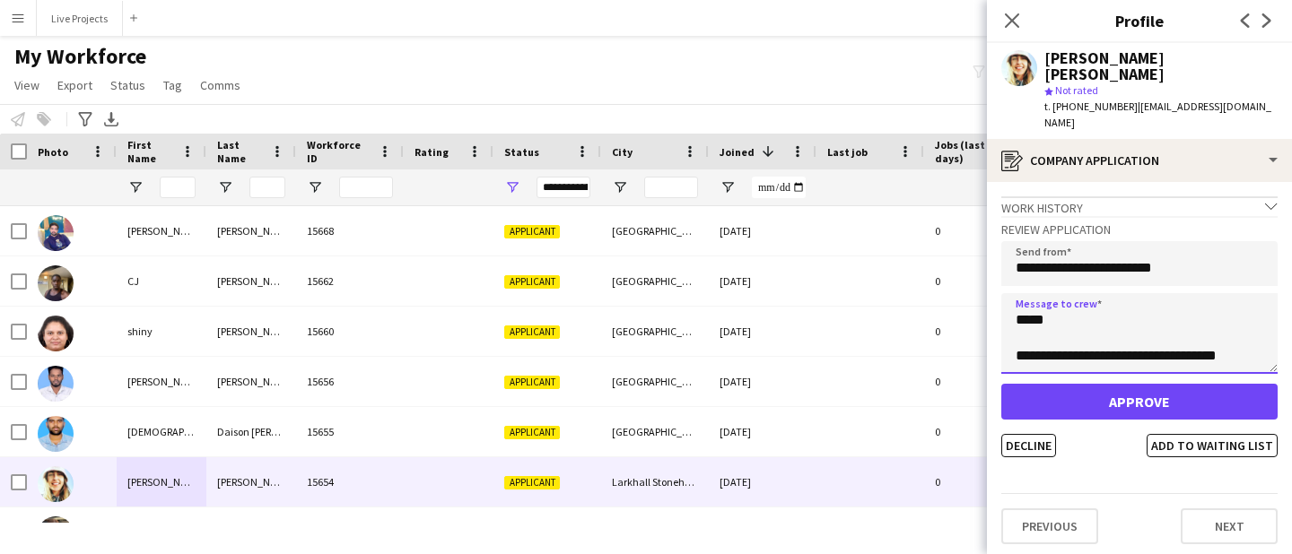
type textarea "**********"
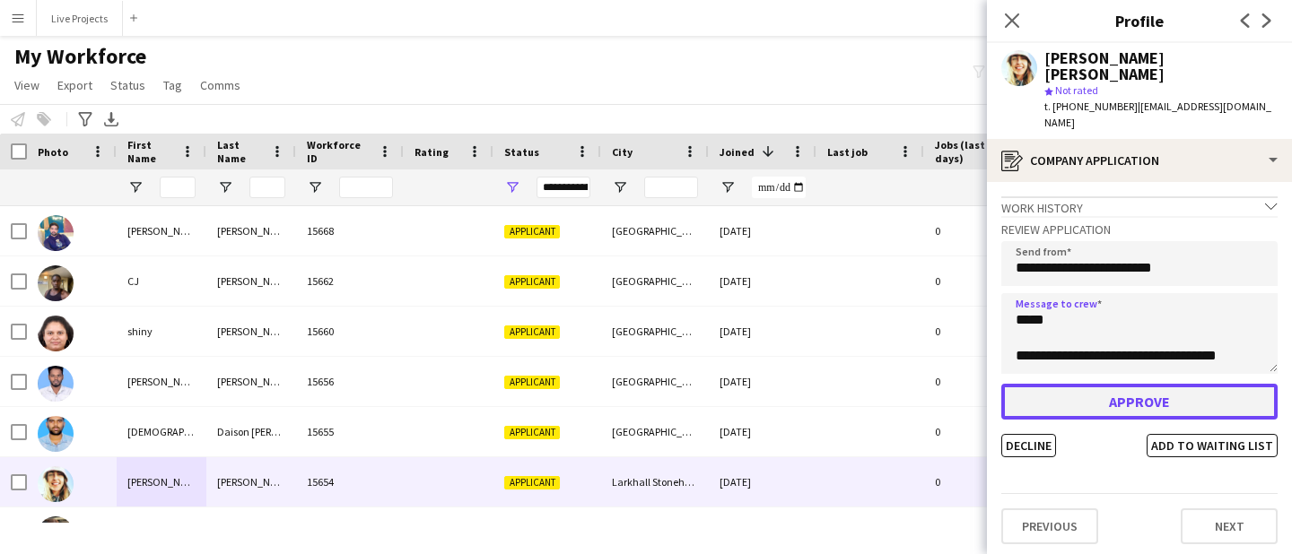
click at [1095, 384] on button "Approve" at bounding box center [1139, 402] width 276 height 36
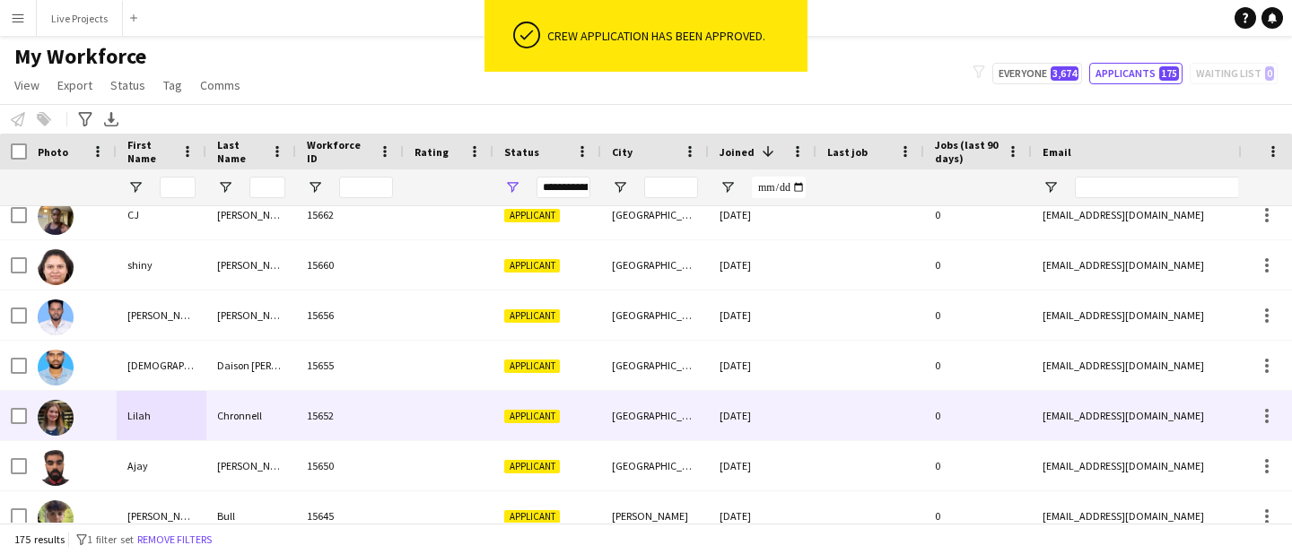
scroll to position [74, 0]
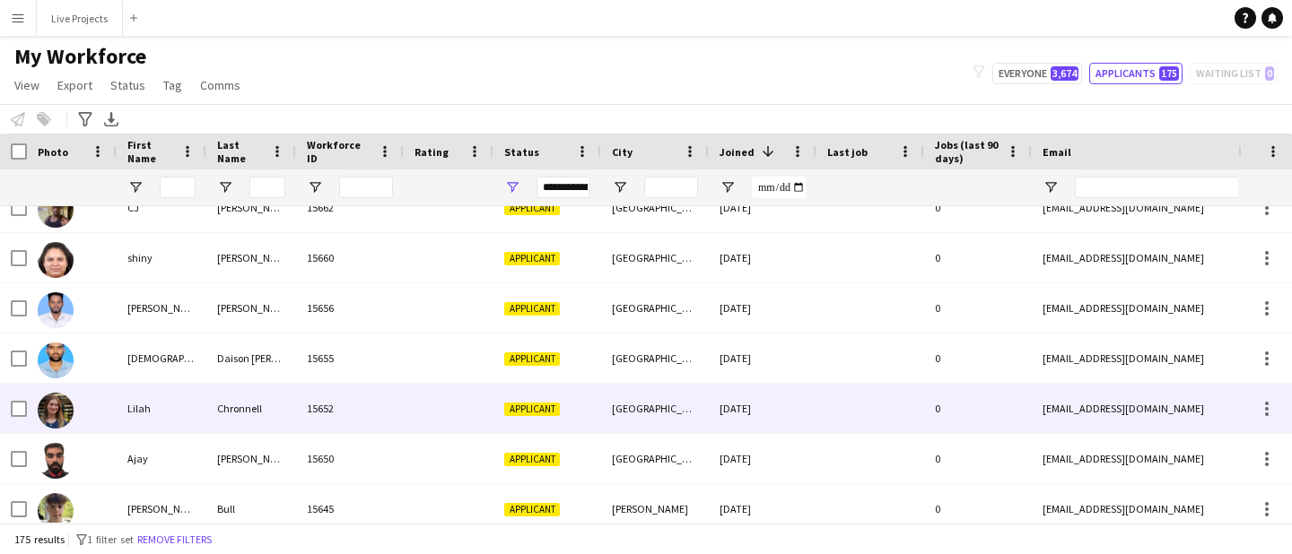
click at [252, 406] on div "Chronnell" at bounding box center [251, 408] width 90 height 49
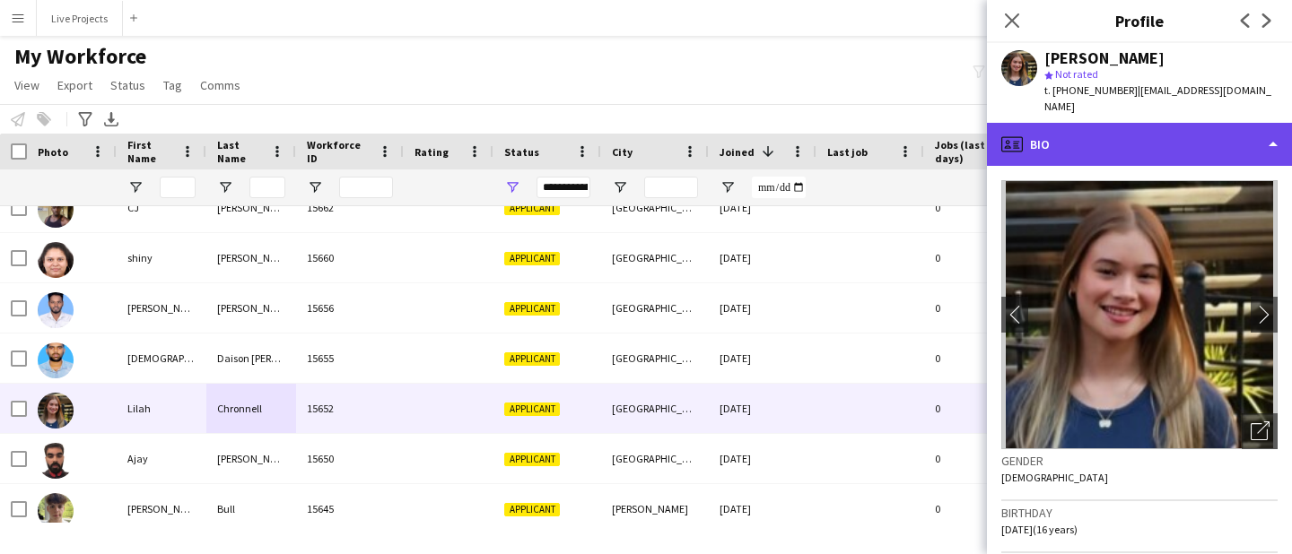
click at [1167, 145] on div "profile Bio" at bounding box center [1139, 144] width 305 height 43
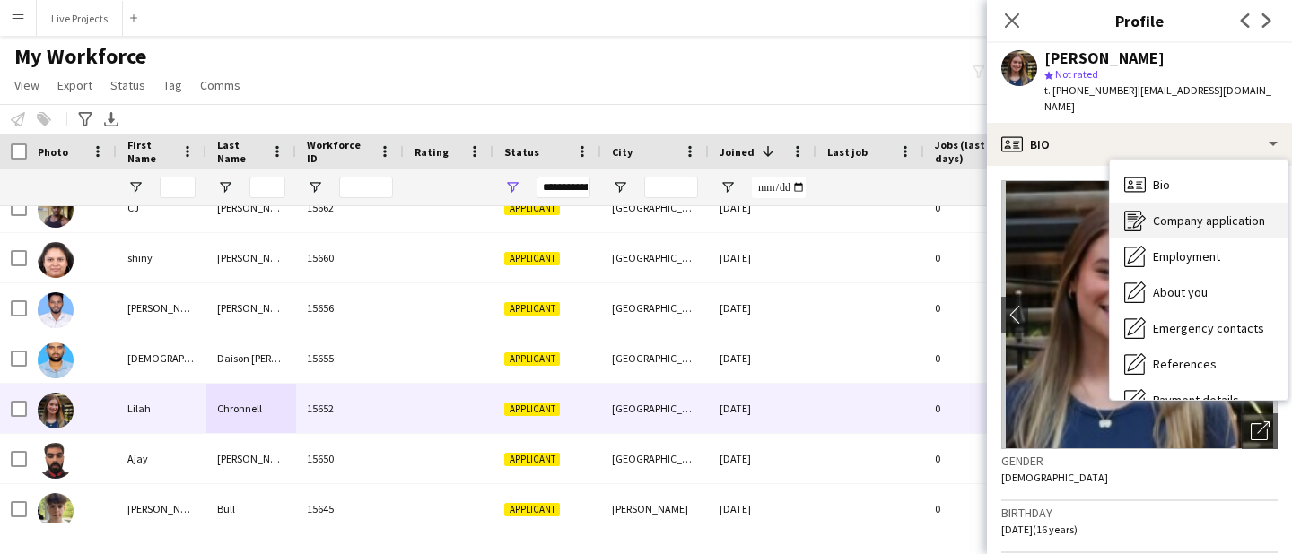
click at [1173, 203] on div "Company application Company application" at bounding box center [1199, 221] width 178 height 36
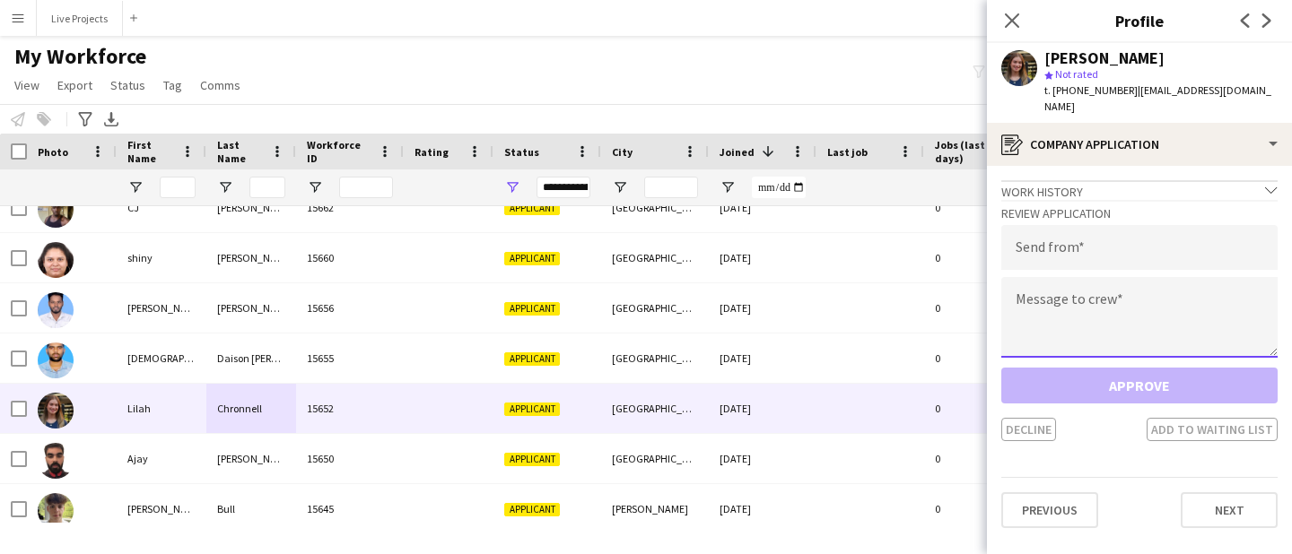
click at [1090, 291] on textarea at bounding box center [1139, 317] width 276 height 81
paste textarea "**********"
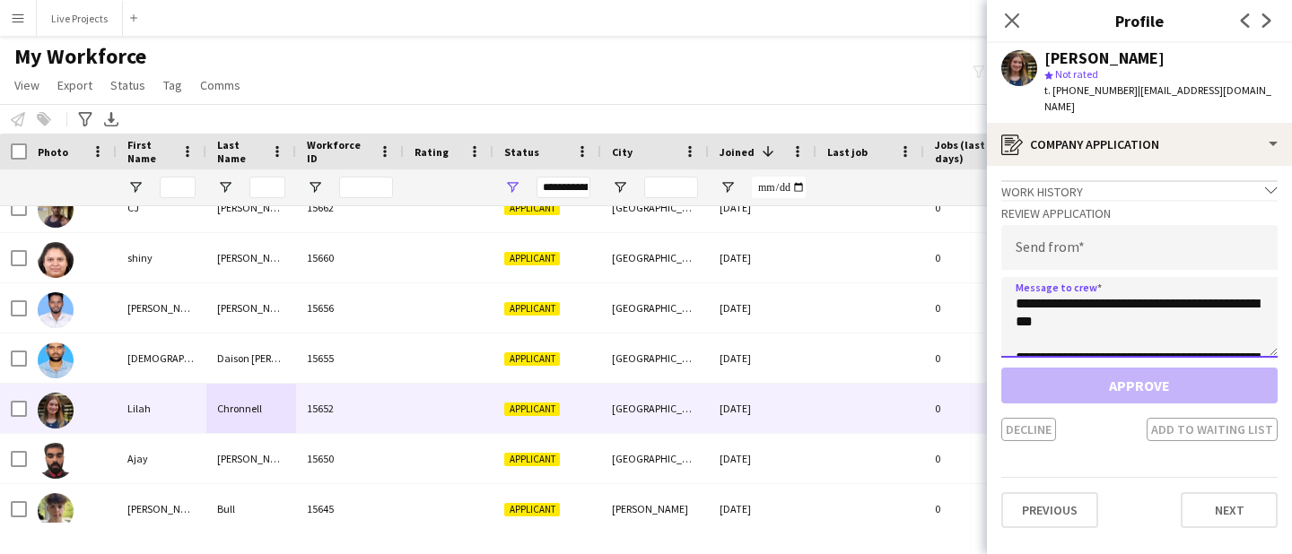
scroll to position [1518, 0]
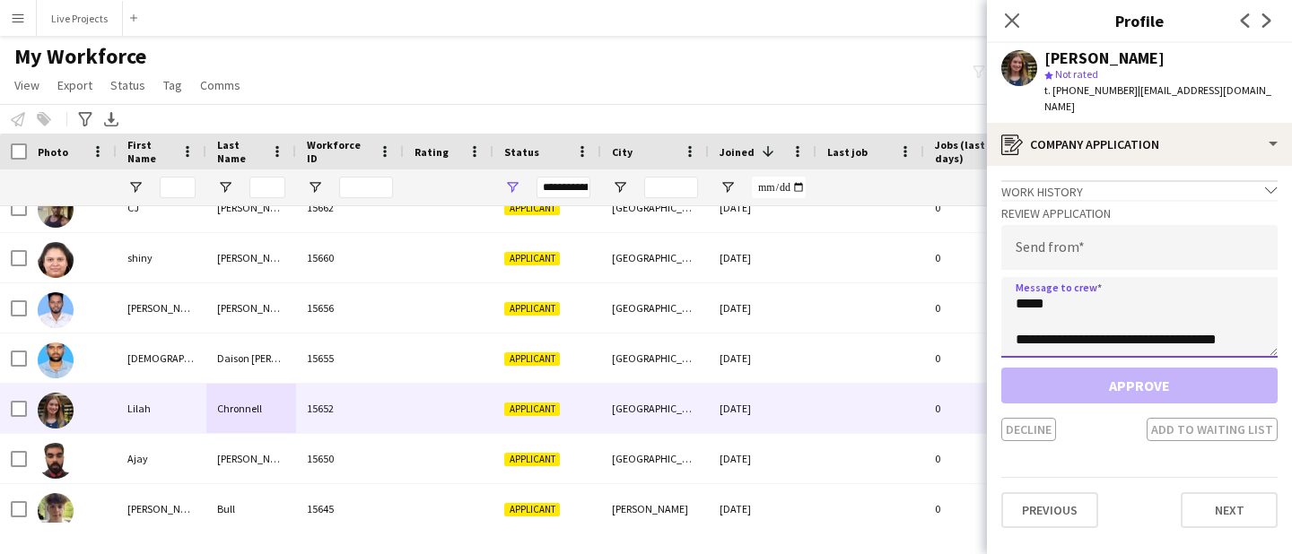
type textarea "**********"
click at [1048, 233] on input "email" at bounding box center [1139, 247] width 276 height 45
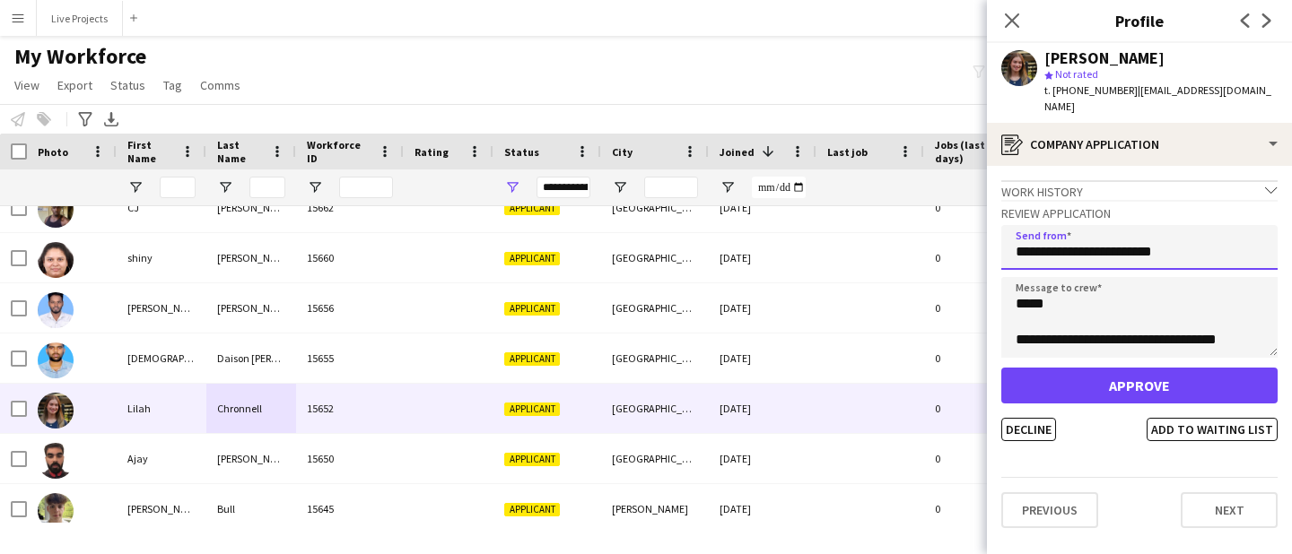
type input "**********"
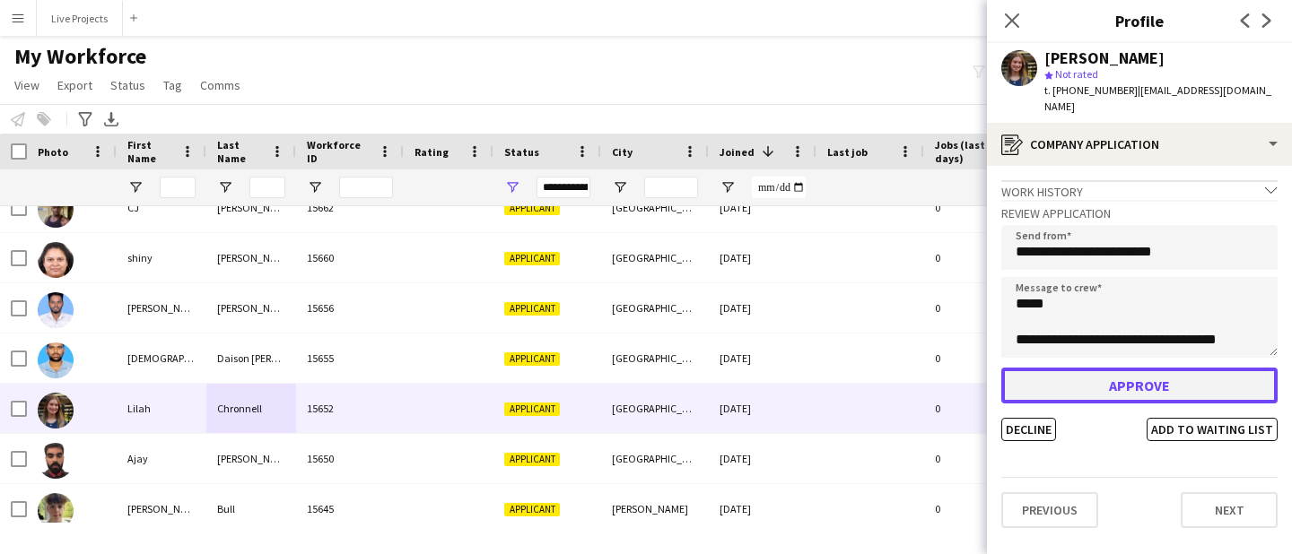
click at [1088, 375] on button "Approve" at bounding box center [1139, 386] width 276 height 36
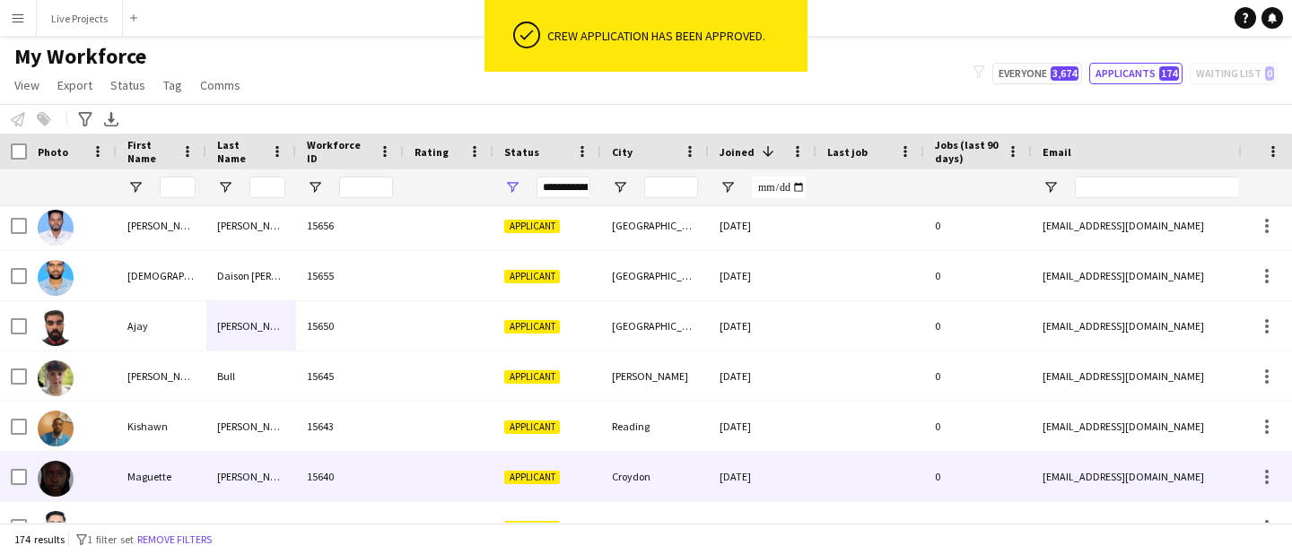
scroll to position [164, 0]
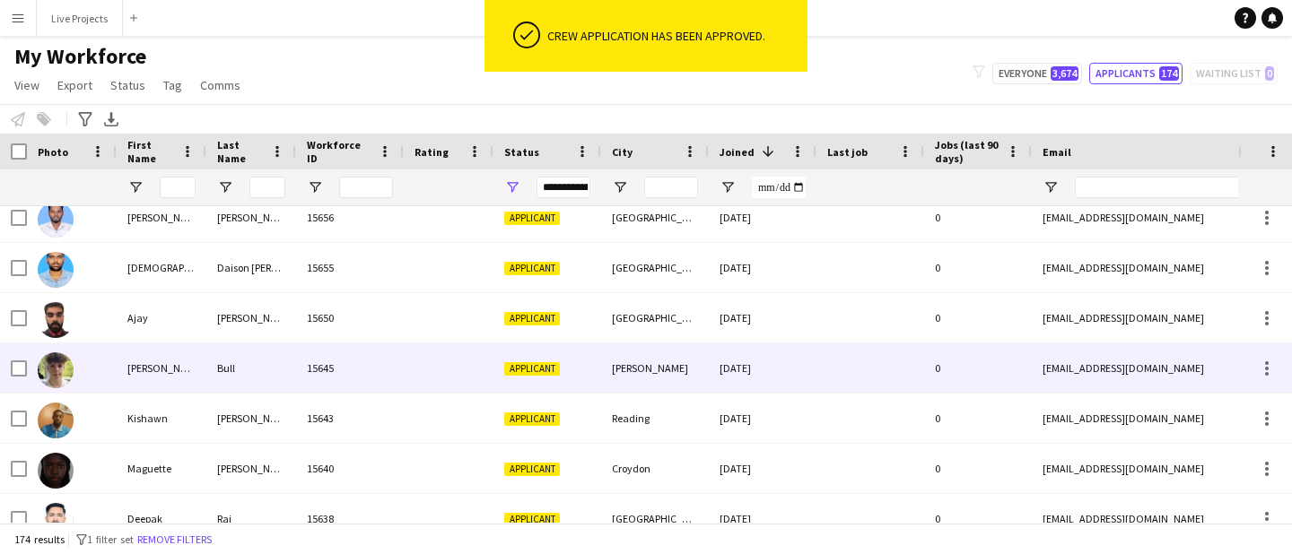
click at [156, 371] on div "[PERSON_NAME]" at bounding box center [162, 368] width 90 height 49
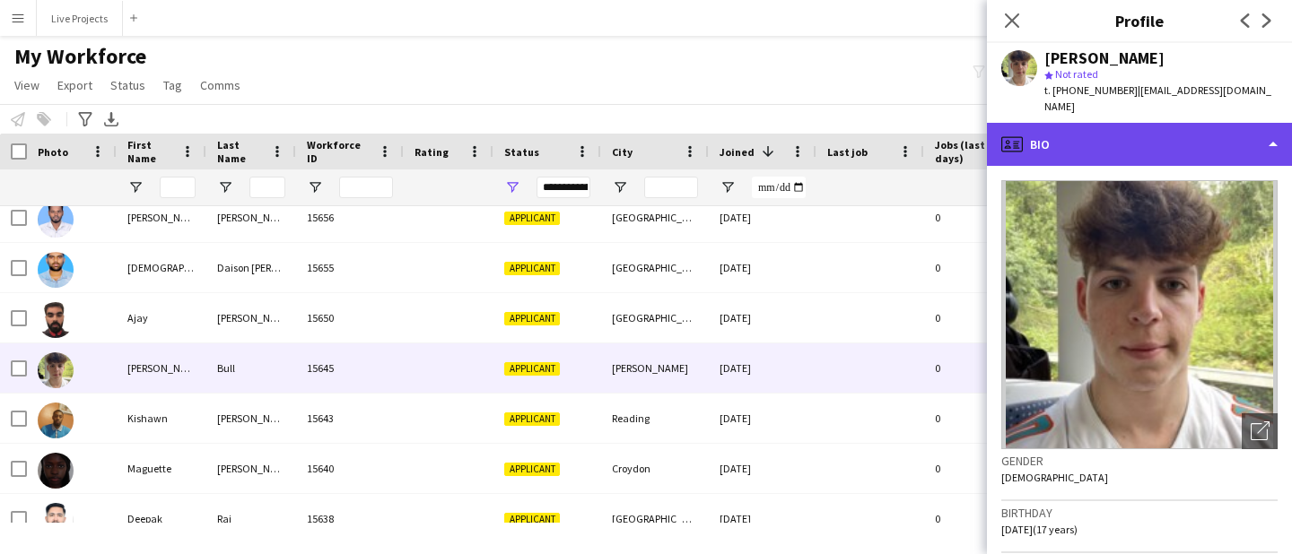
click at [1162, 135] on div "profile Bio" at bounding box center [1139, 144] width 305 height 43
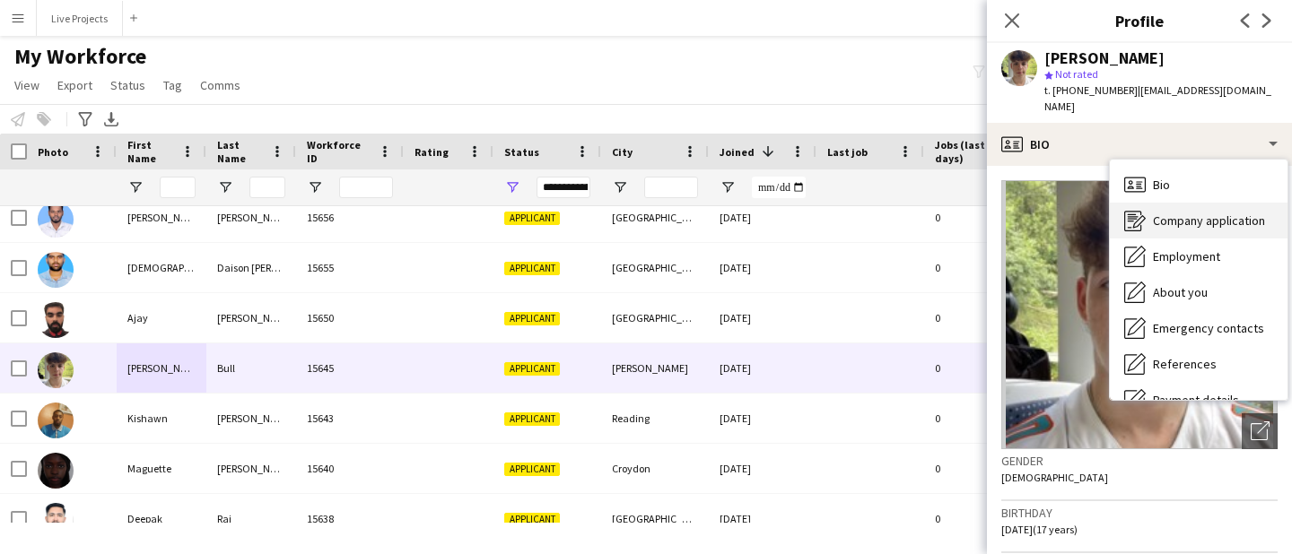
click at [1182, 213] on span "Company application" at bounding box center [1209, 221] width 112 height 16
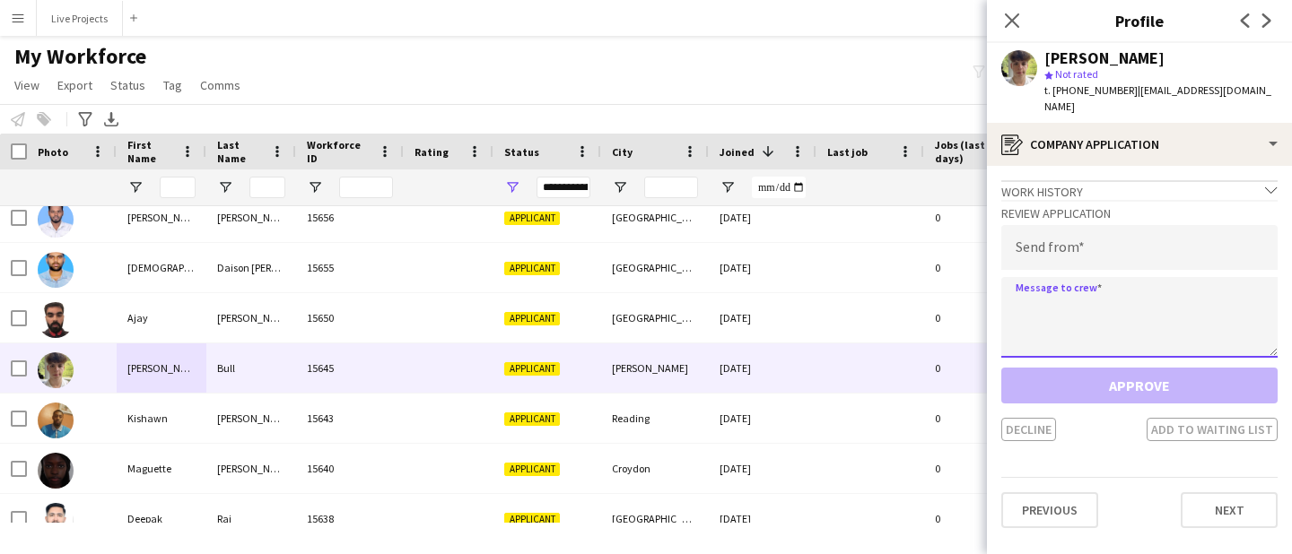
click at [1084, 309] on textarea at bounding box center [1139, 317] width 276 height 81
paste textarea "**********"
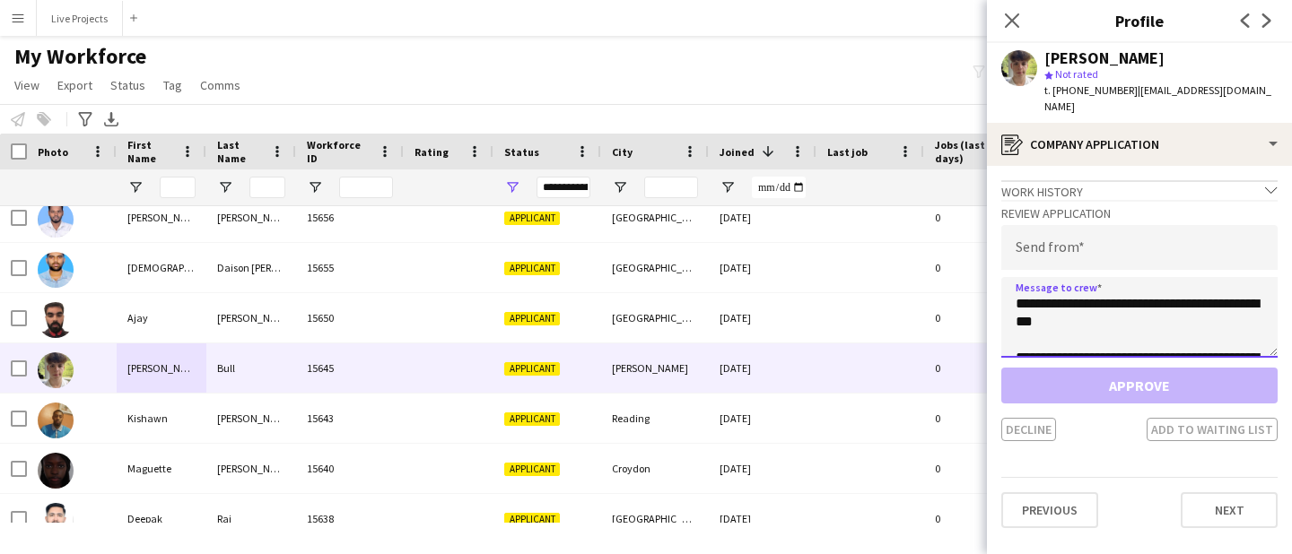
scroll to position [1518, 0]
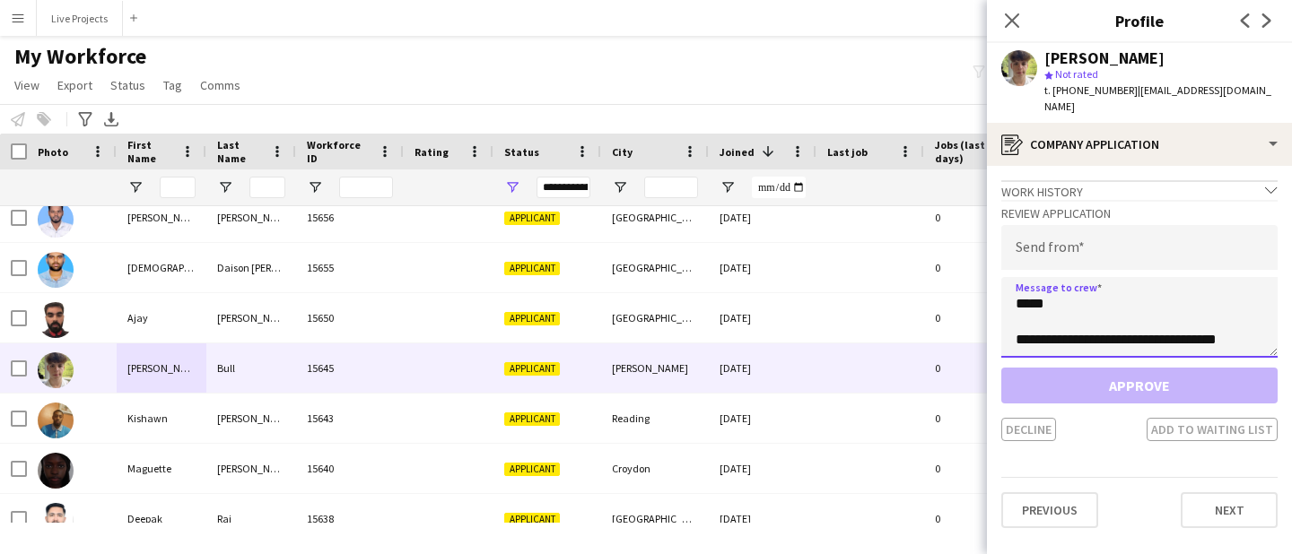
type textarea "**********"
click at [1047, 240] on input "email" at bounding box center [1139, 247] width 276 height 45
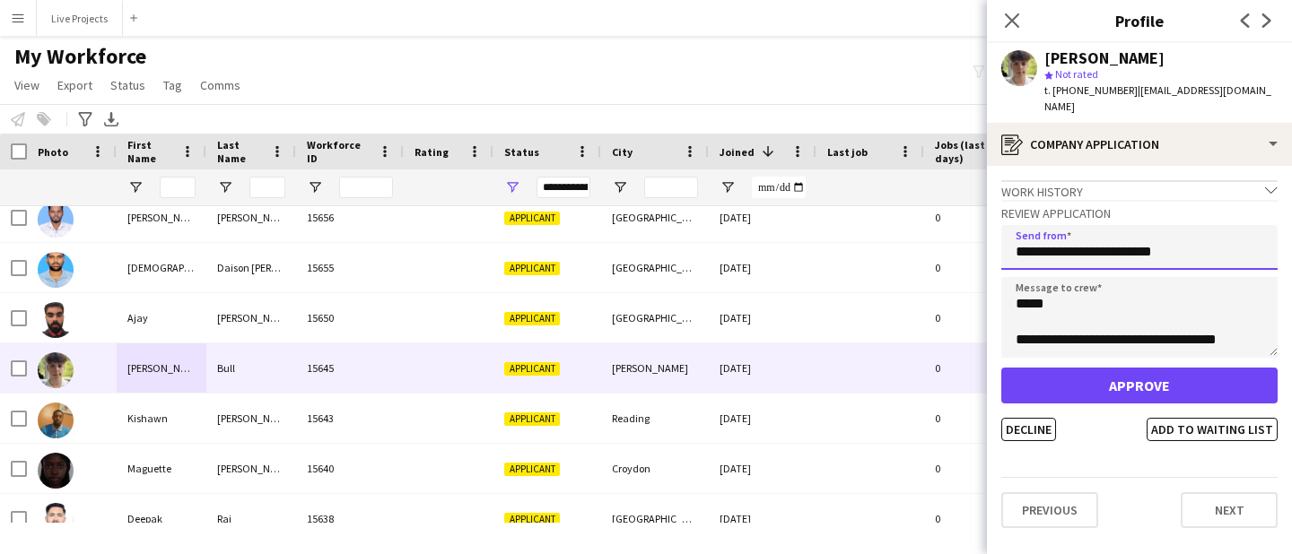
type input "**********"
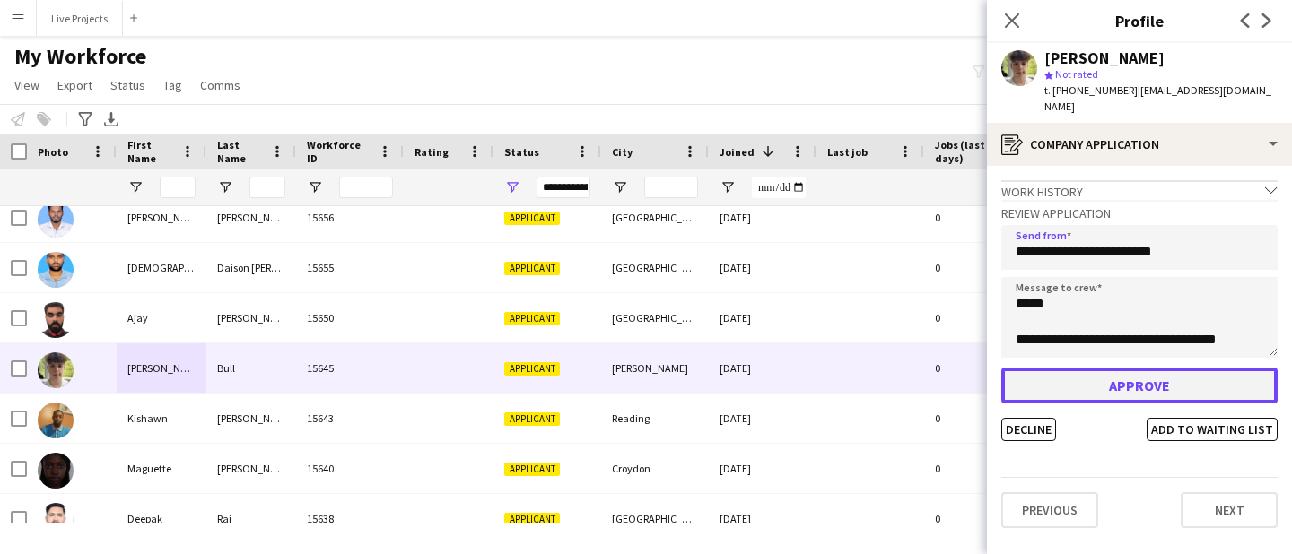
click at [1070, 380] on button "Approve" at bounding box center [1139, 386] width 276 height 36
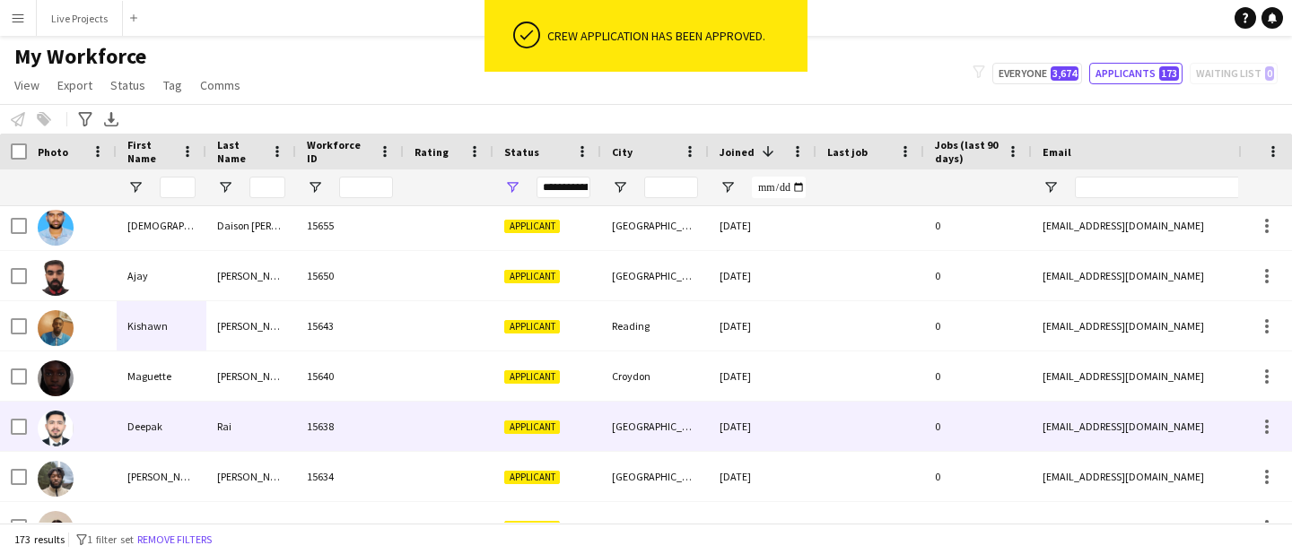
scroll to position [0, 0]
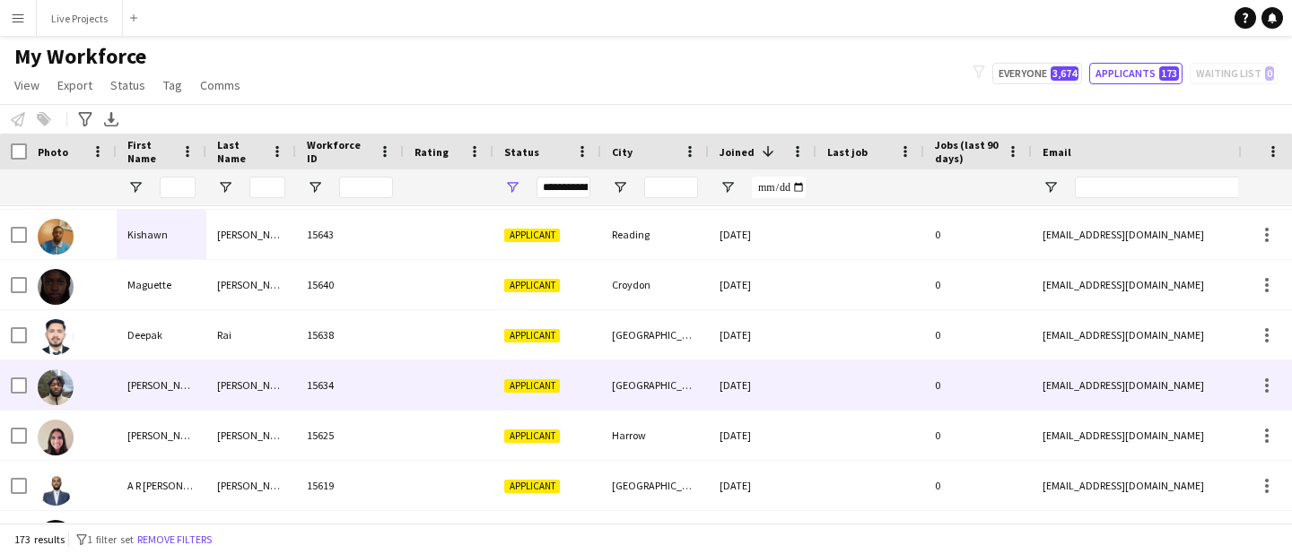
click at [179, 383] on div "[PERSON_NAME]" at bounding box center [162, 385] width 90 height 49
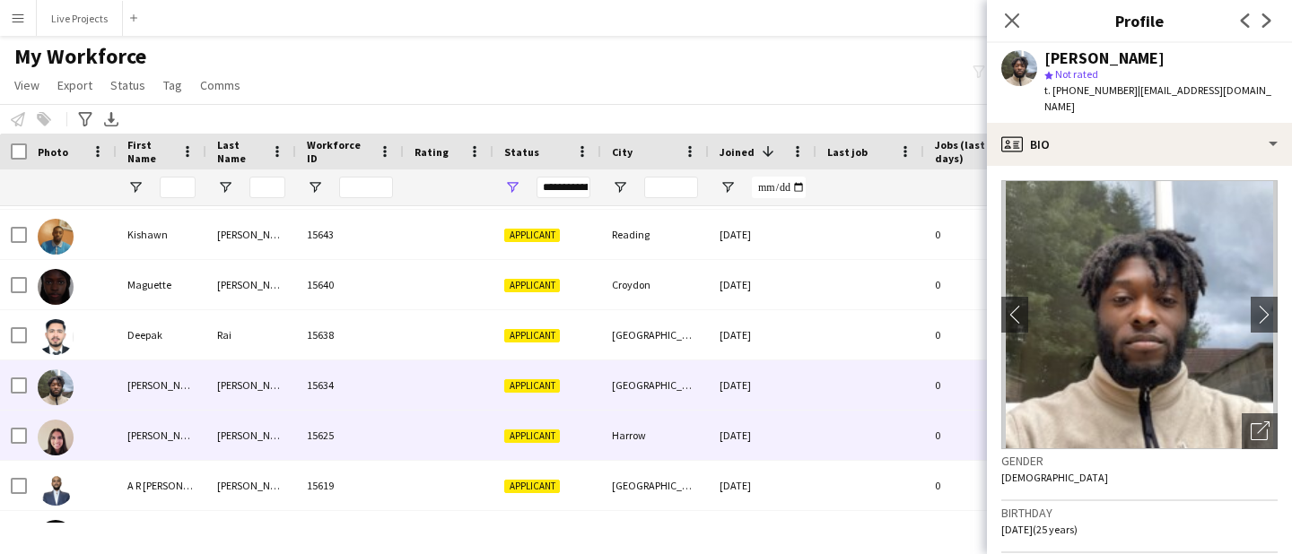
click at [175, 438] on div "[PERSON_NAME]" at bounding box center [162, 435] width 90 height 49
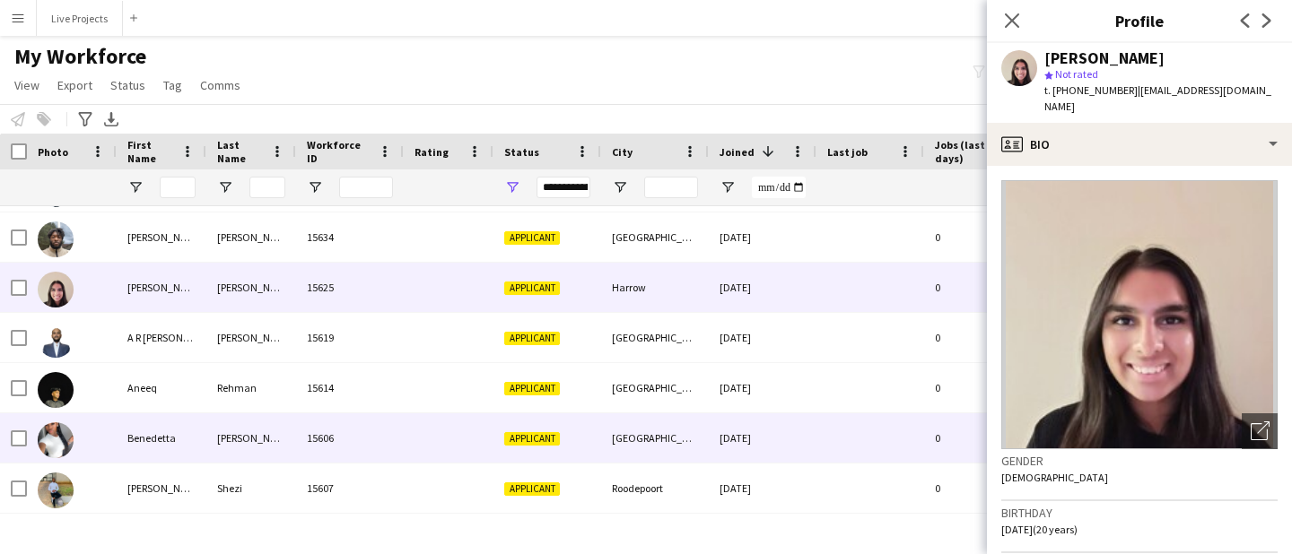
click at [171, 435] on div "Benedetta" at bounding box center [162, 438] width 90 height 49
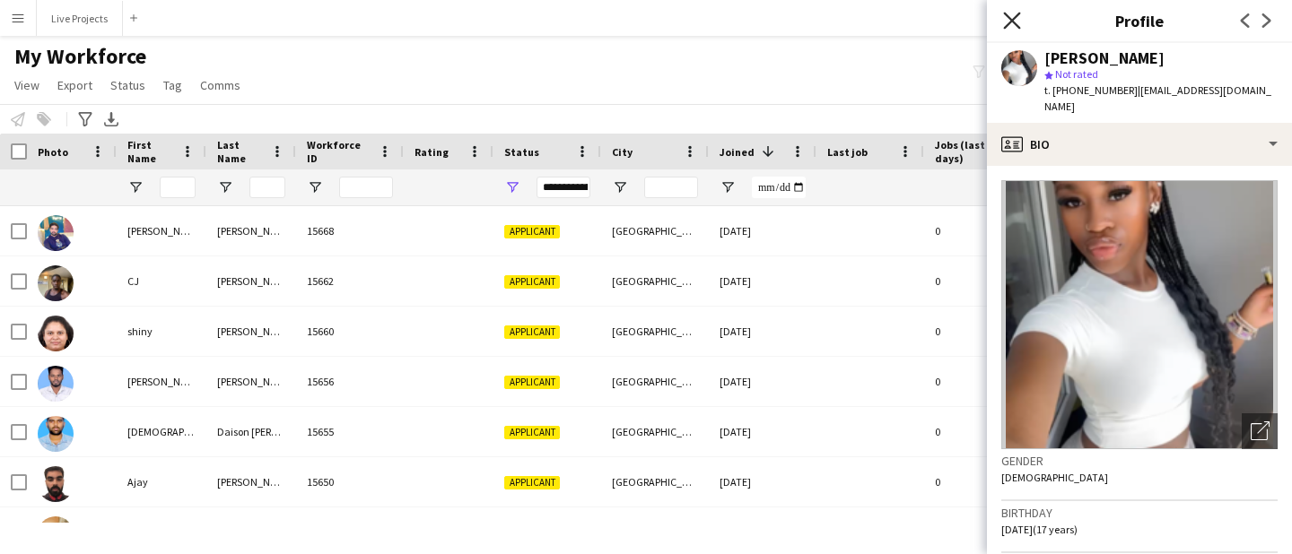
click at [1009, 15] on icon "Close pop-in" at bounding box center [1011, 20] width 17 height 17
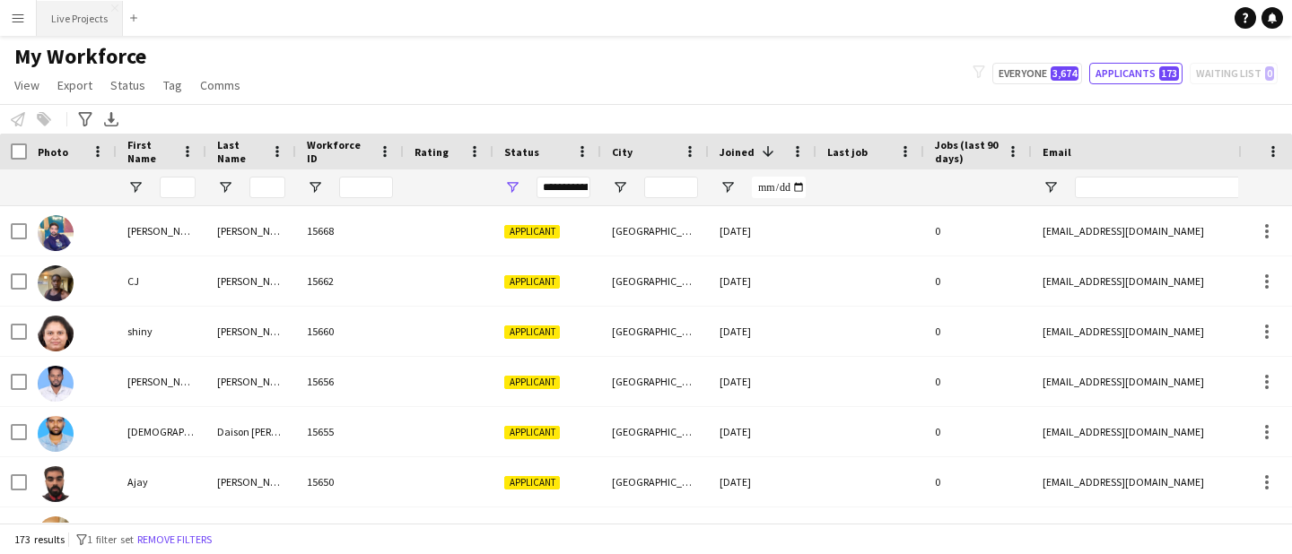
click at [64, 22] on button "Live Projects Close" at bounding box center [80, 18] width 86 height 35
